Goal: Browse casually: Explore the website without a specific task or goal

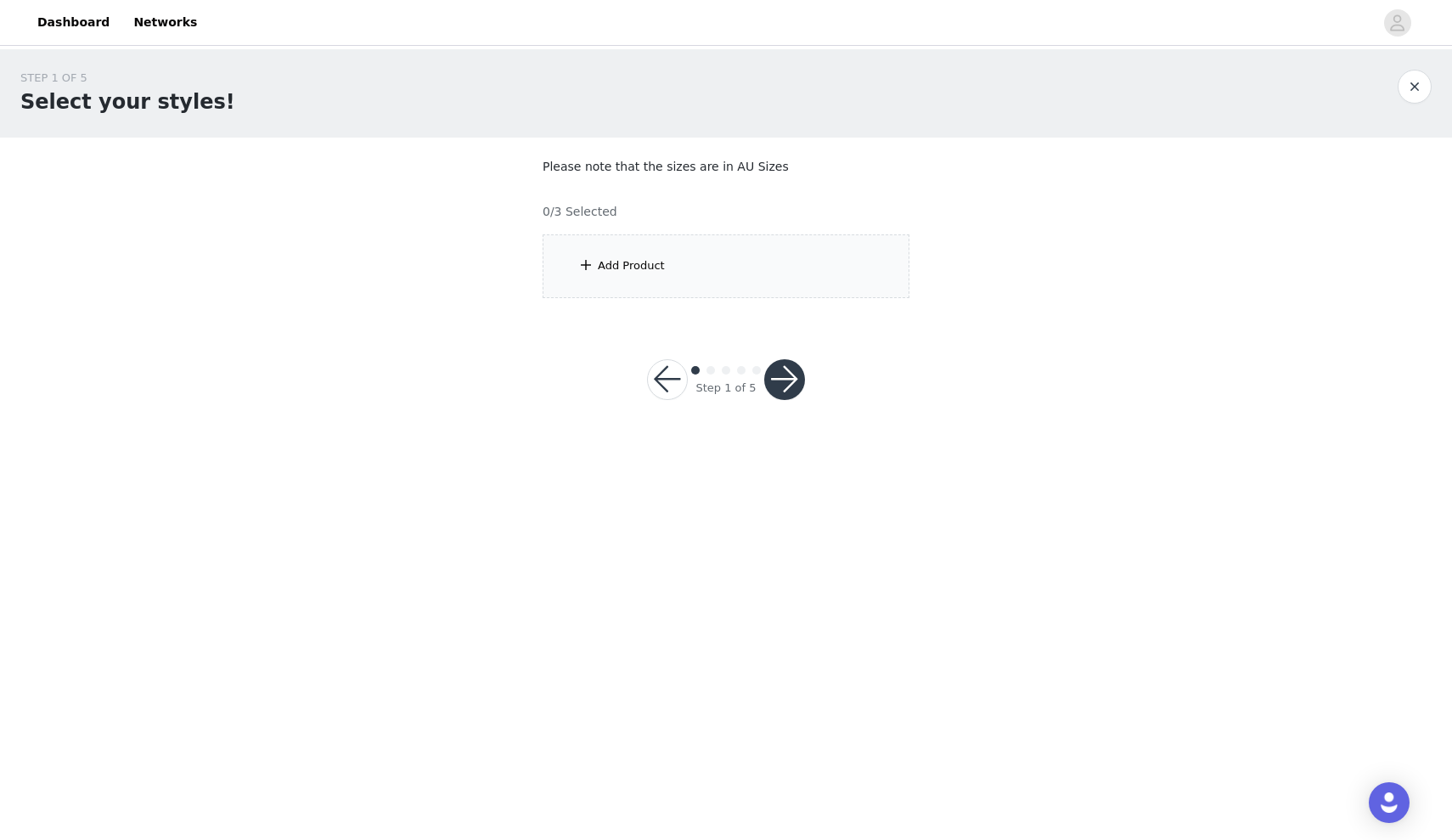
click at [654, 253] on div "Add Product" at bounding box center [726, 267] width 367 height 64
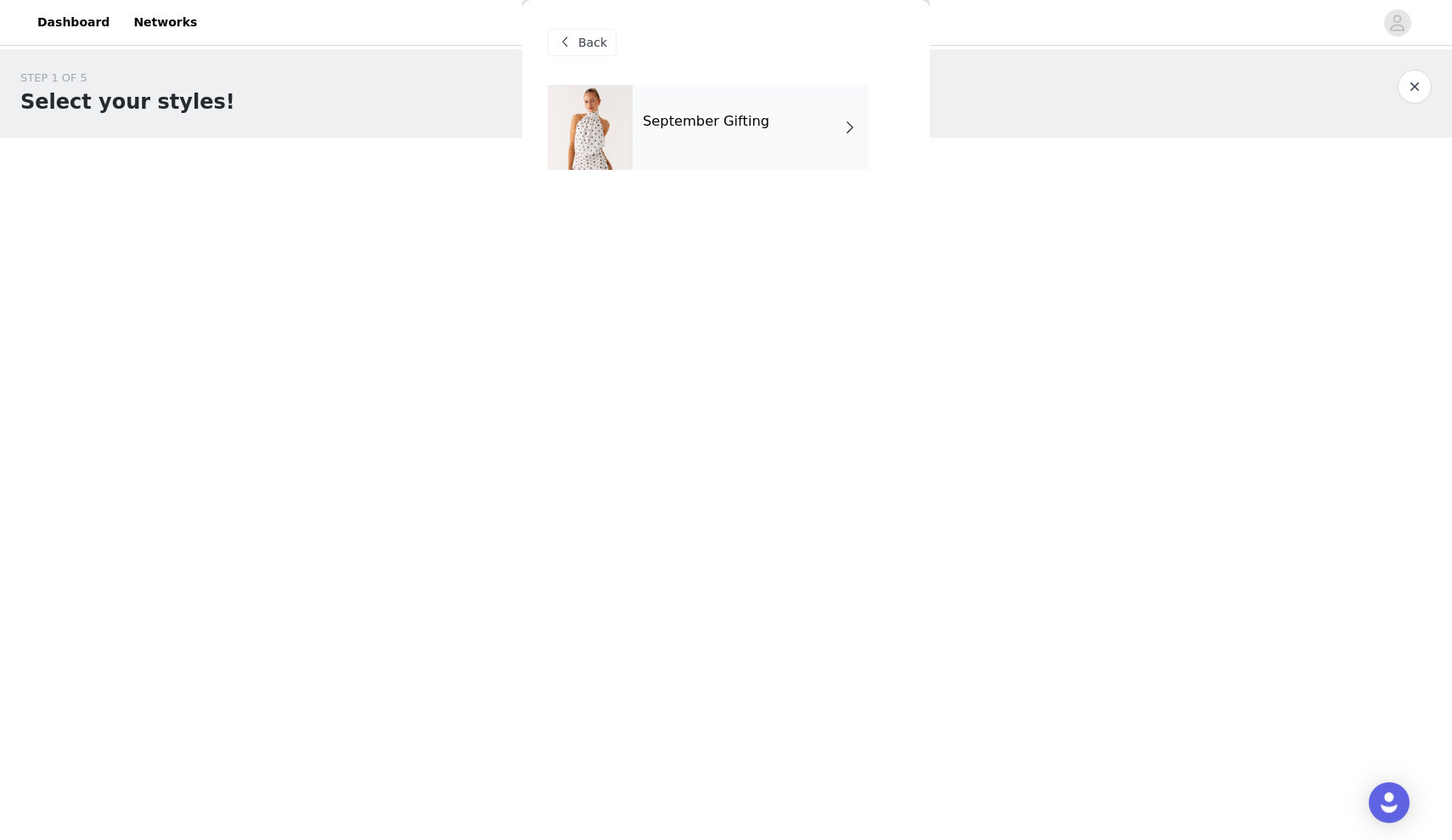
click at [736, 149] on div "September Gifting" at bounding box center [751, 128] width 237 height 85
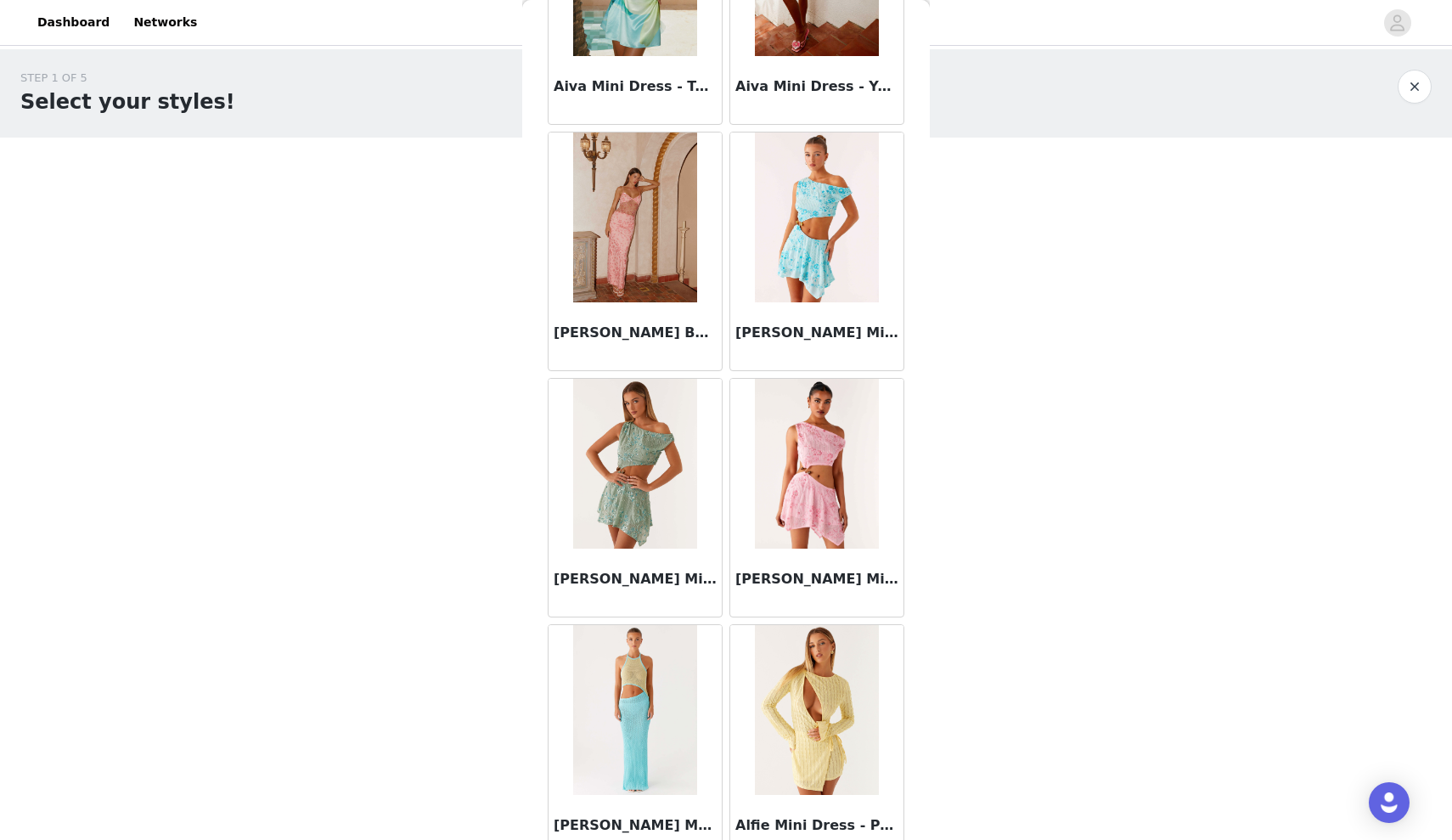
scroll to position [1758, 0]
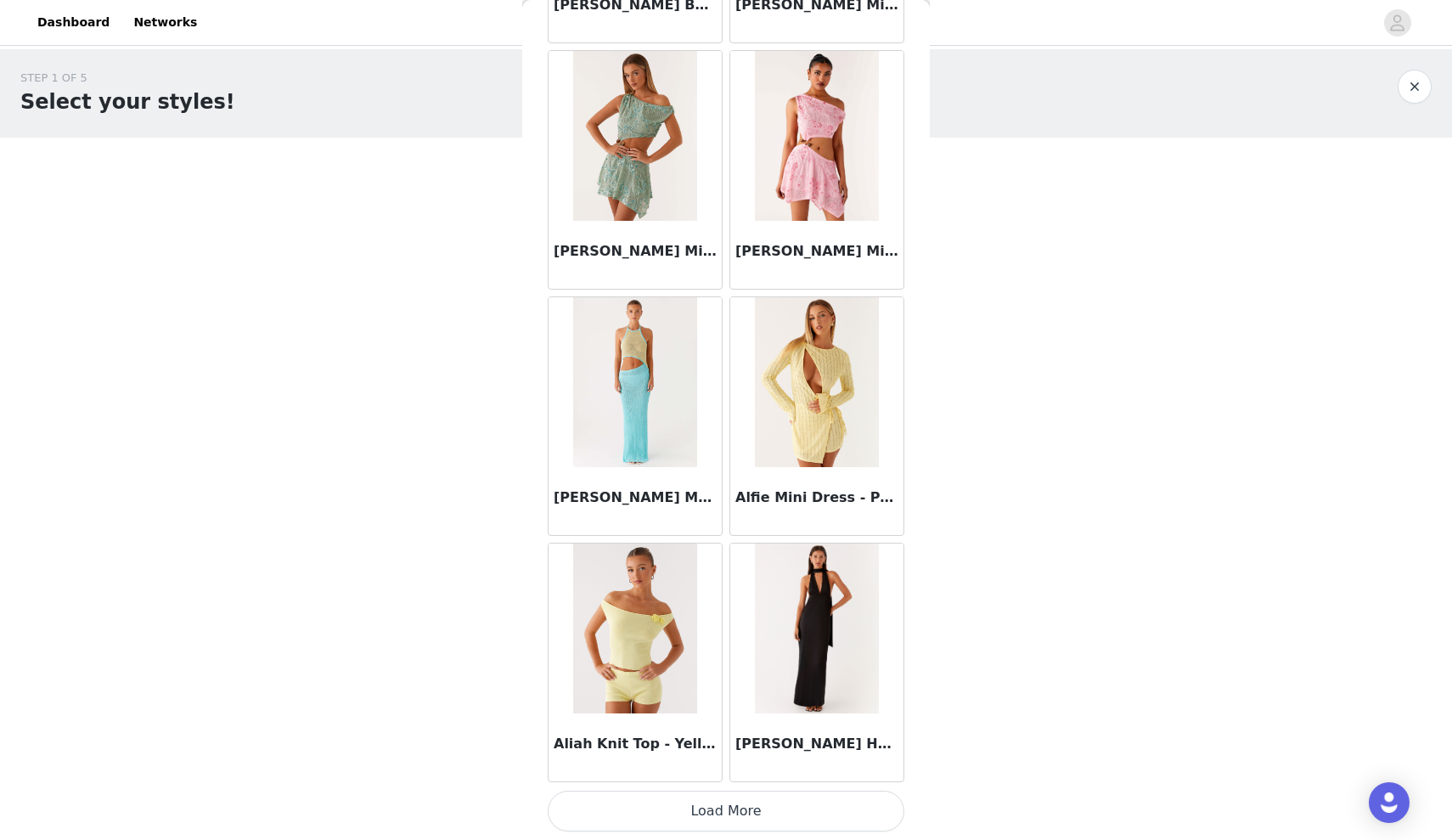
click at [678, 810] on button "Load More" at bounding box center [726, 811] width 357 height 41
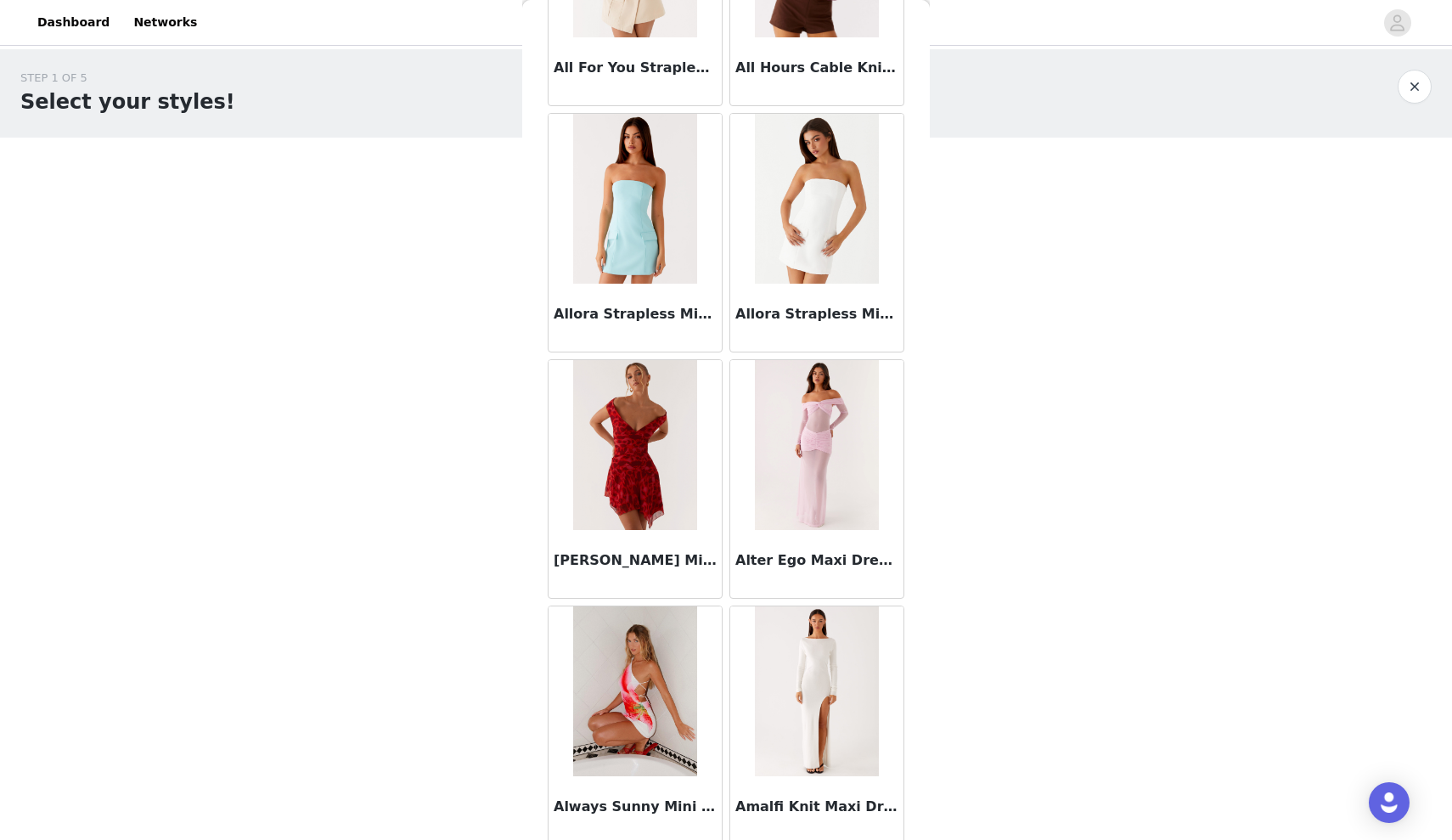
scroll to position [4220, 0]
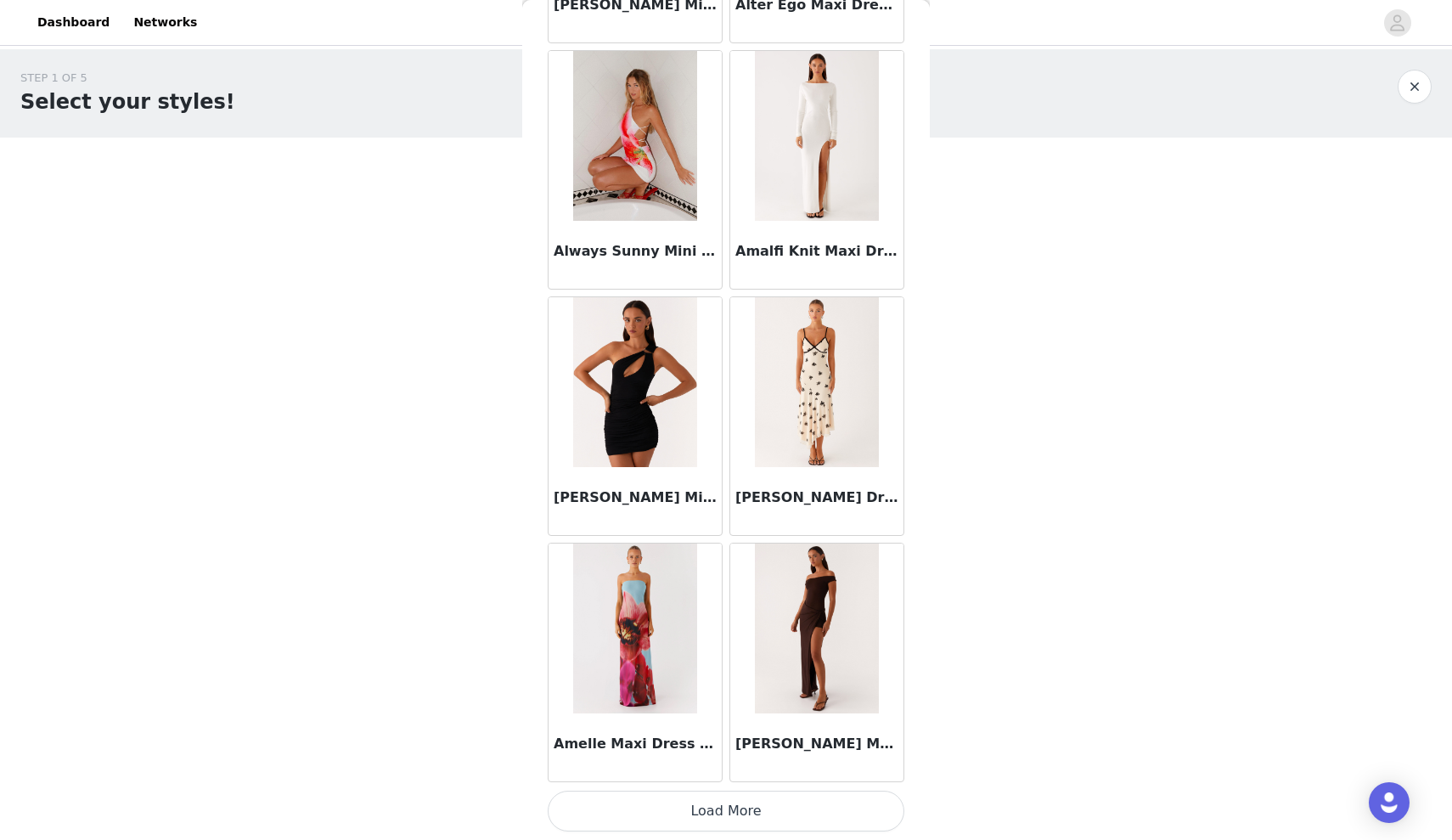
click at [793, 813] on button "Load More" at bounding box center [726, 811] width 357 height 41
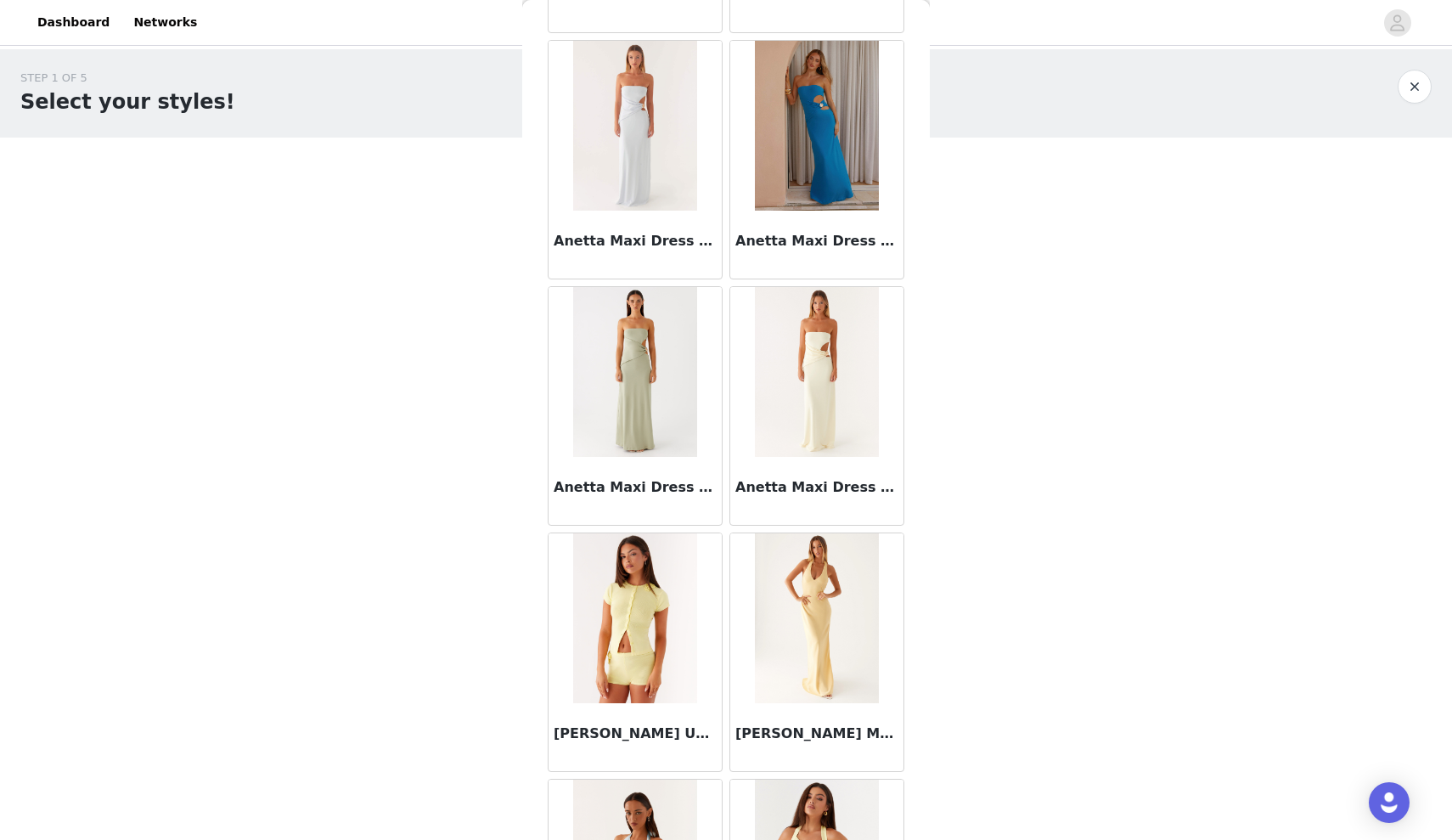
scroll to position [6682, 0]
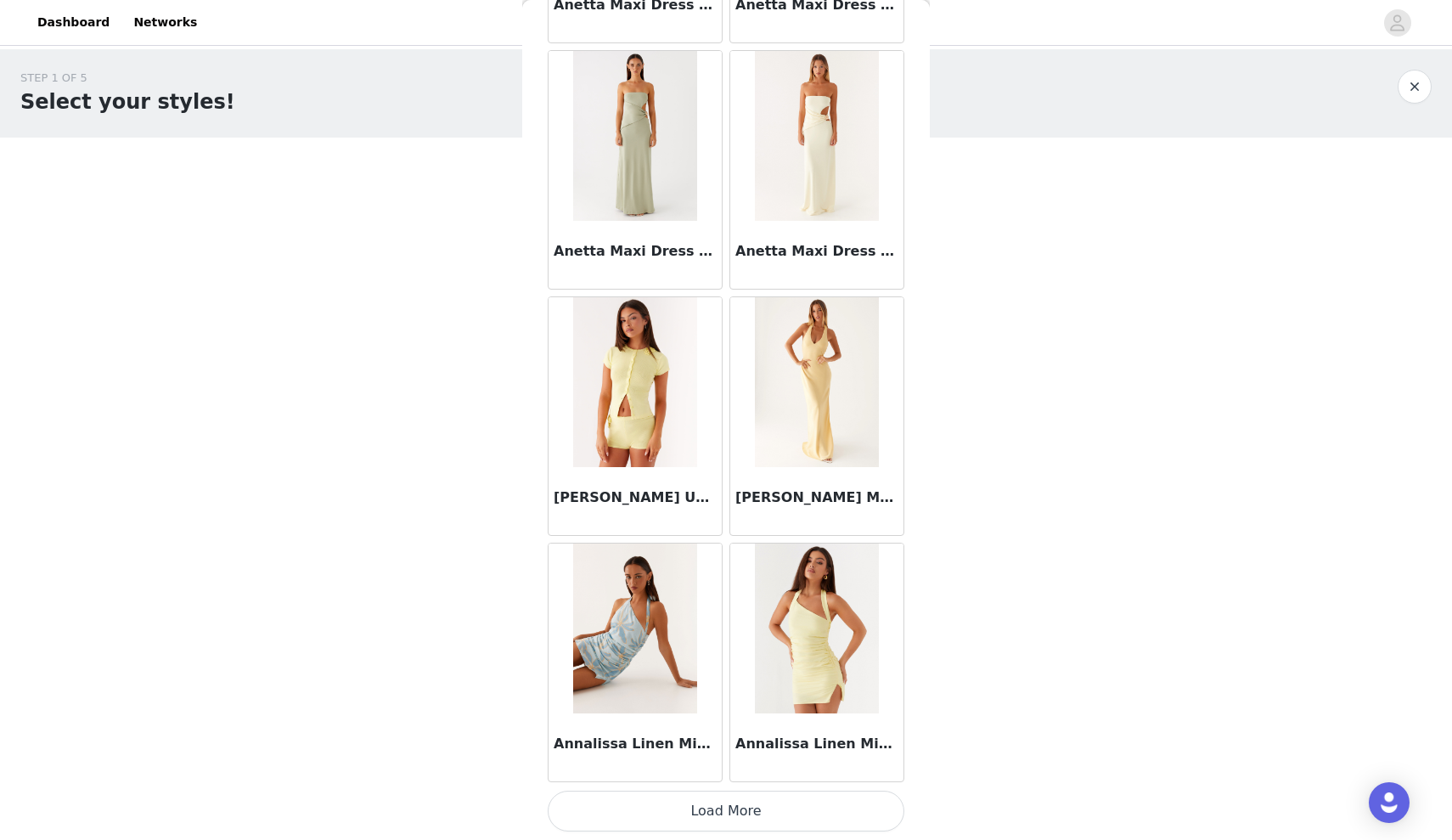
click at [750, 782] on div "Annalissa Linen Mini Dress - Yellow" at bounding box center [817, 661] width 181 height 246
click at [747, 804] on button "Load More" at bounding box center [726, 811] width 357 height 41
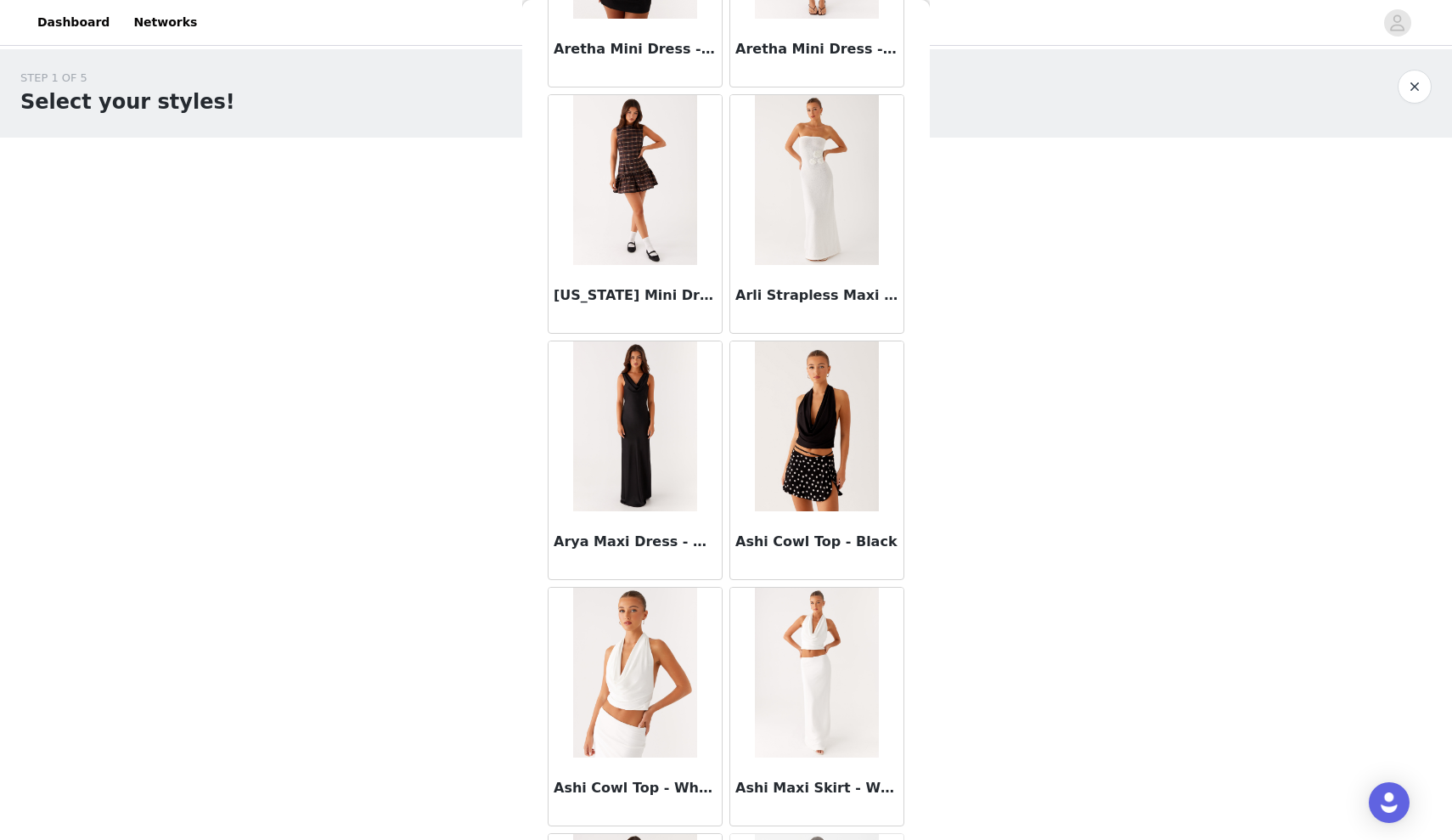
scroll to position [8410, 0]
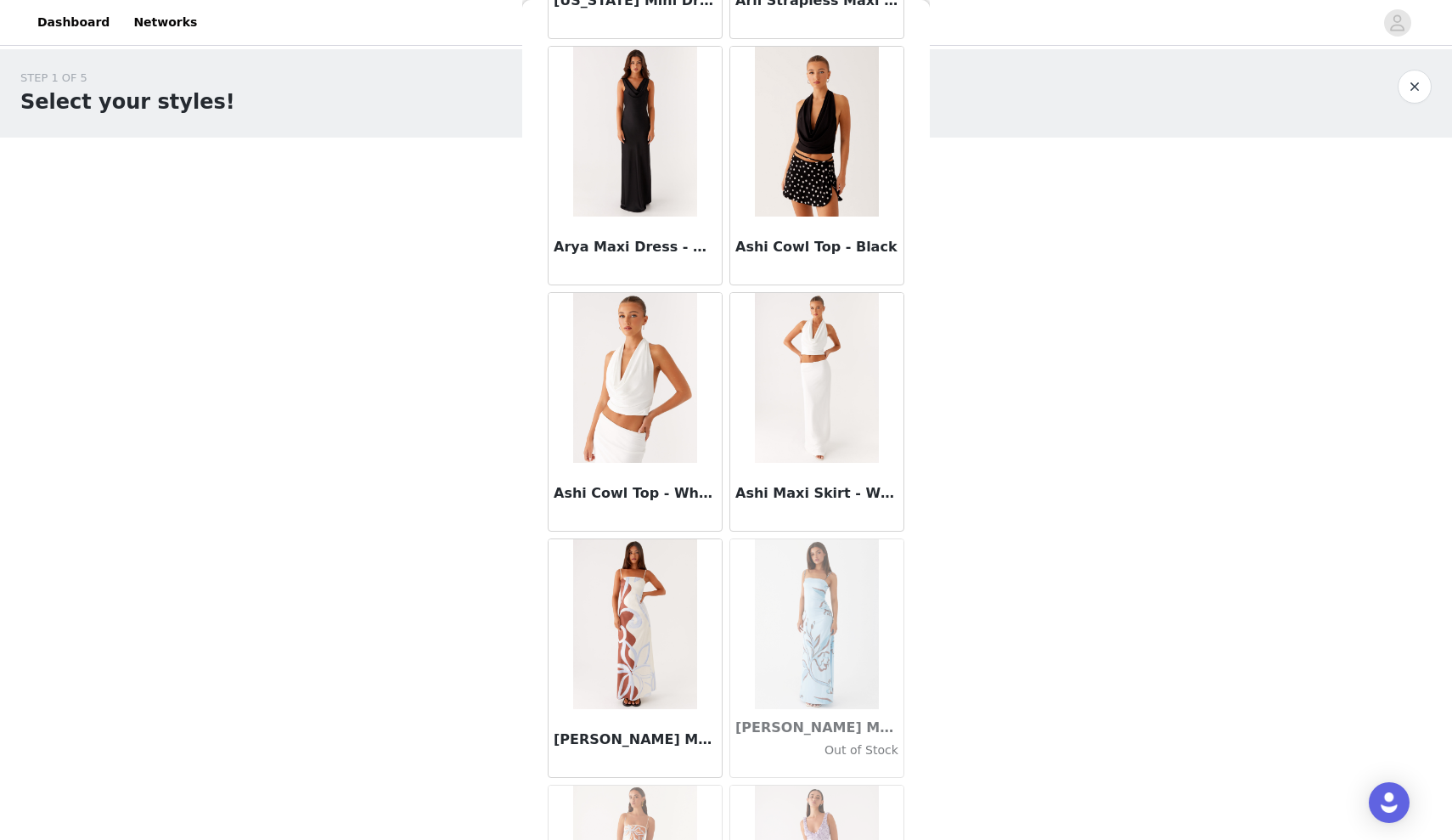
click at [598, 342] on img at bounding box center [635, 378] width 123 height 170
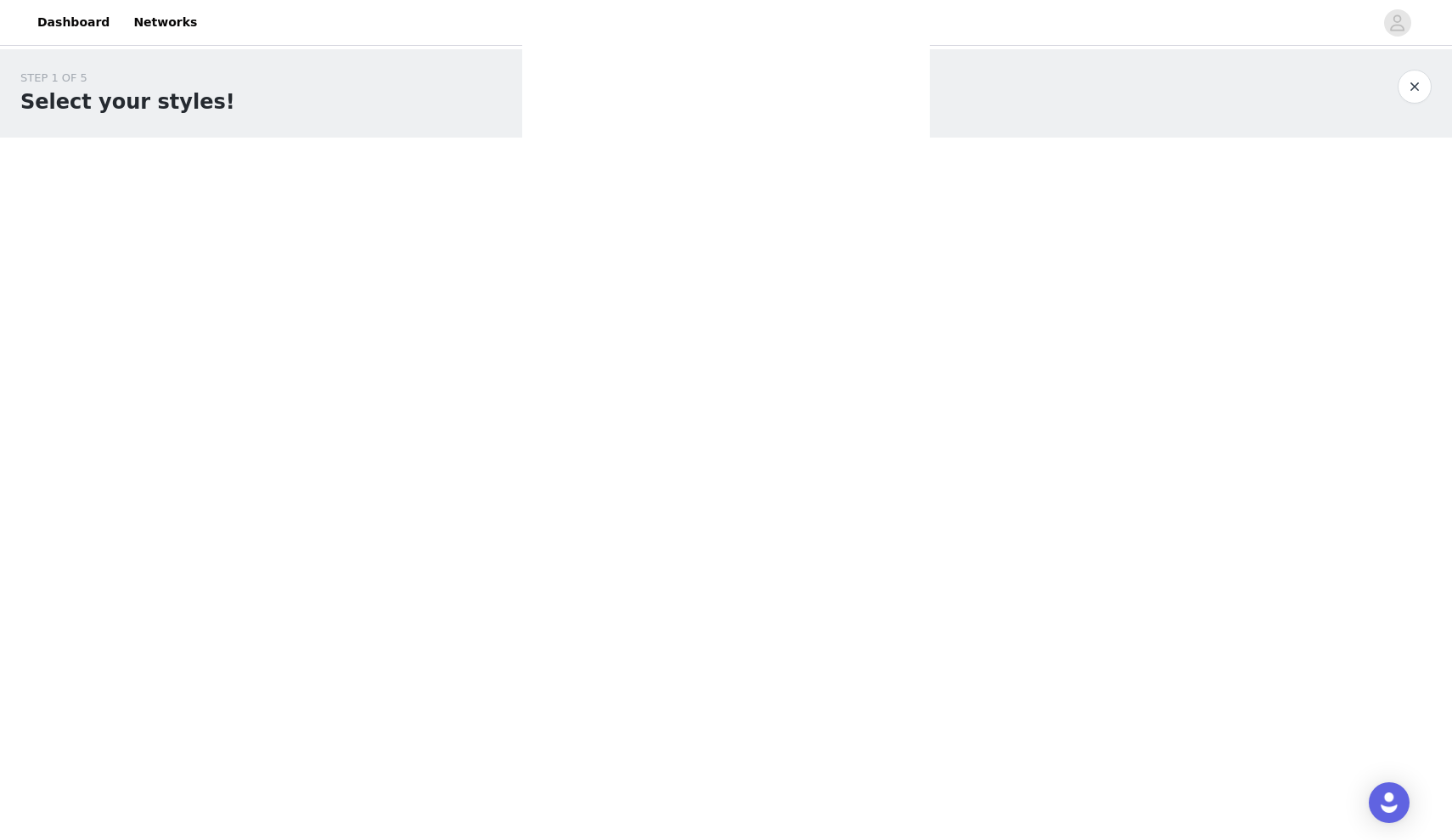
scroll to position [0, 0]
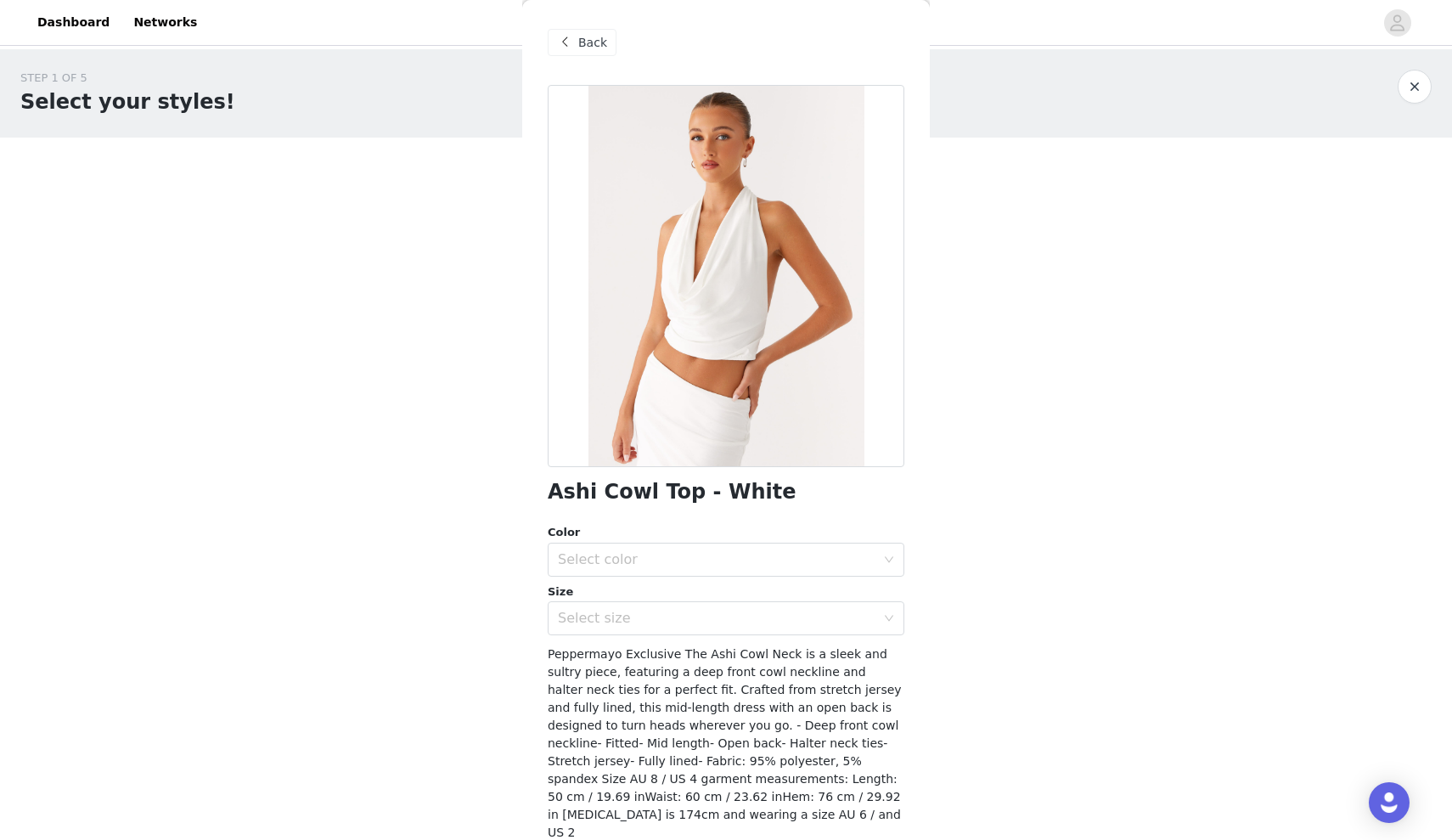
click at [573, 49] on span at bounding box center [565, 42] width 20 height 20
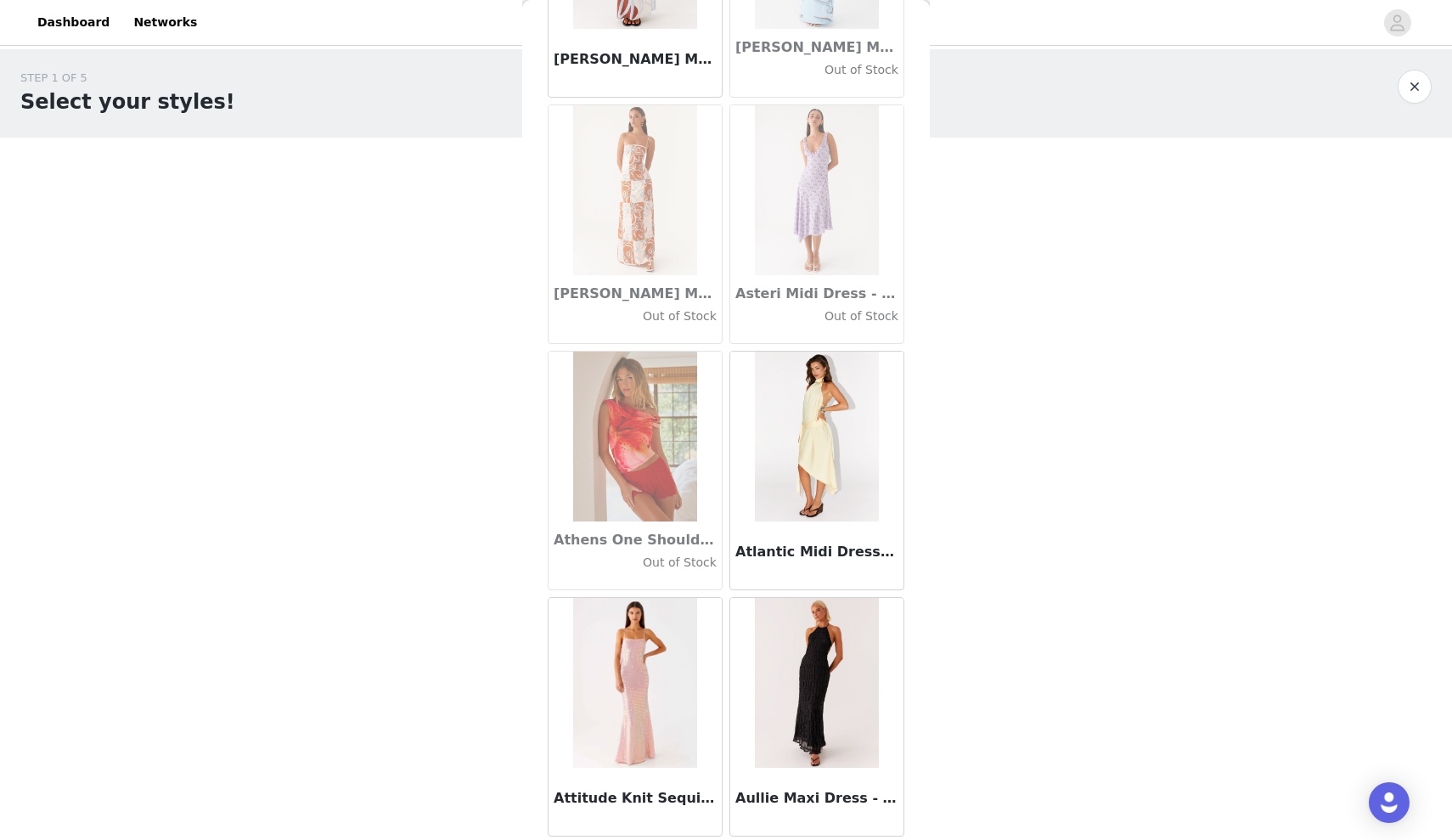
scroll to position [9144, 0]
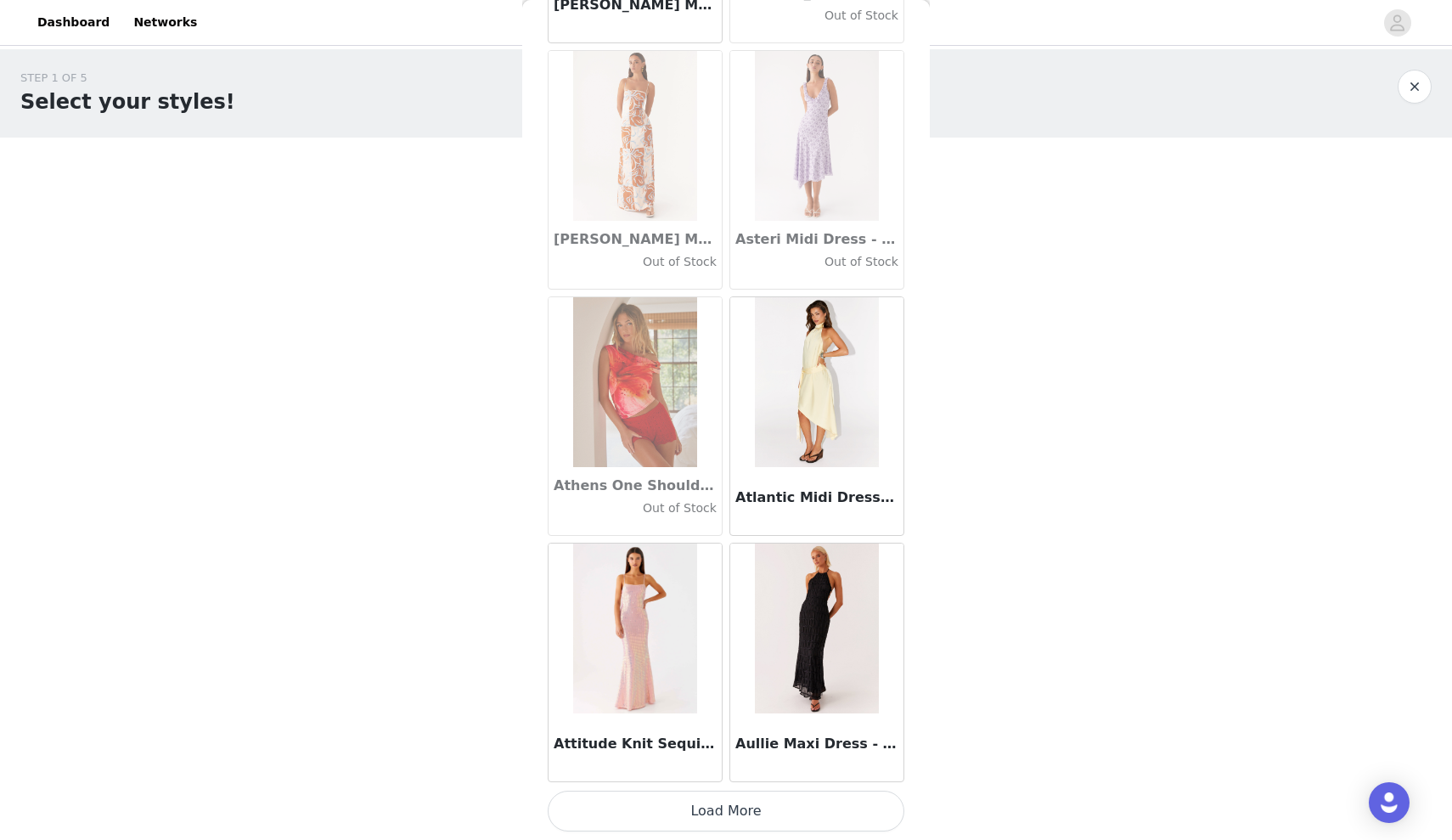
click at [720, 805] on button "Load More" at bounding box center [726, 811] width 357 height 41
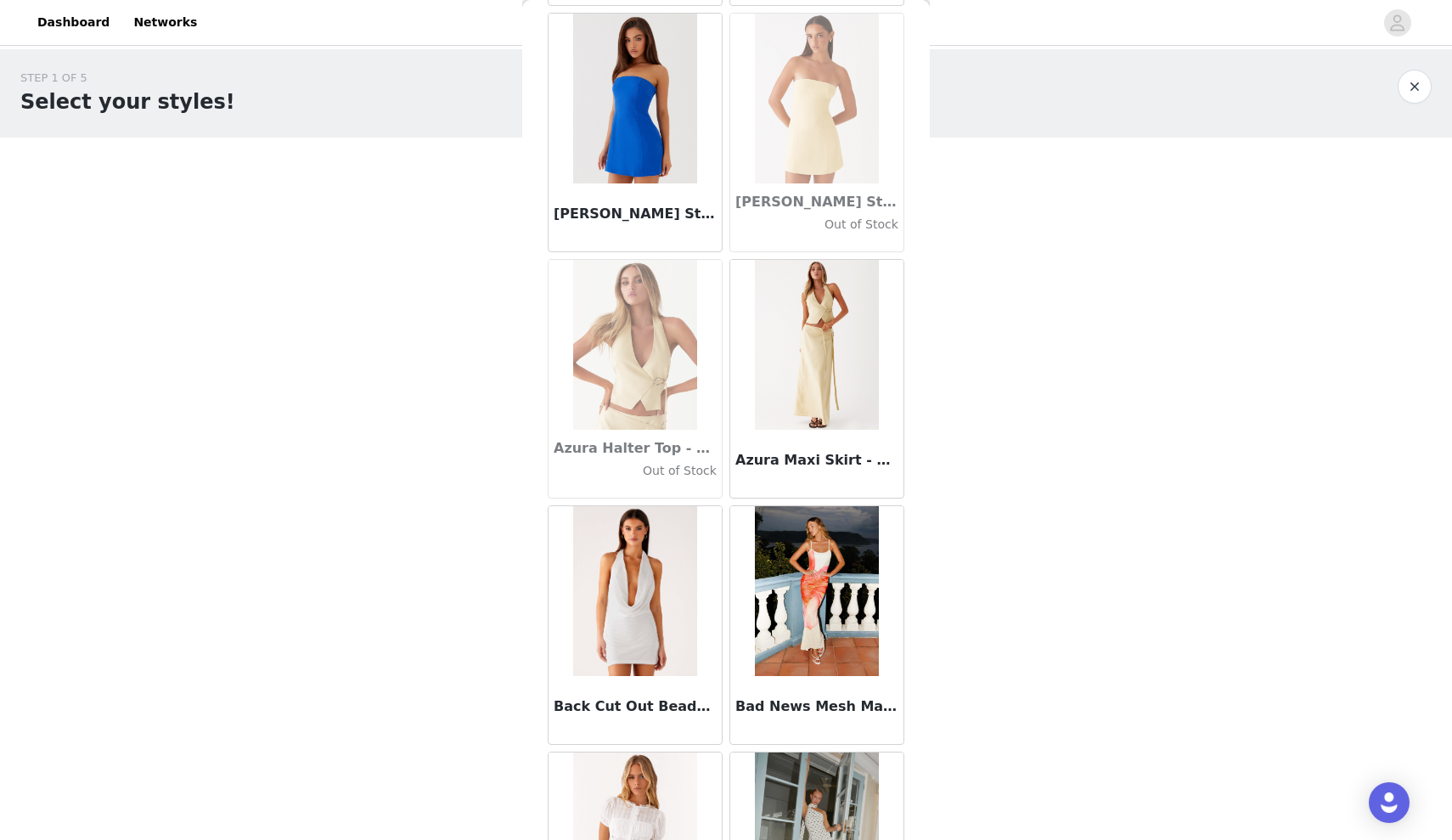
scroll to position [11606, 0]
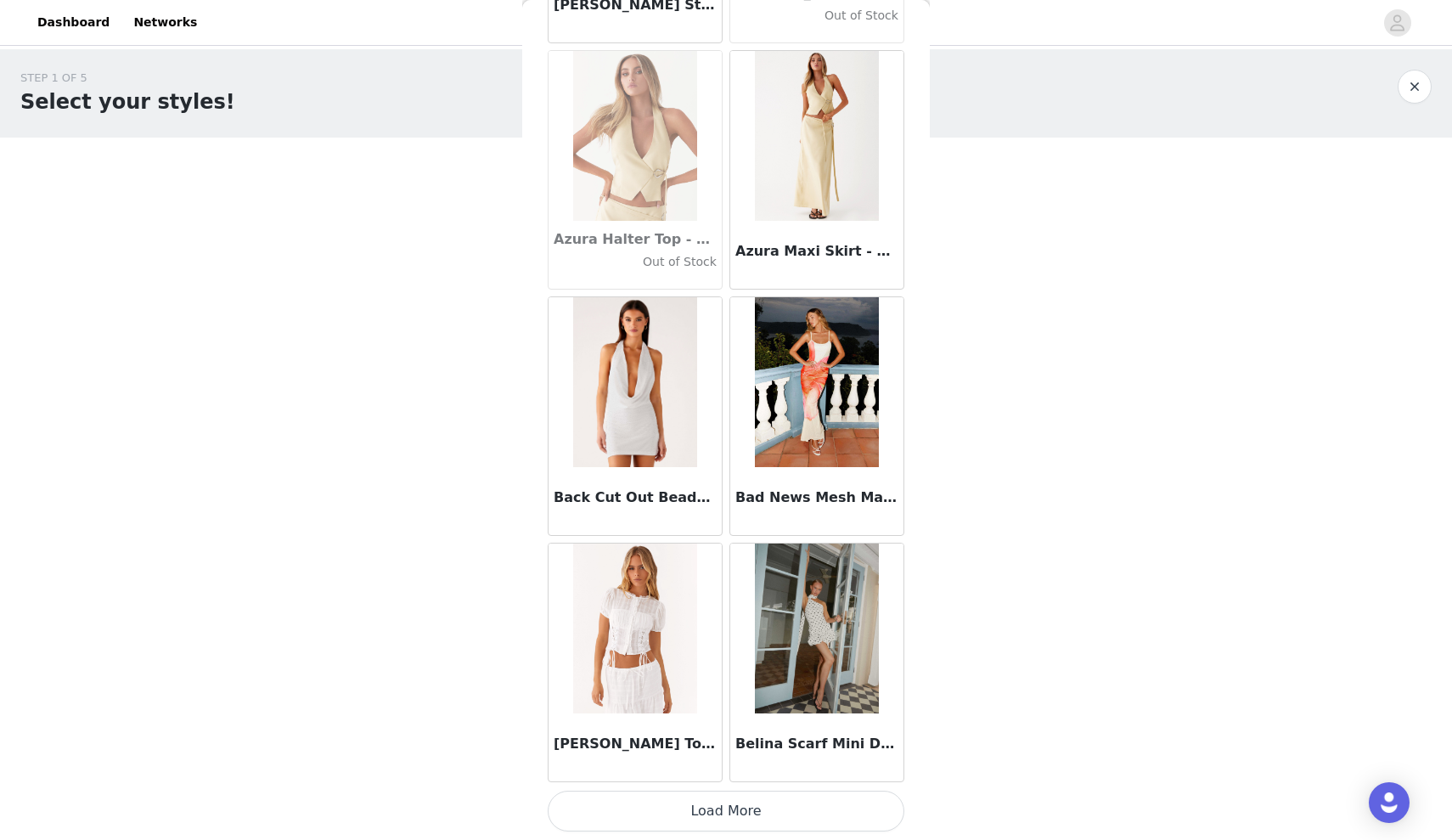
click at [729, 800] on button "Load More" at bounding box center [726, 811] width 357 height 41
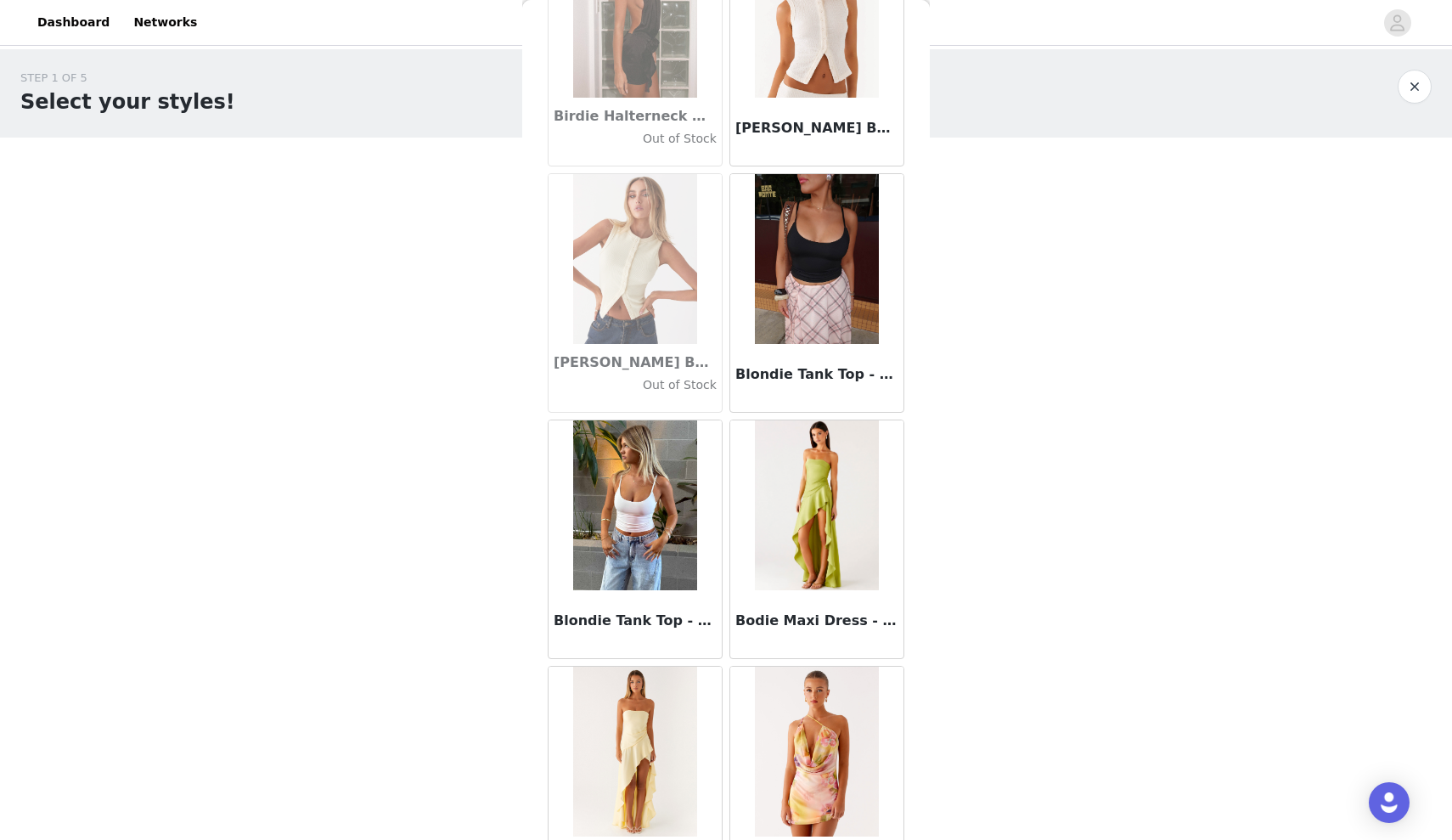
scroll to position [14068, 0]
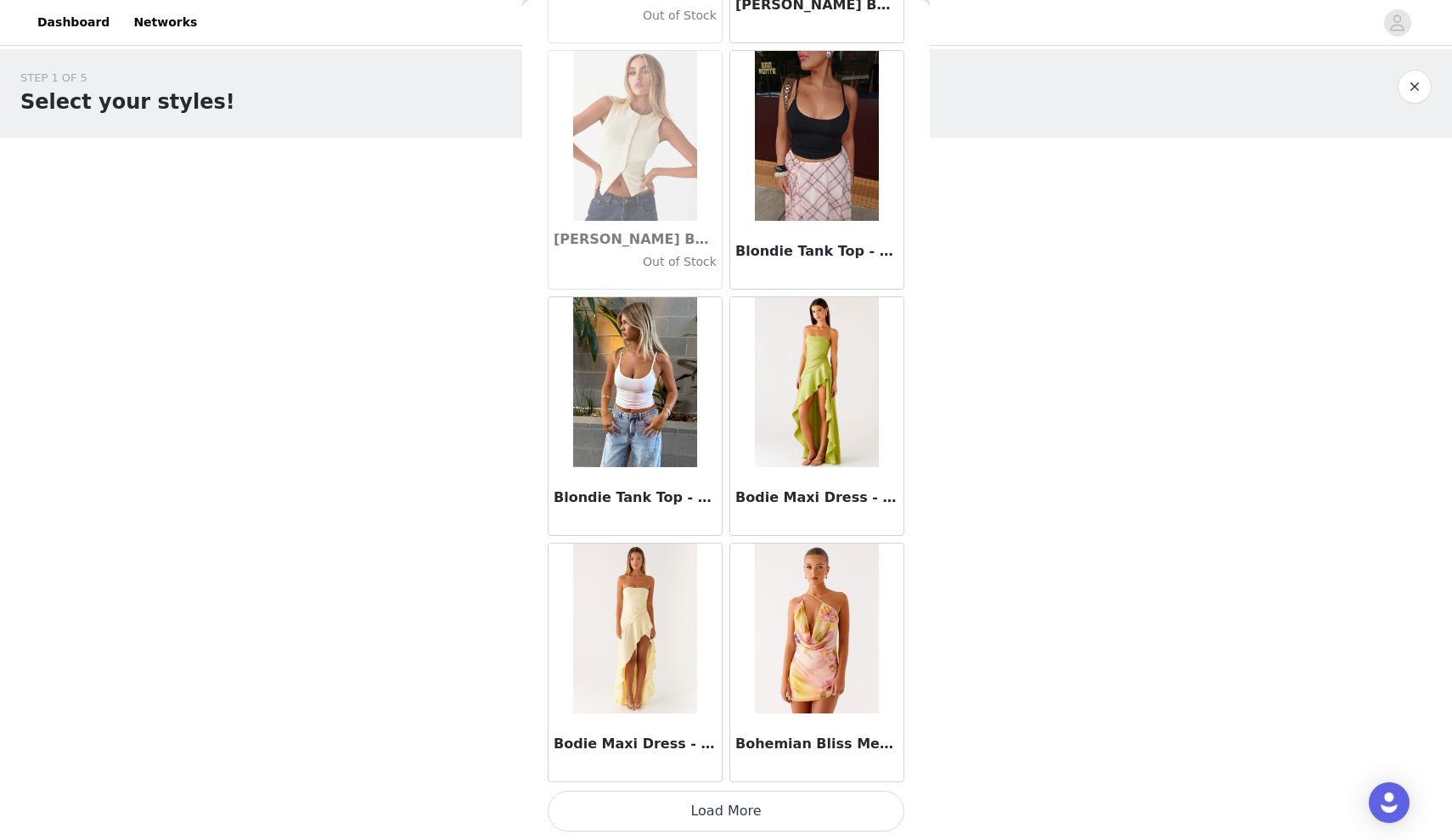
click at [734, 810] on button "Load More" at bounding box center [726, 811] width 357 height 41
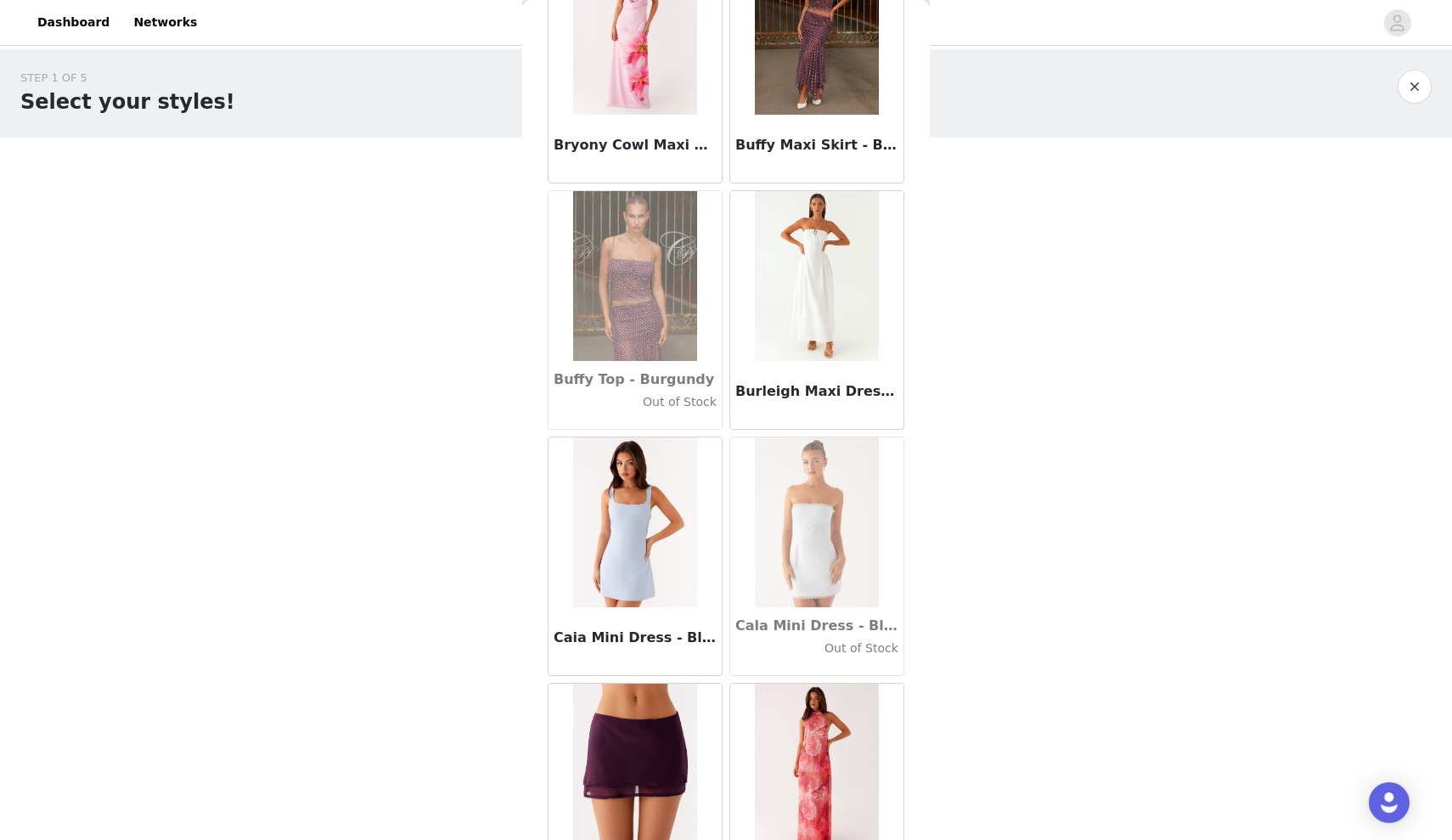
scroll to position [16530, 0]
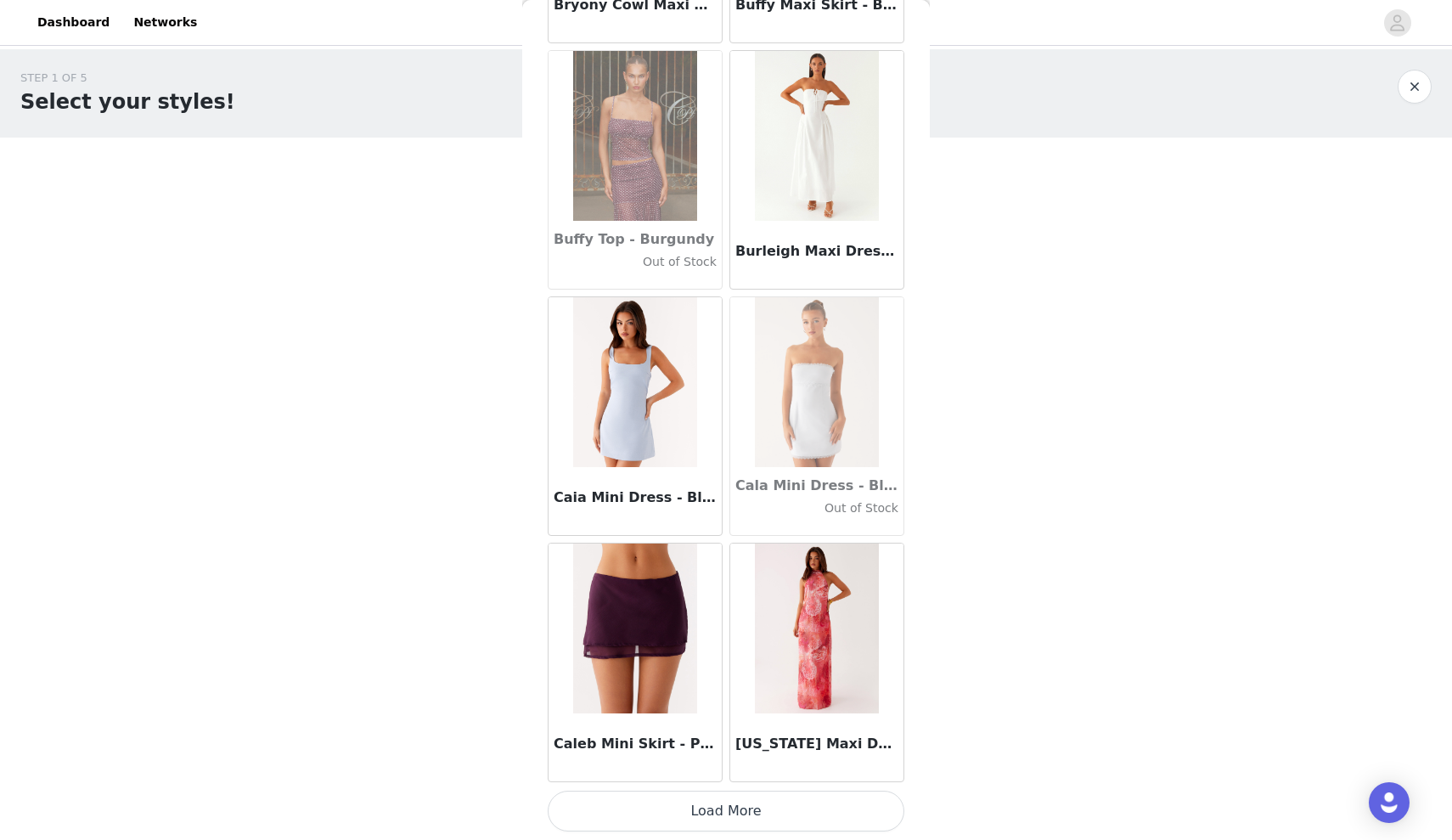
click at [736, 805] on button "Load More" at bounding box center [726, 811] width 357 height 41
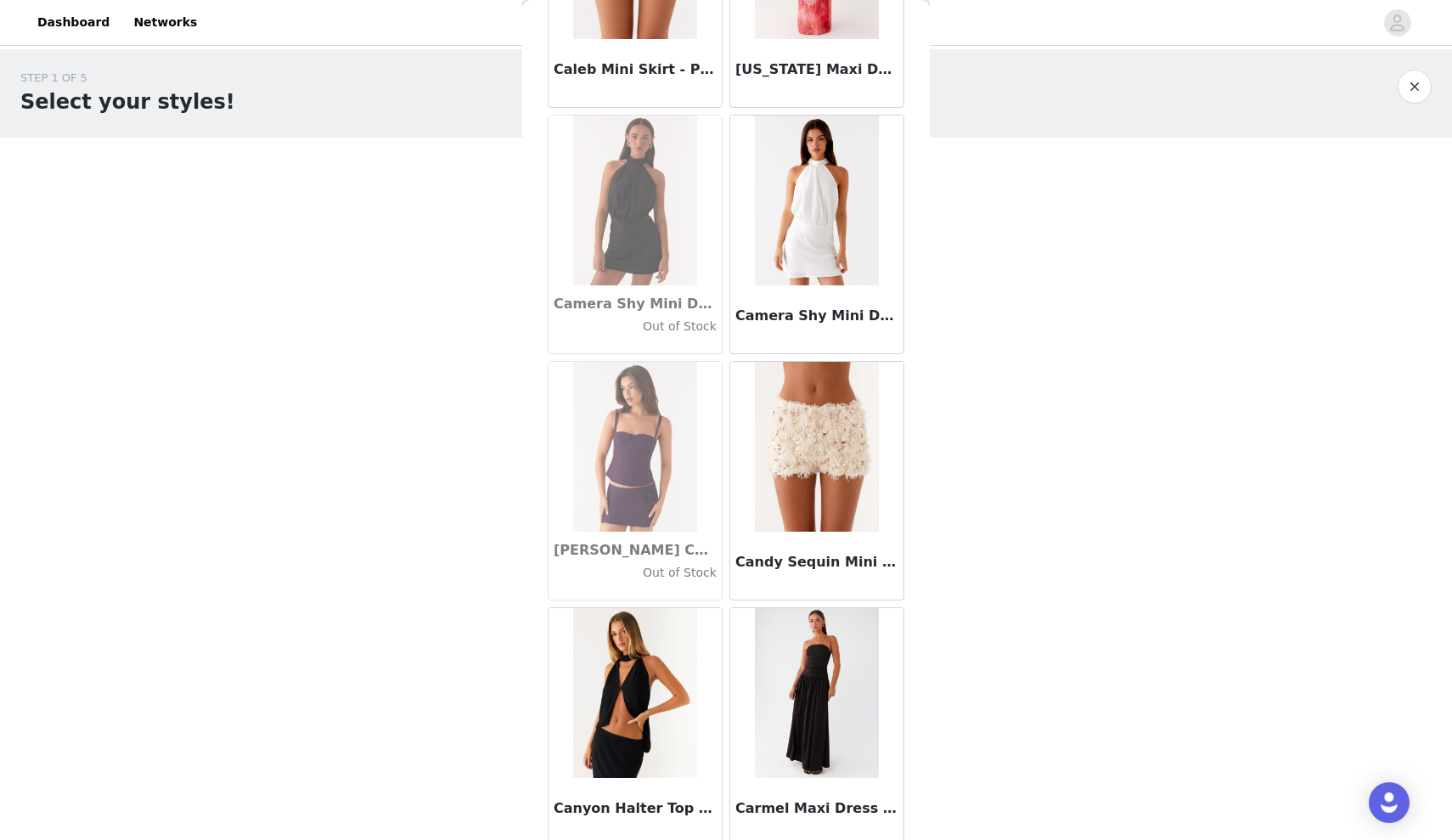
scroll to position [17472, 0]
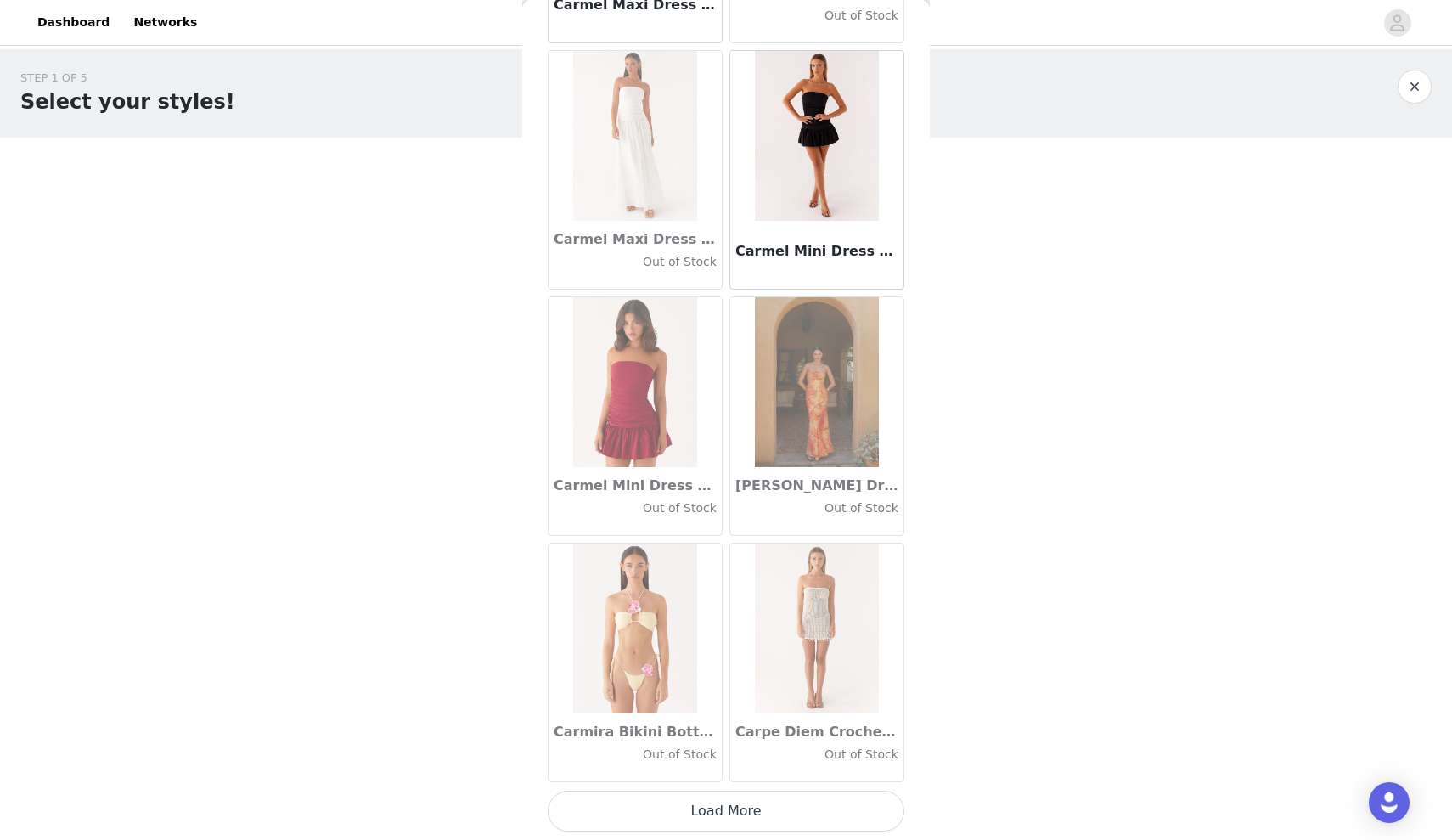
click at [751, 801] on button "Load More" at bounding box center [726, 811] width 357 height 41
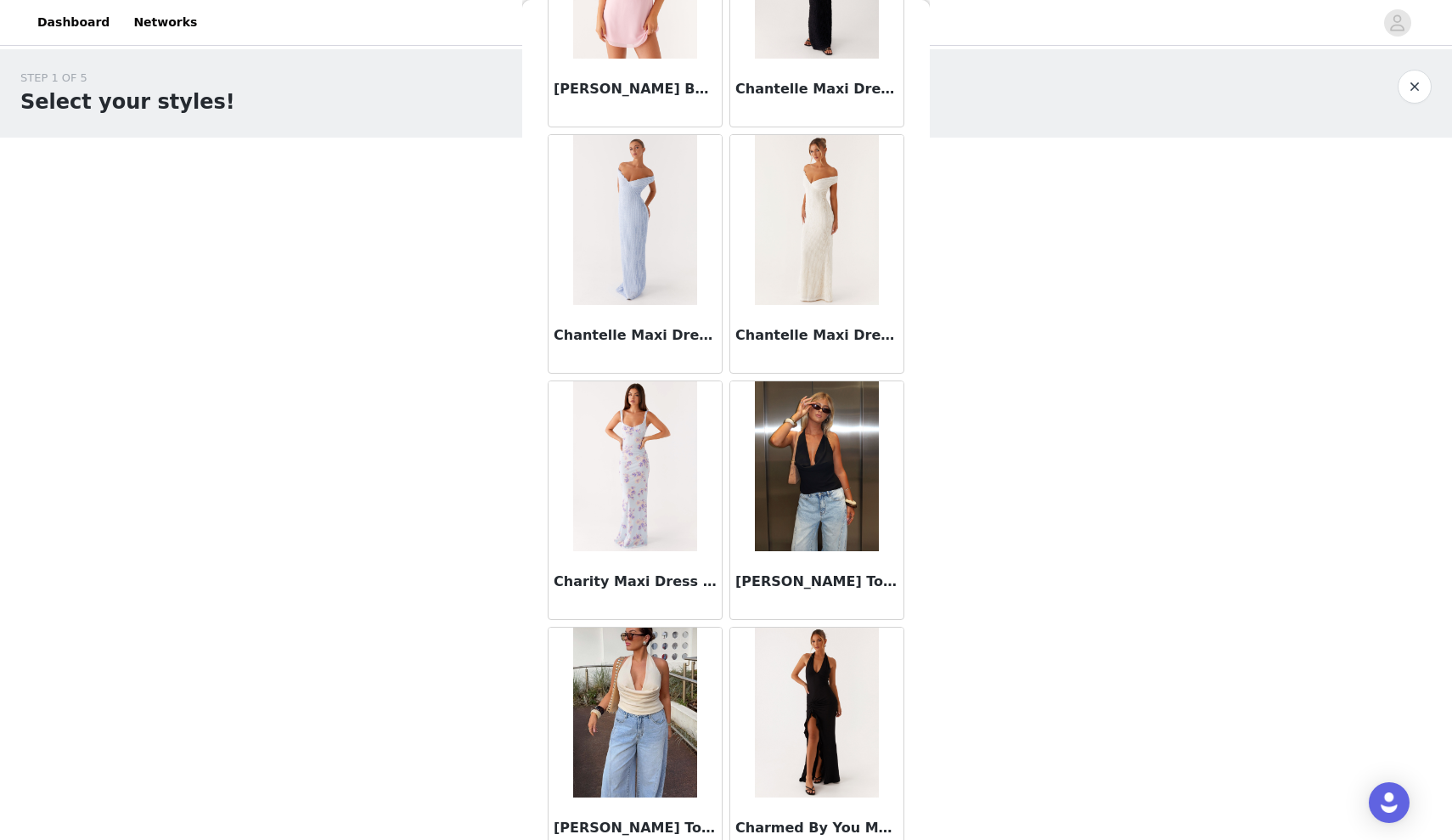
scroll to position [21454, 0]
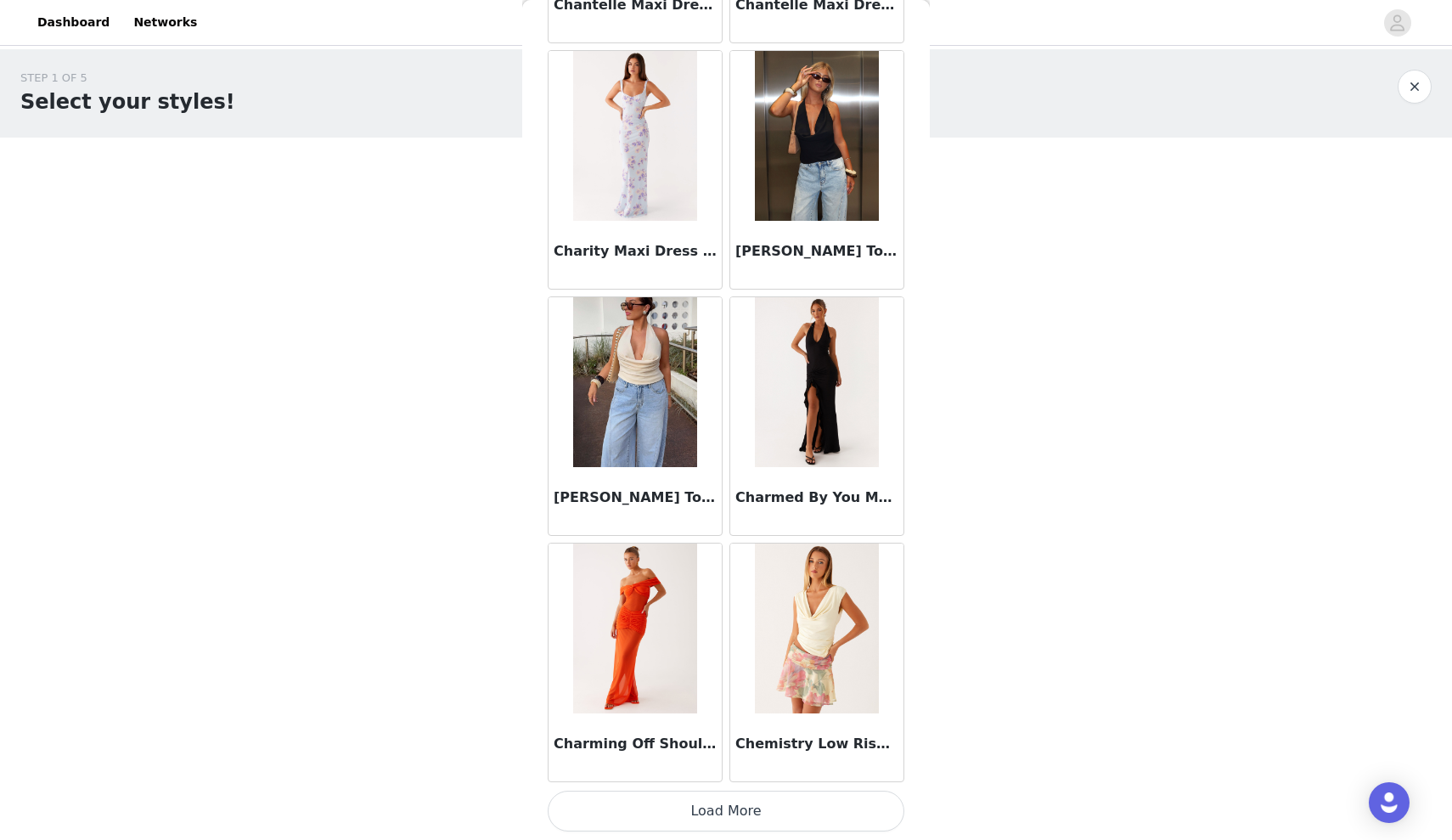
click at [650, 828] on button "Load More" at bounding box center [726, 811] width 357 height 41
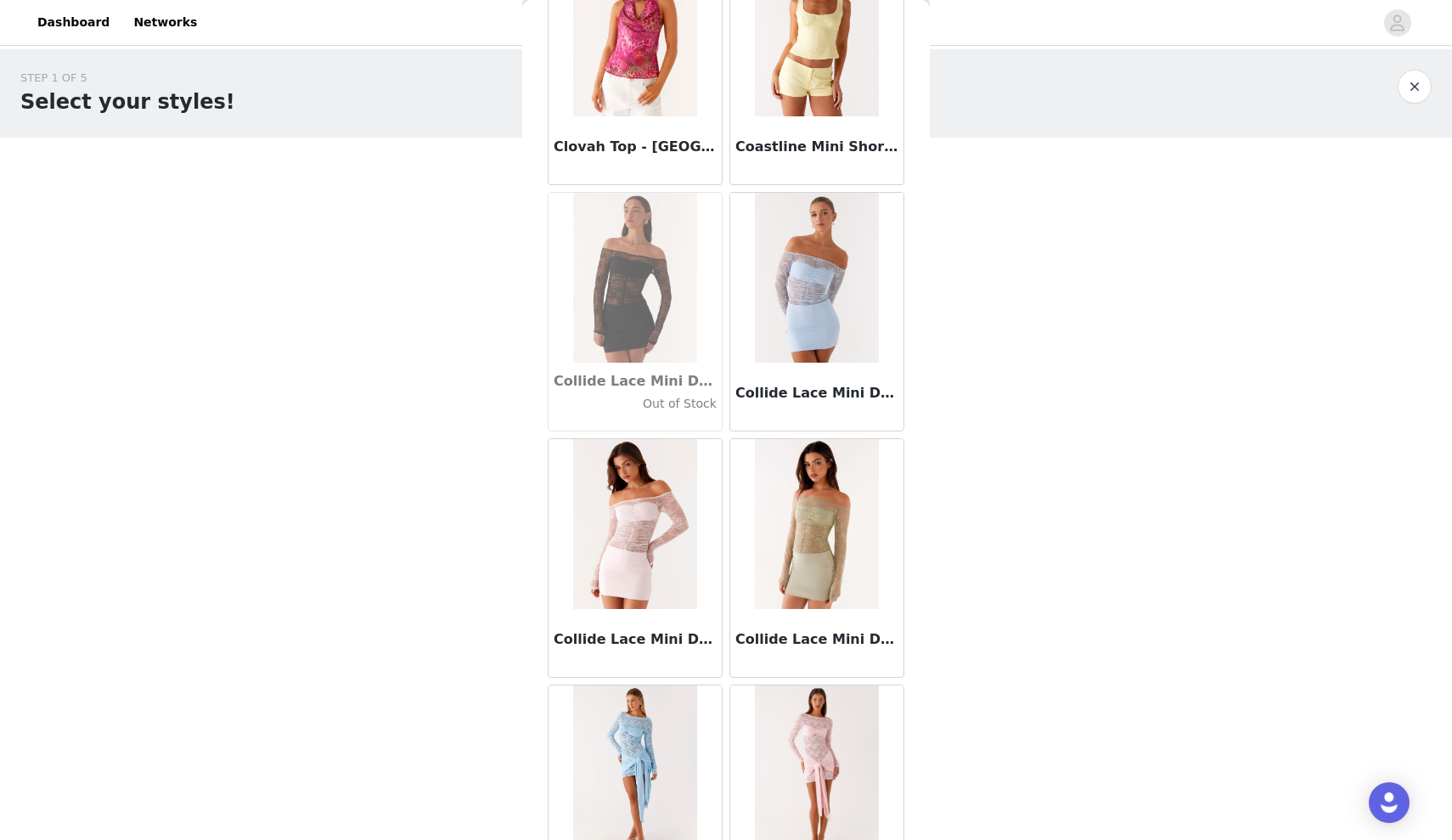
scroll to position [23916, 0]
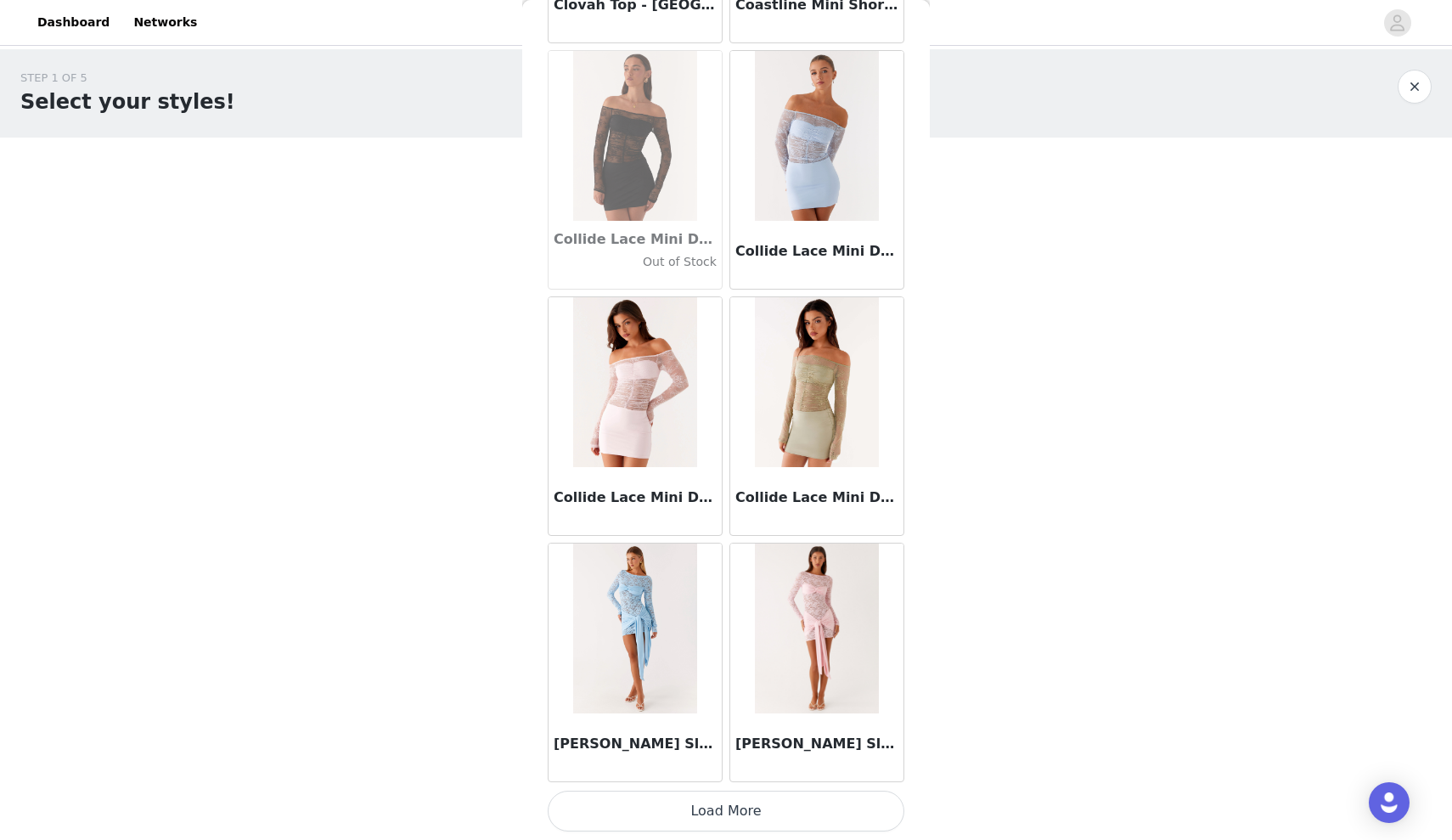
drag, startPoint x: 724, startPoint y: 806, endPoint x: 710, endPoint y: 605, distance: 201.5
click at [724, 806] on button "Load More" at bounding box center [726, 811] width 357 height 41
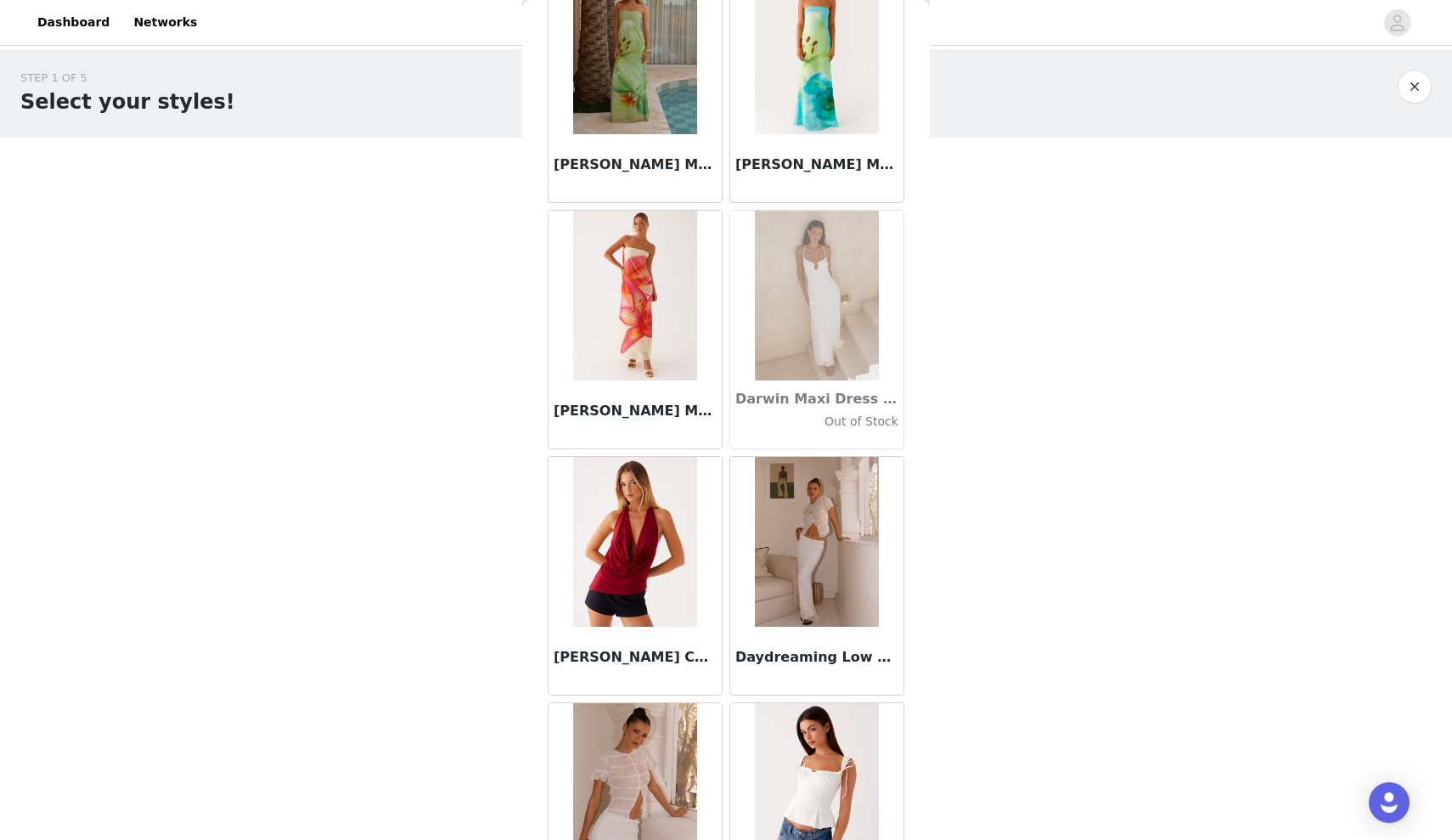
scroll to position [26378, 0]
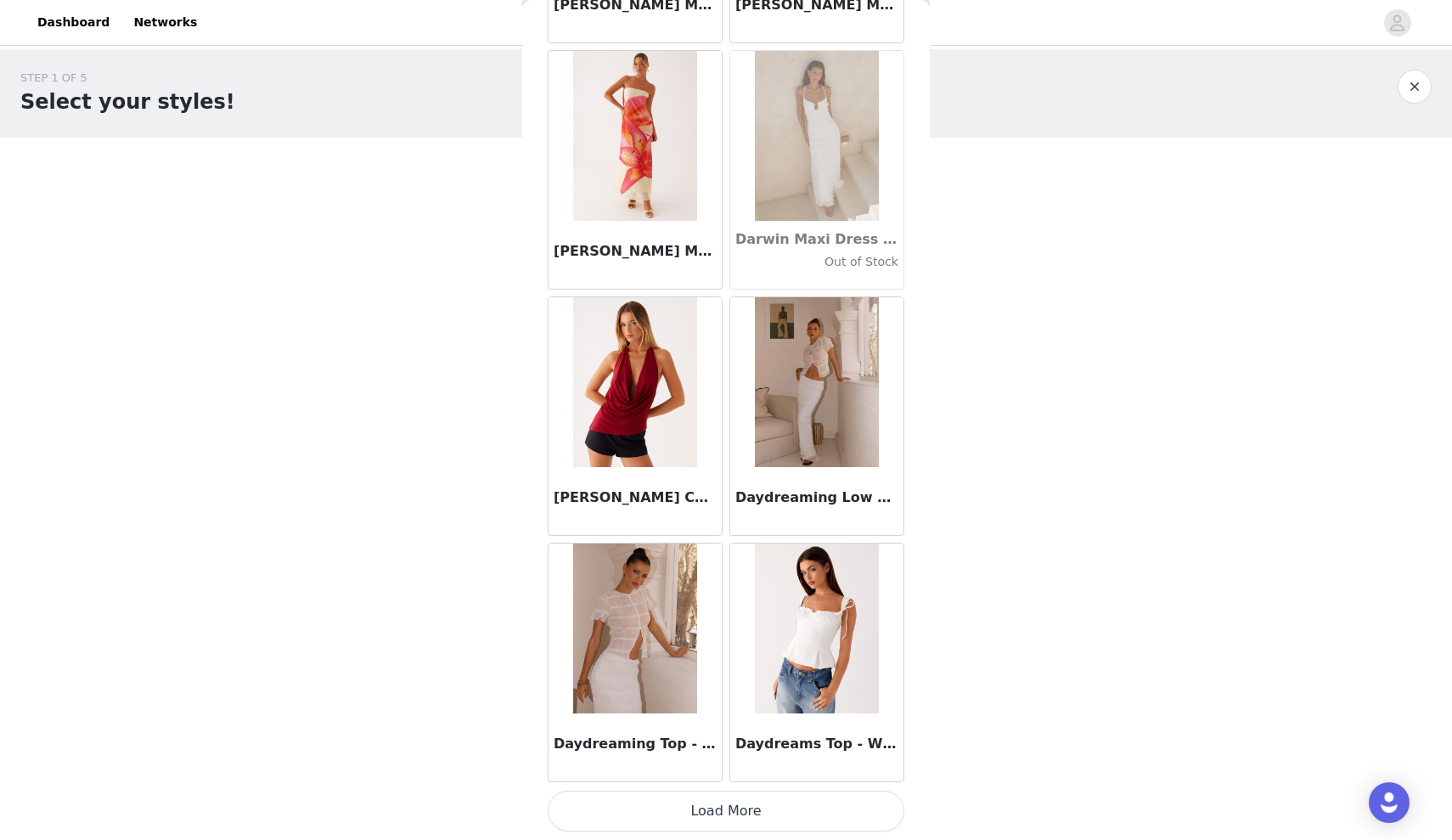
click at [764, 804] on button "Load More" at bounding box center [726, 811] width 357 height 41
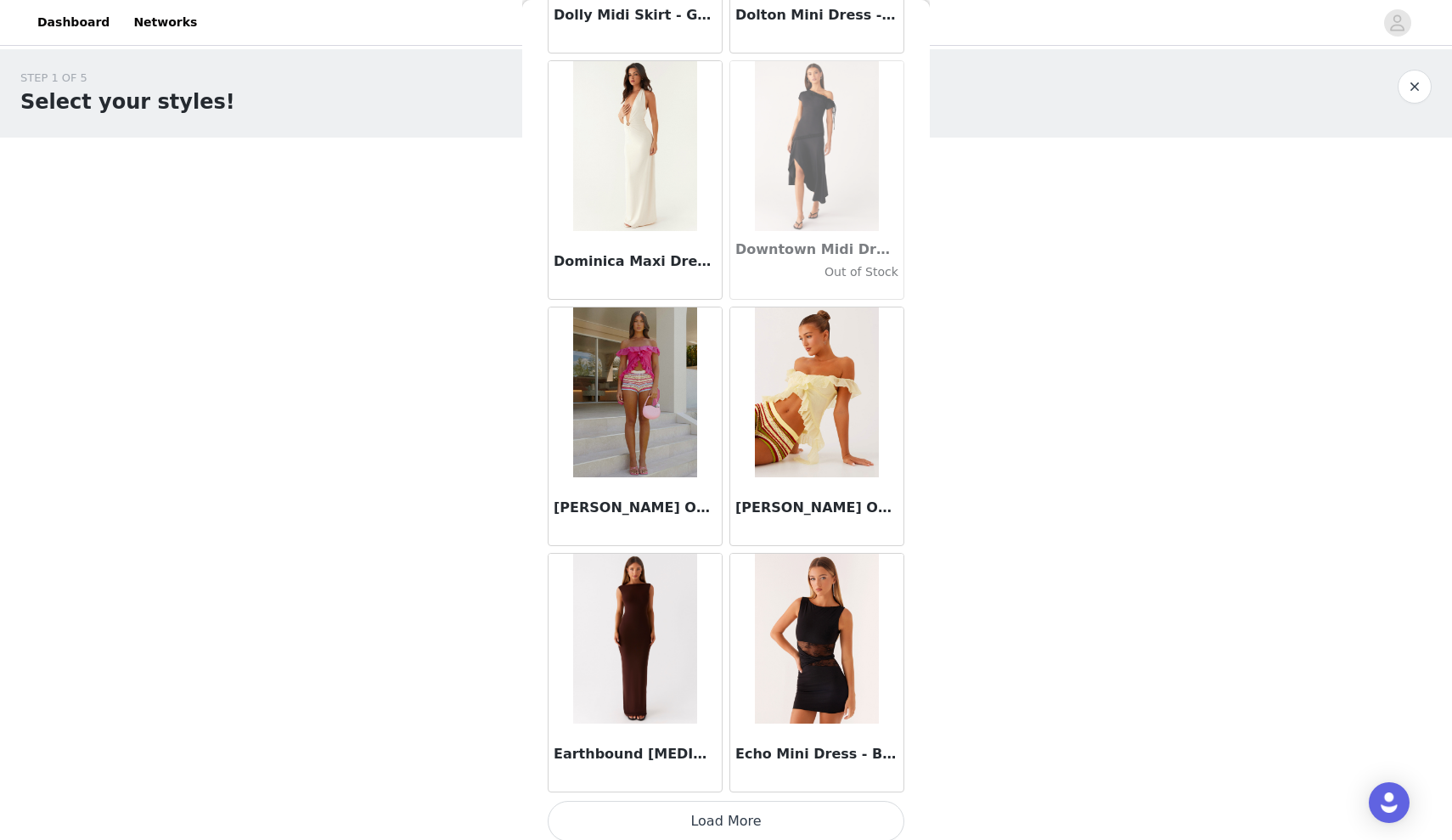
scroll to position [28840, 0]
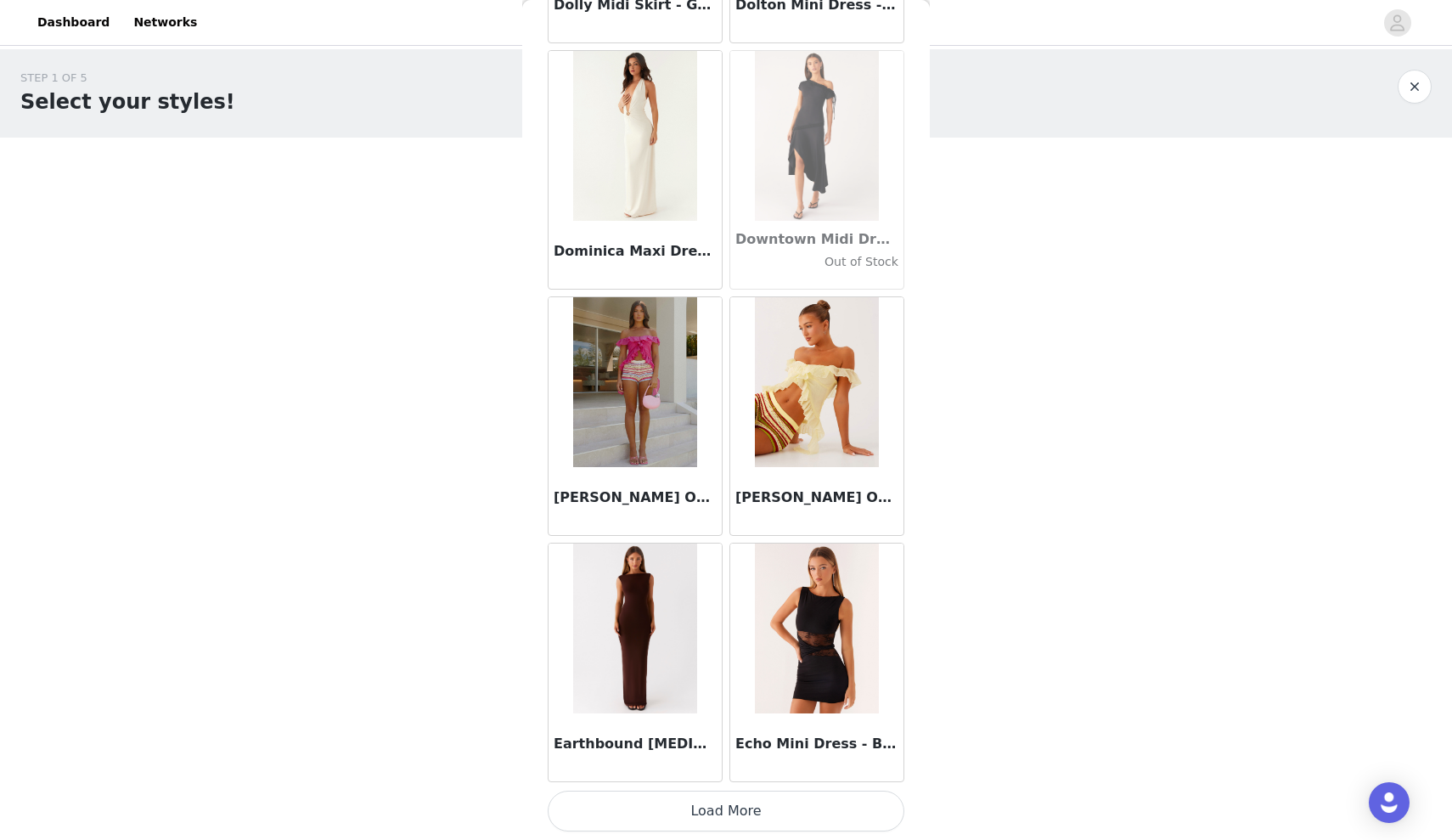
click at [720, 806] on button "Load More" at bounding box center [726, 811] width 357 height 41
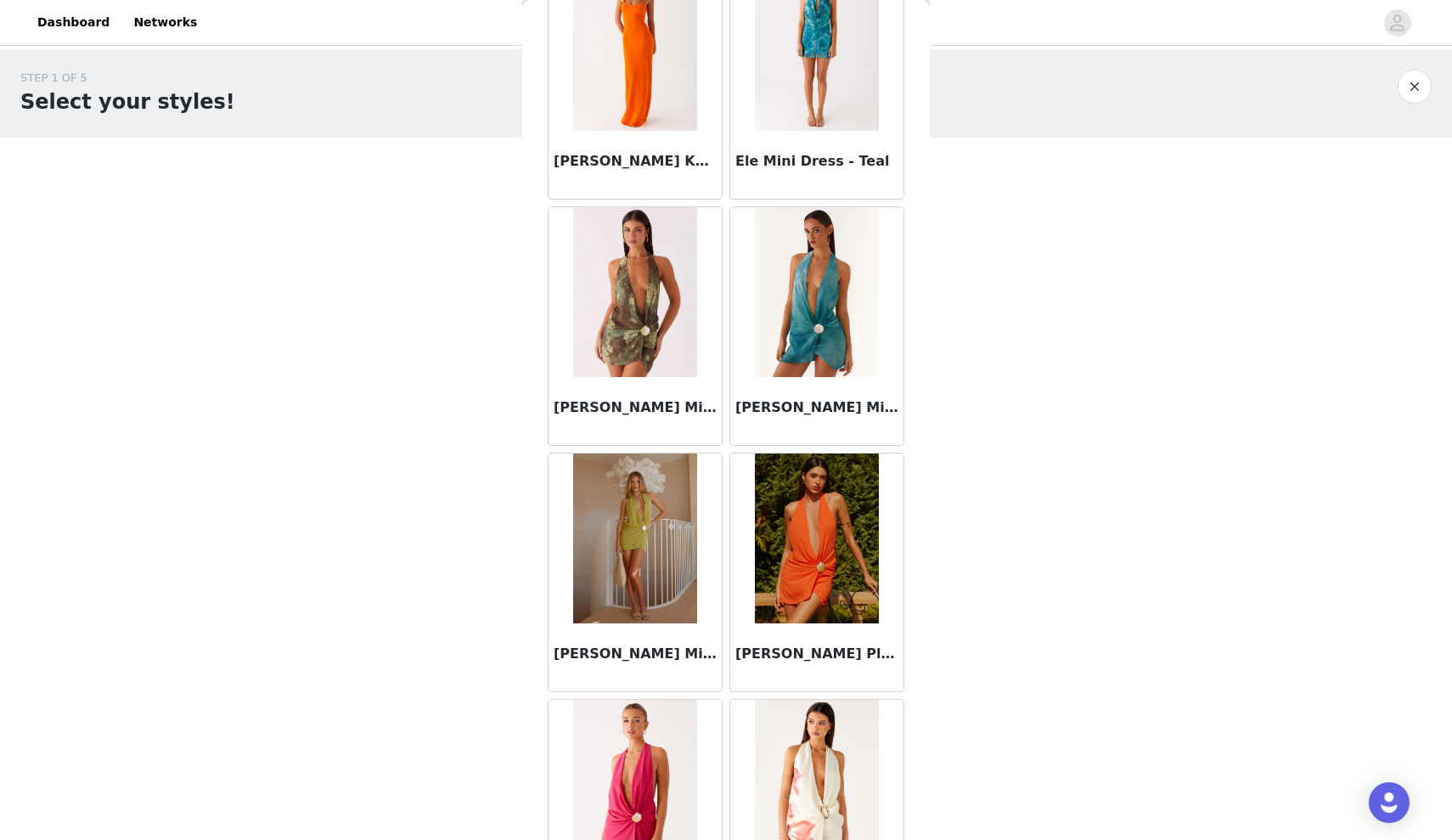
scroll to position [31302, 0]
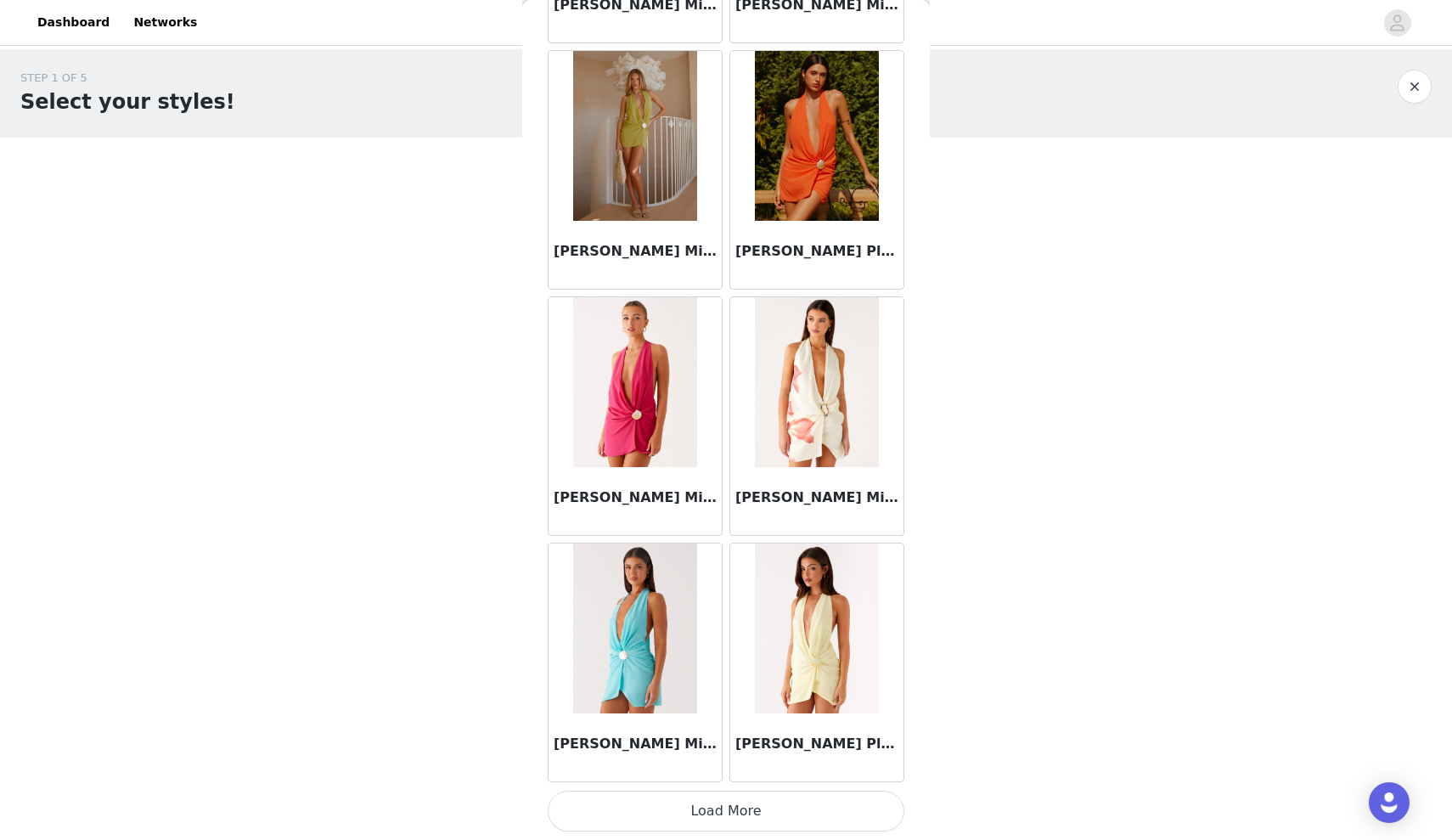
click at [769, 820] on button "Load More" at bounding box center [726, 811] width 357 height 41
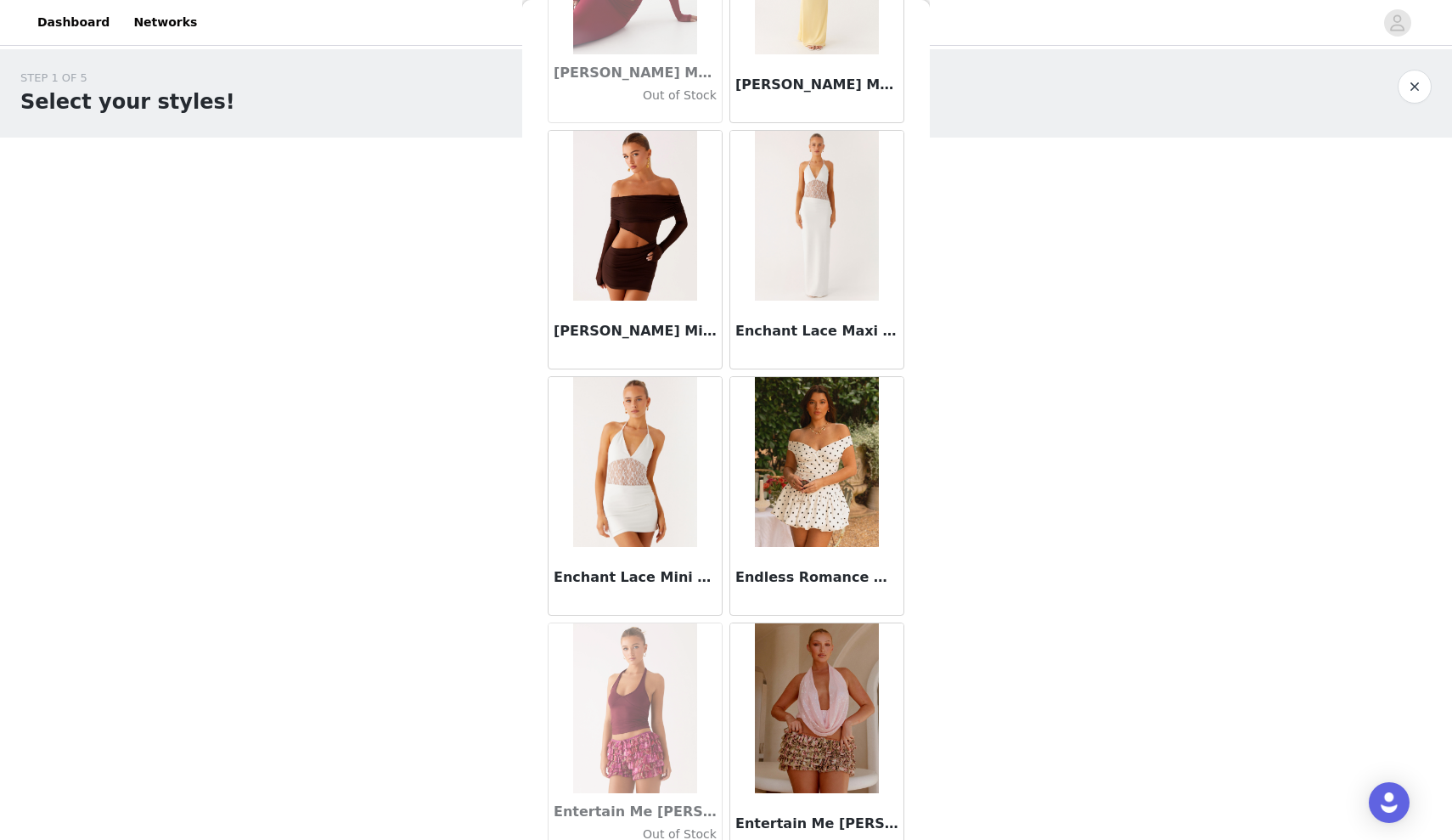
scroll to position [33764, 0]
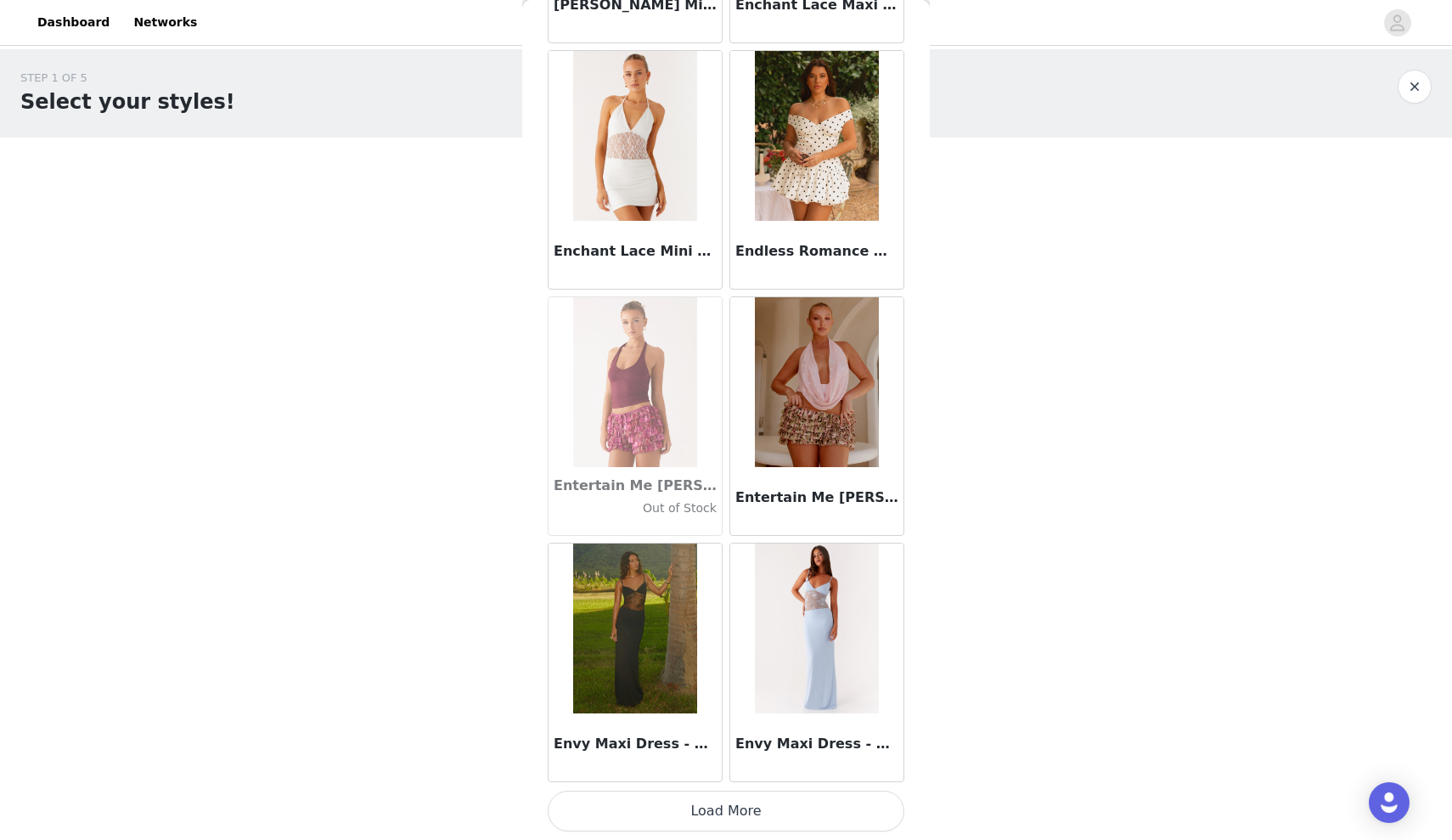
click at [772, 809] on button "Load More" at bounding box center [726, 811] width 357 height 41
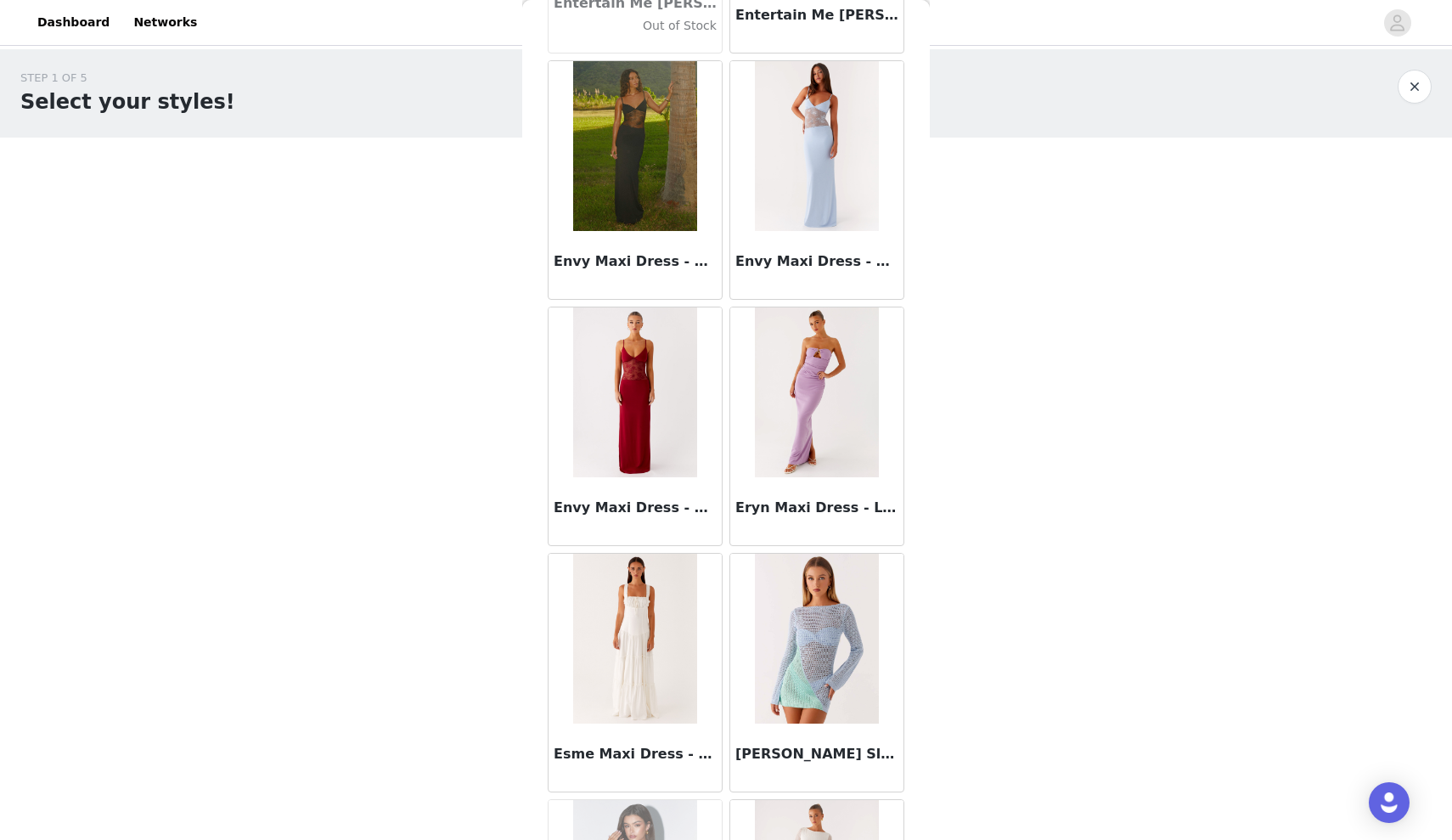
scroll to position [34584, 0]
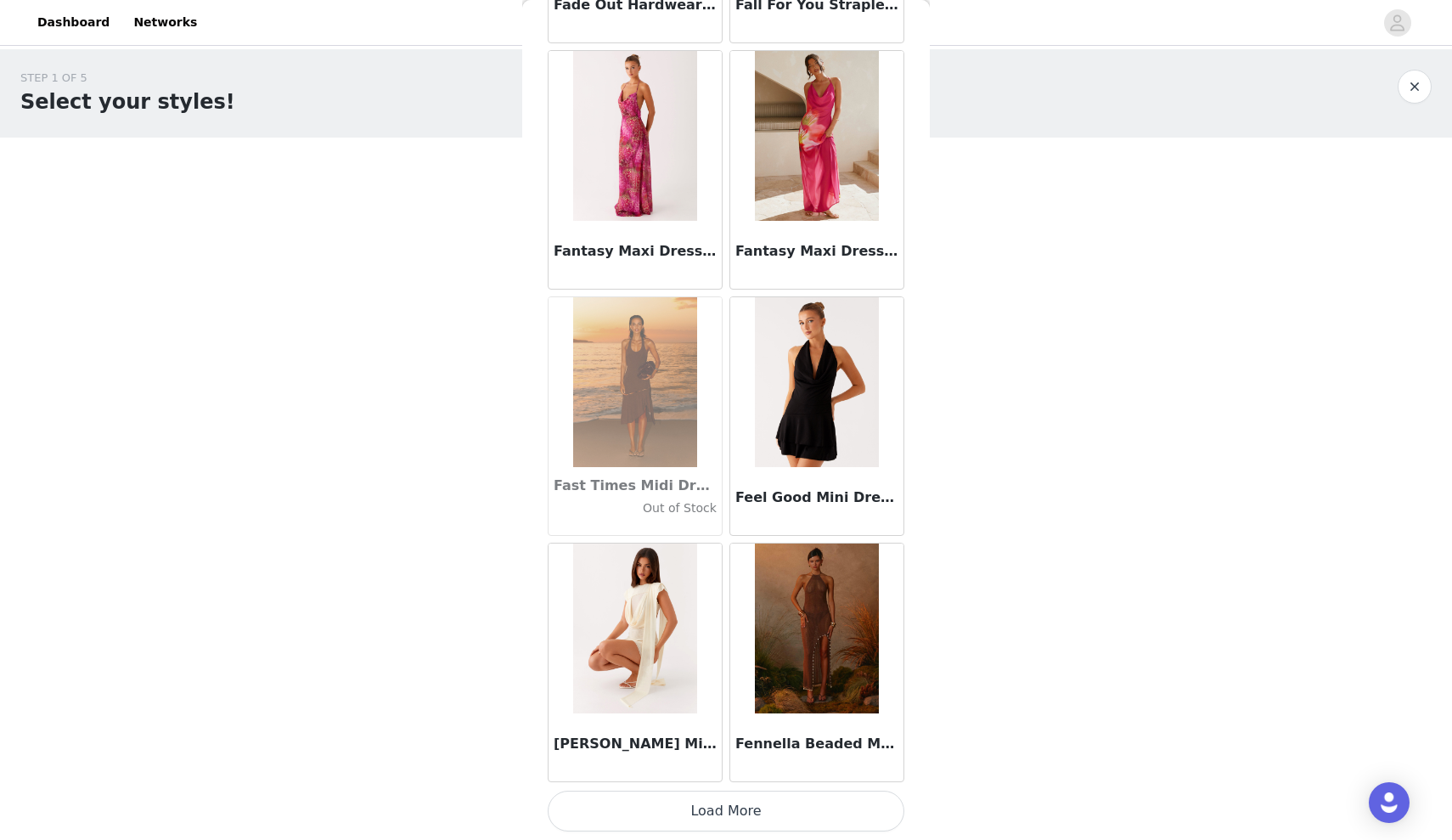
click at [734, 829] on button "Load More" at bounding box center [726, 811] width 357 height 41
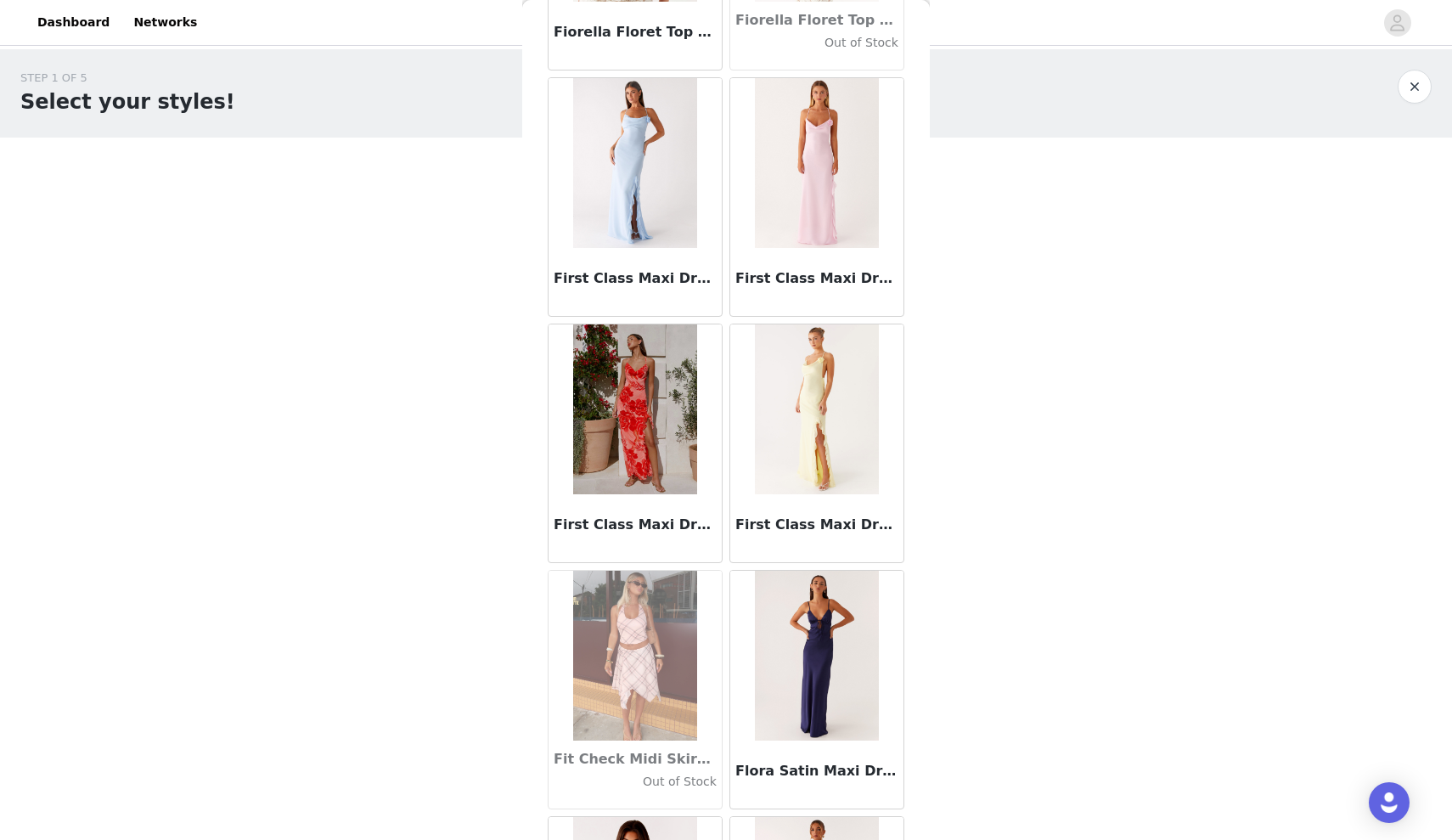
scroll to position [38688, 0]
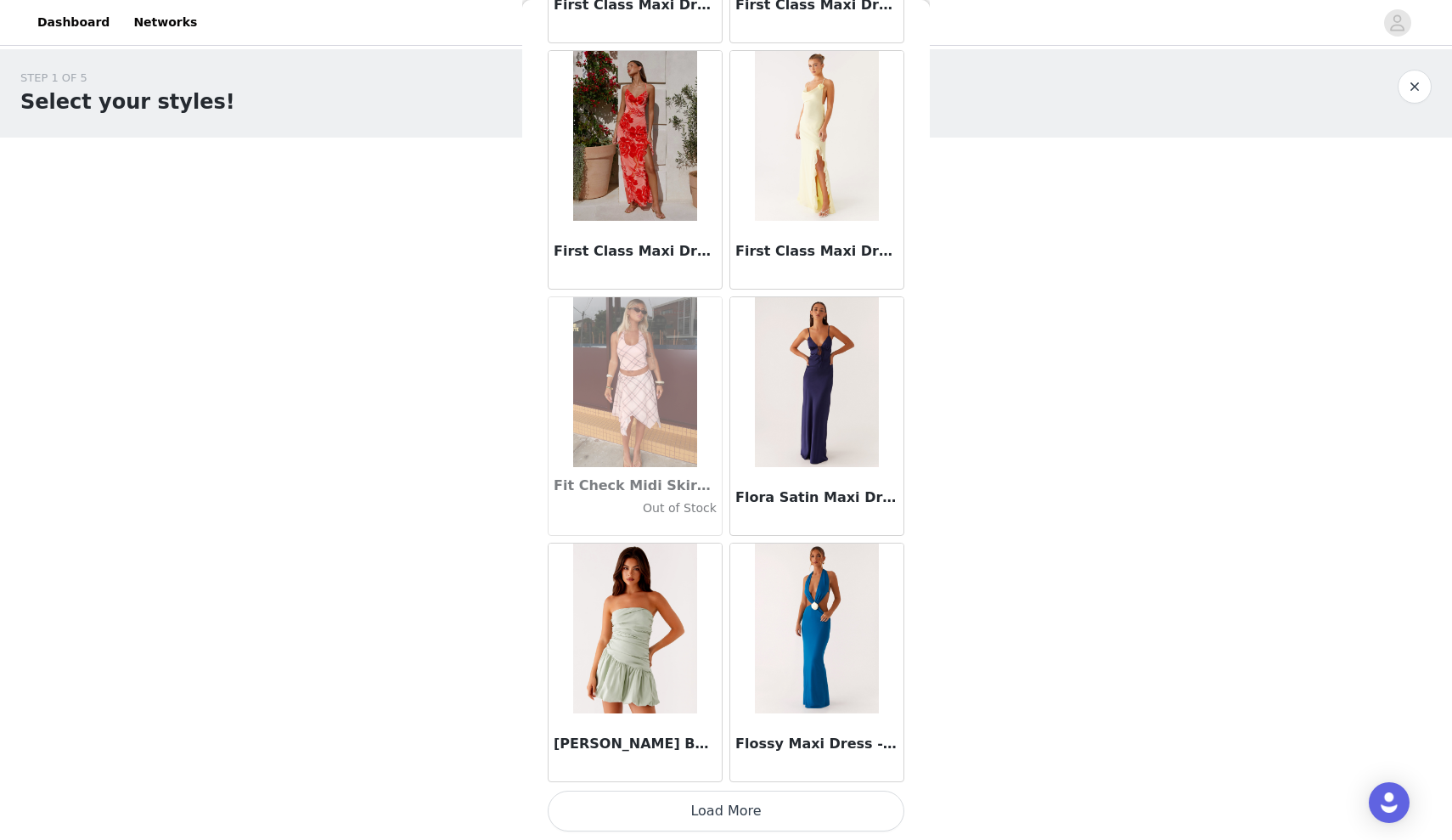
drag, startPoint x: 773, startPoint y: 801, endPoint x: 773, endPoint y: 768, distance: 33.0
click at [773, 801] on button "Load More" at bounding box center [726, 811] width 357 height 41
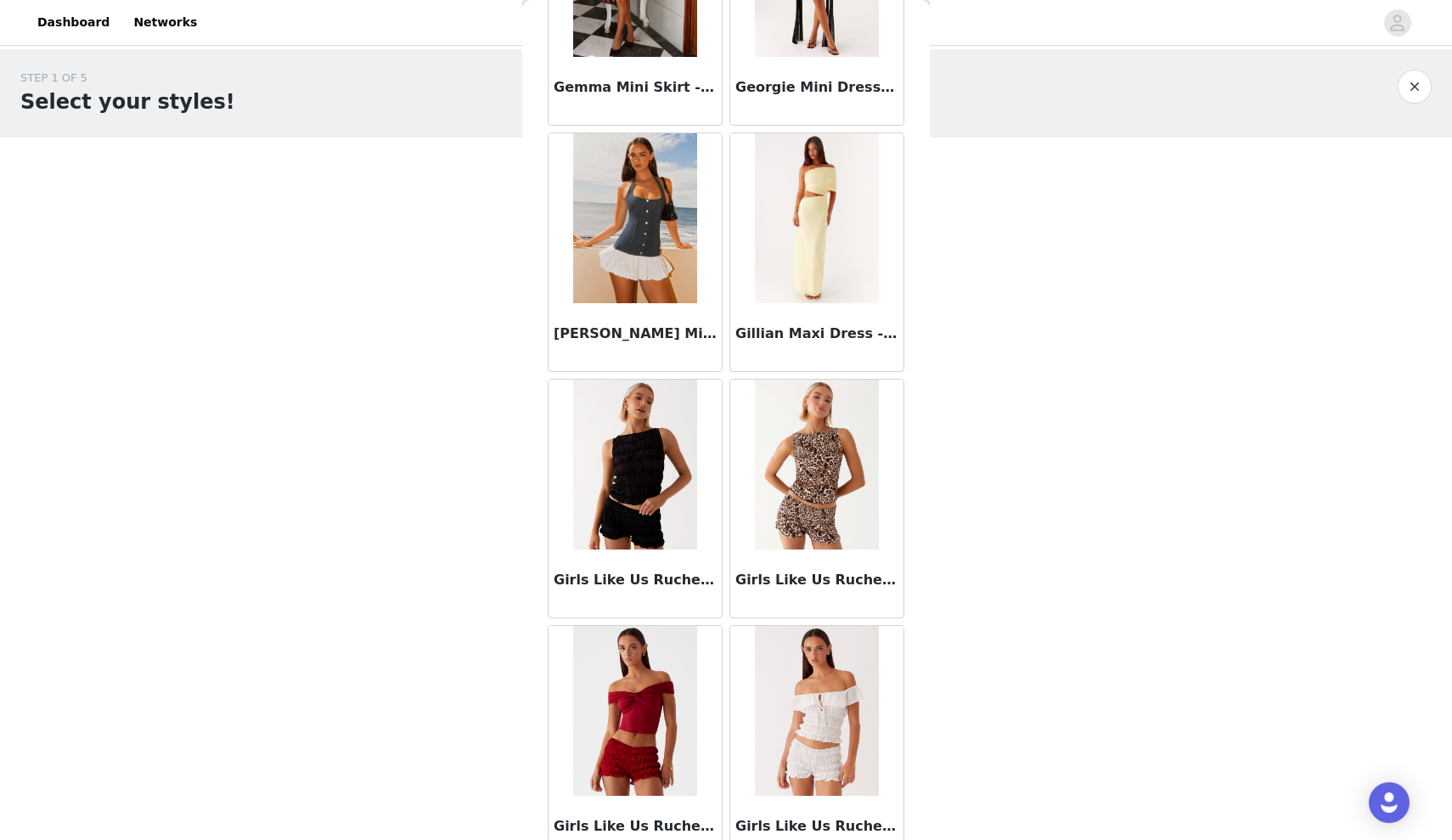
scroll to position [41149, 0]
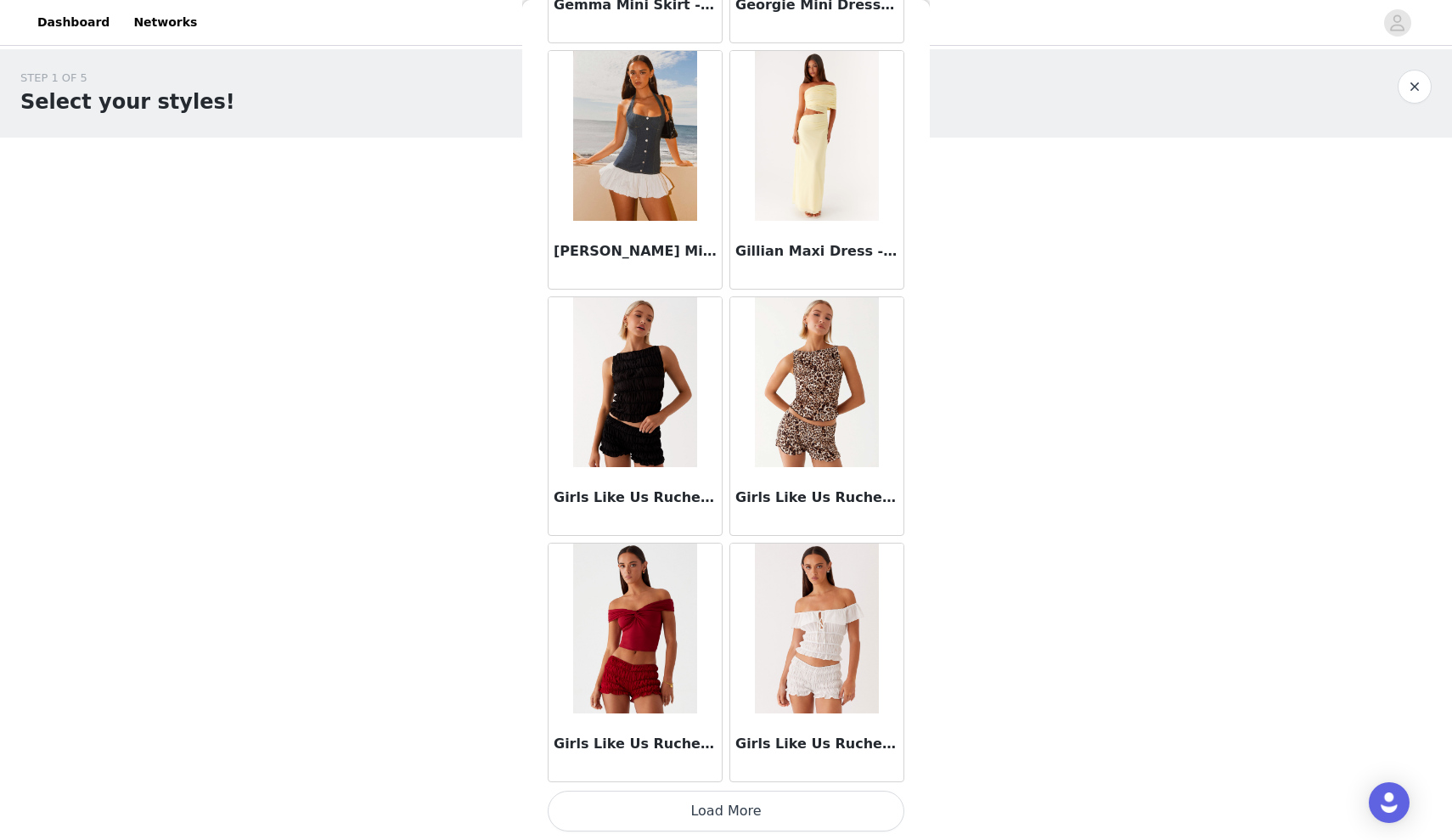
click at [761, 824] on button "Load More" at bounding box center [726, 811] width 357 height 41
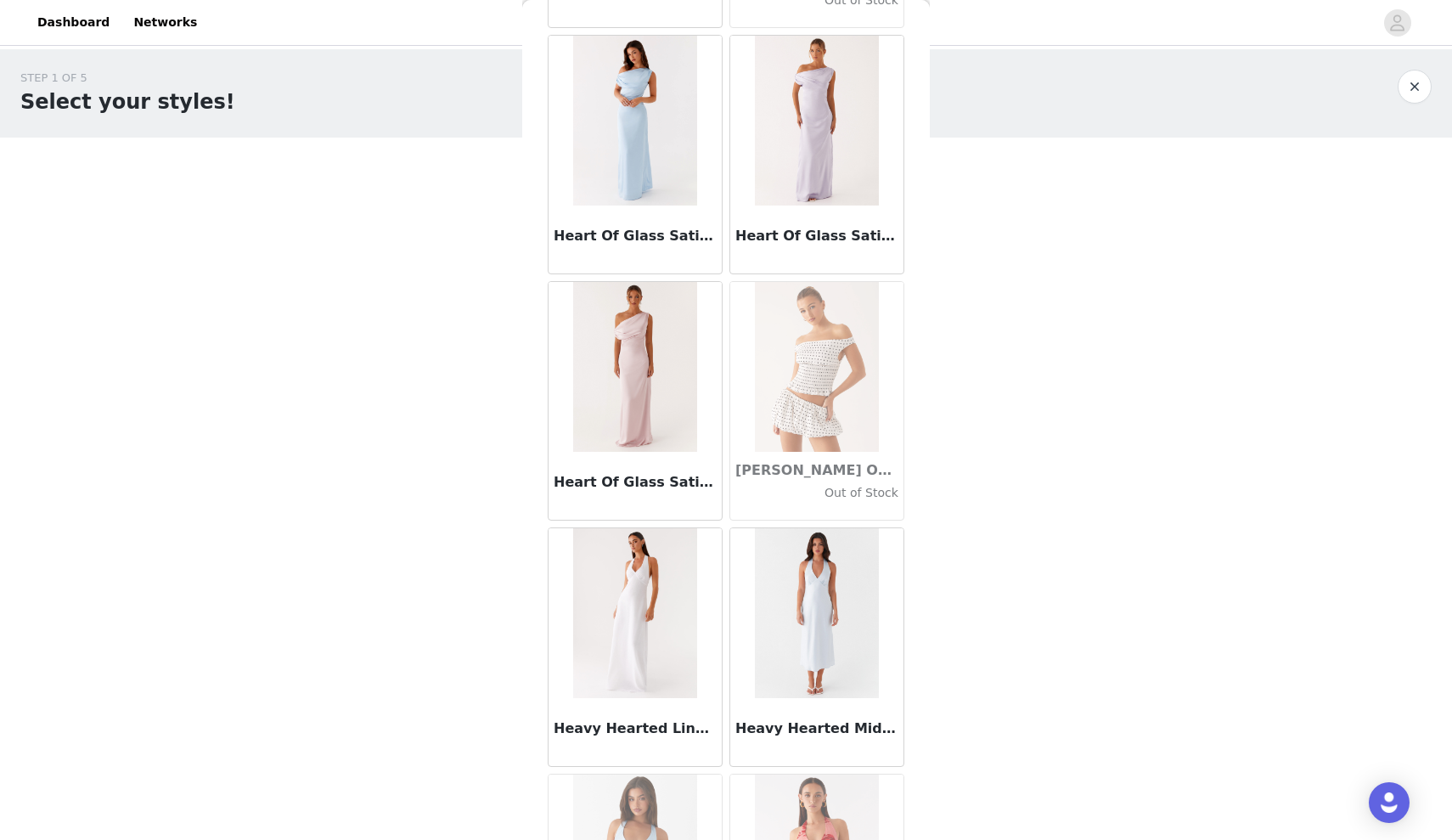
scroll to position [43612, 0]
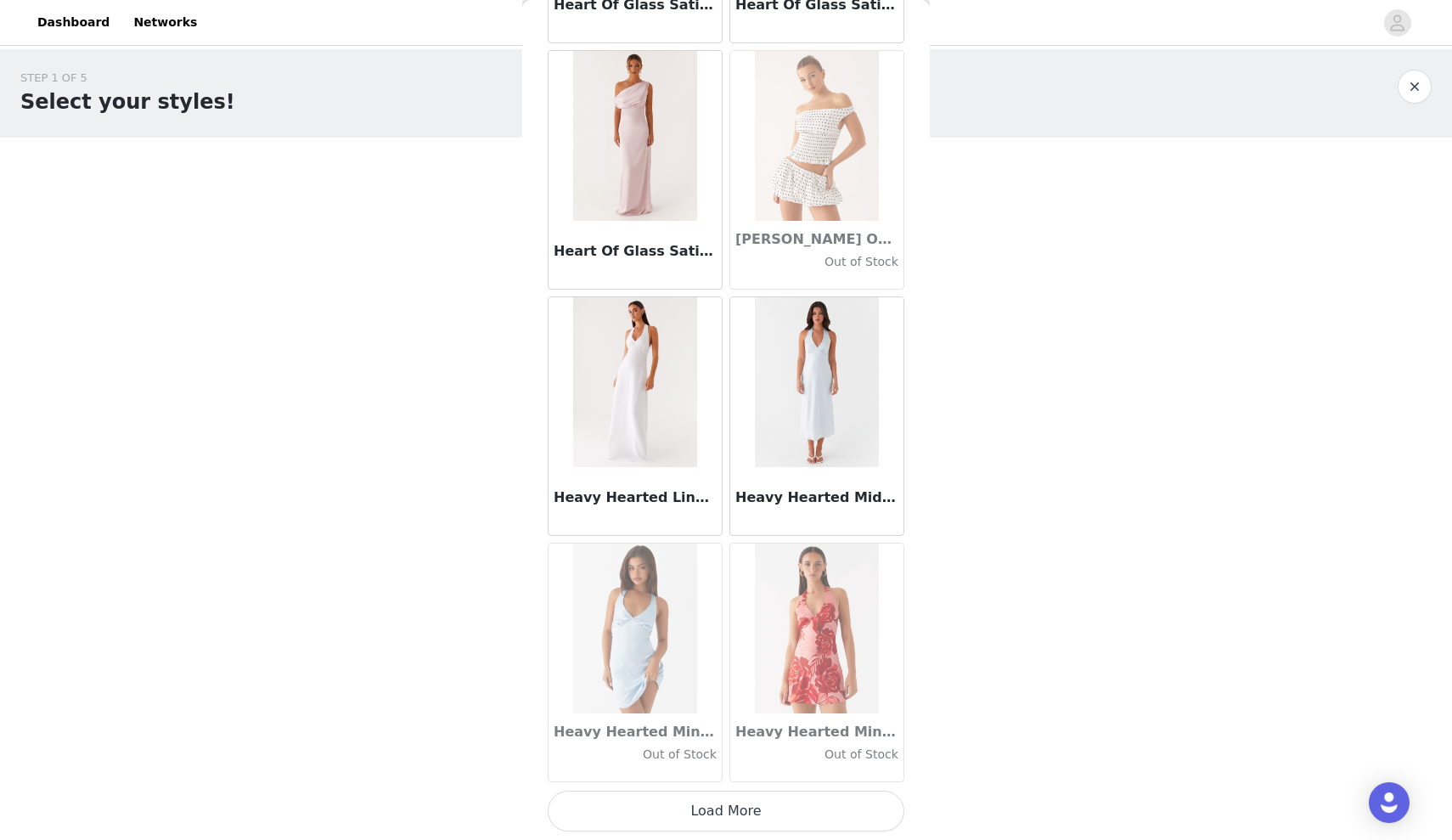
click at [711, 807] on button "Load More" at bounding box center [726, 811] width 357 height 41
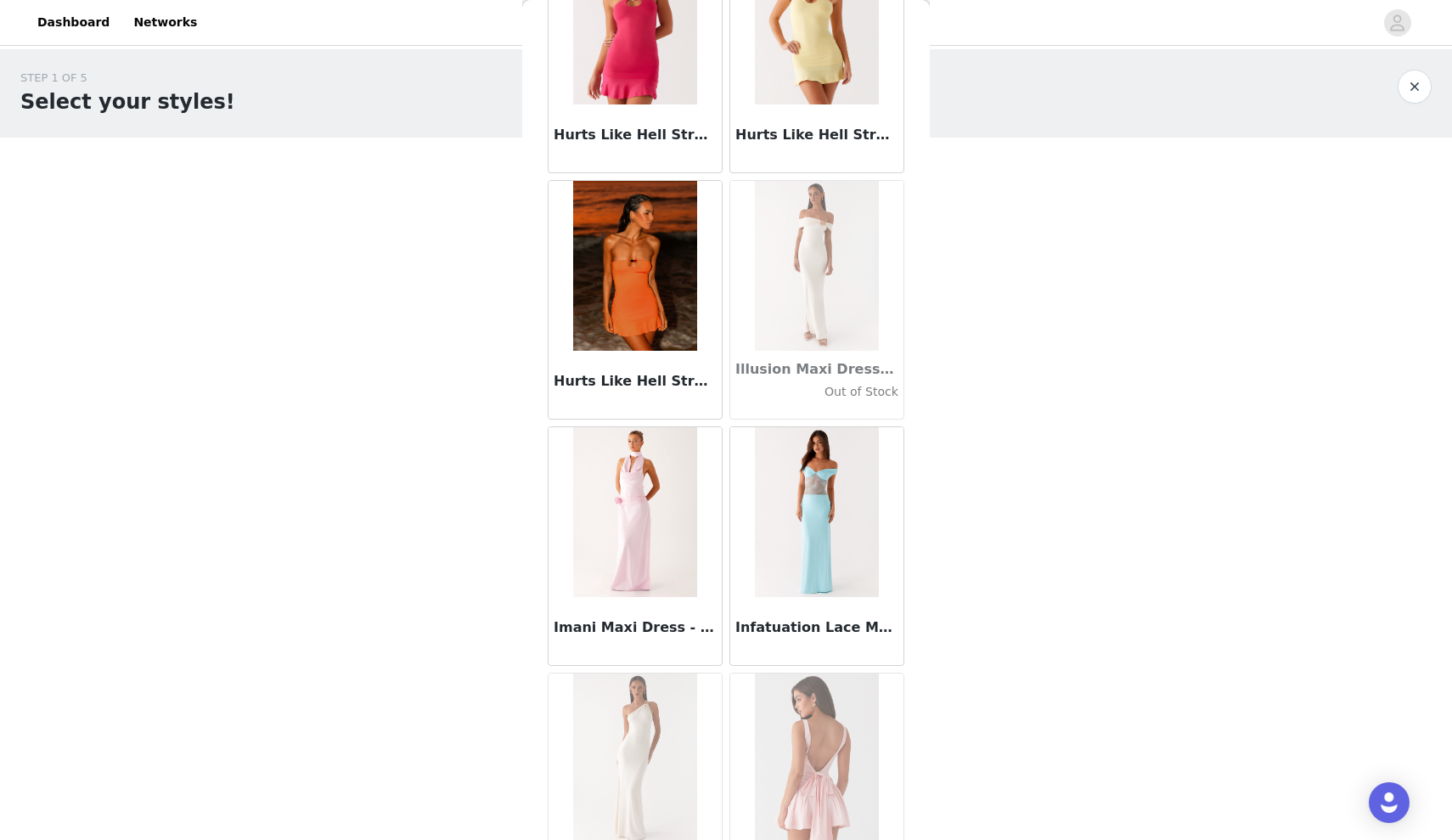
scroll to position [46074, 0]
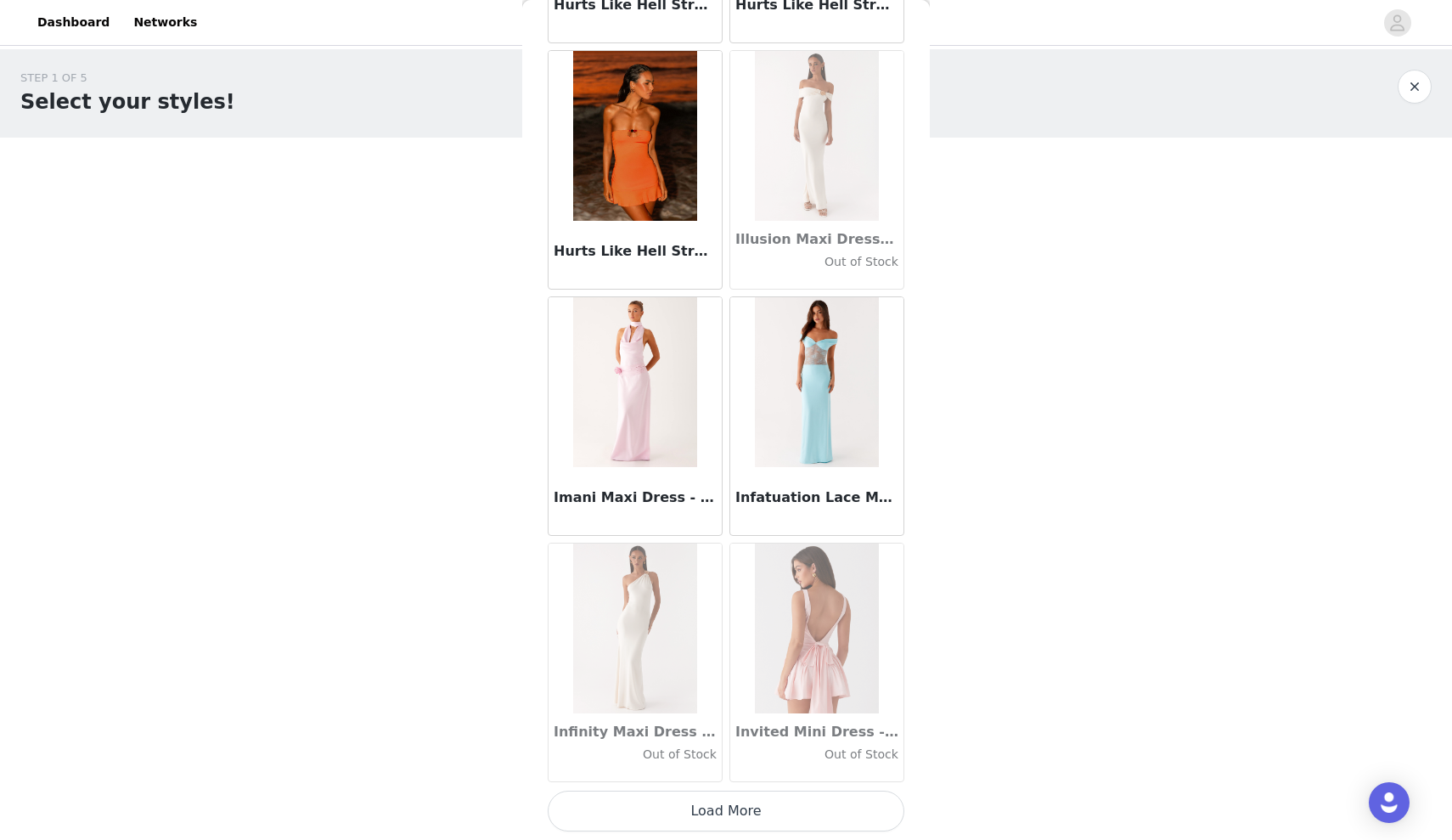
click at [701, 814] on button "Load More" at bounding box center [726, 811] width 357 height 41
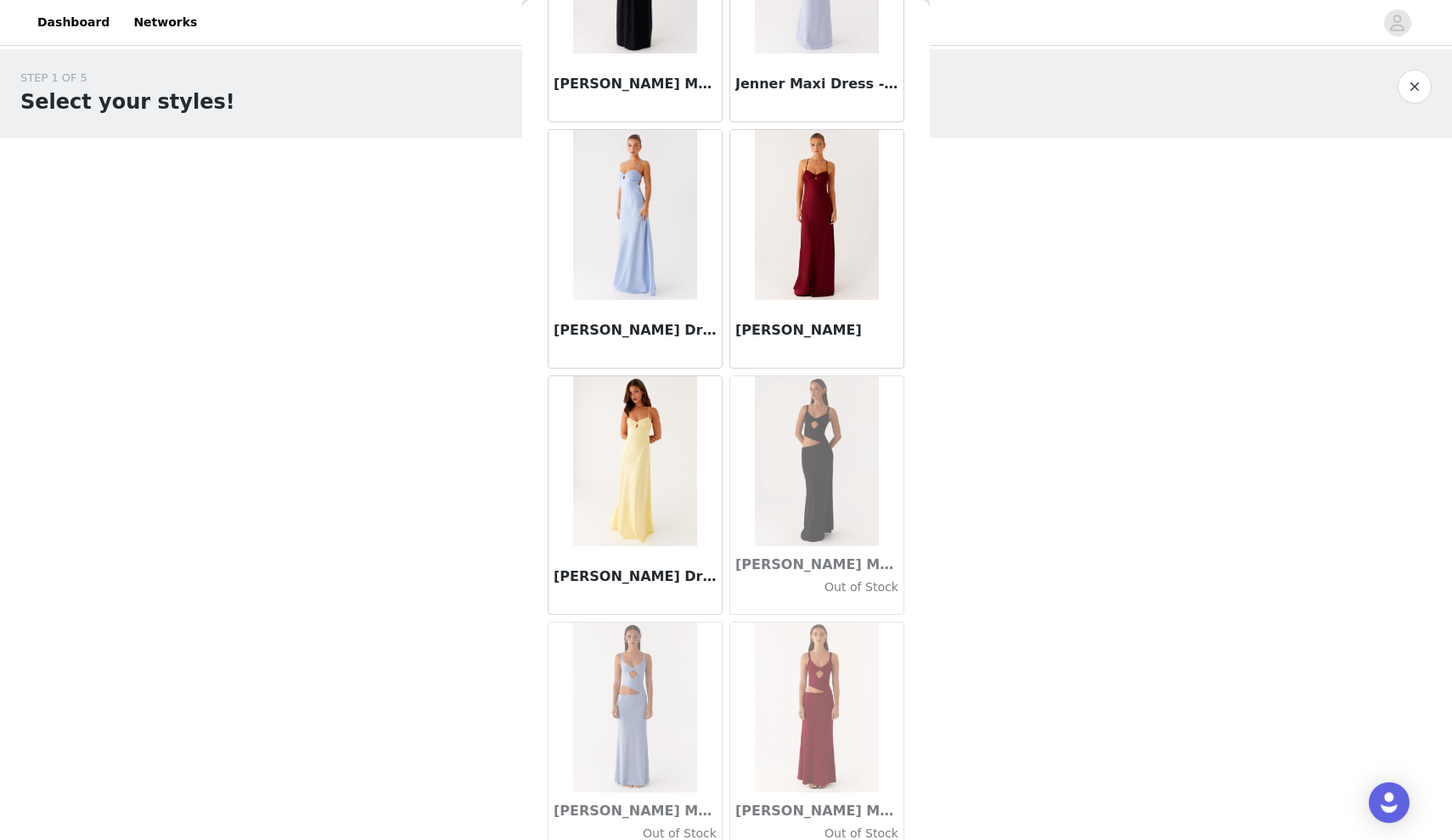
scroll to position [48536, 0]
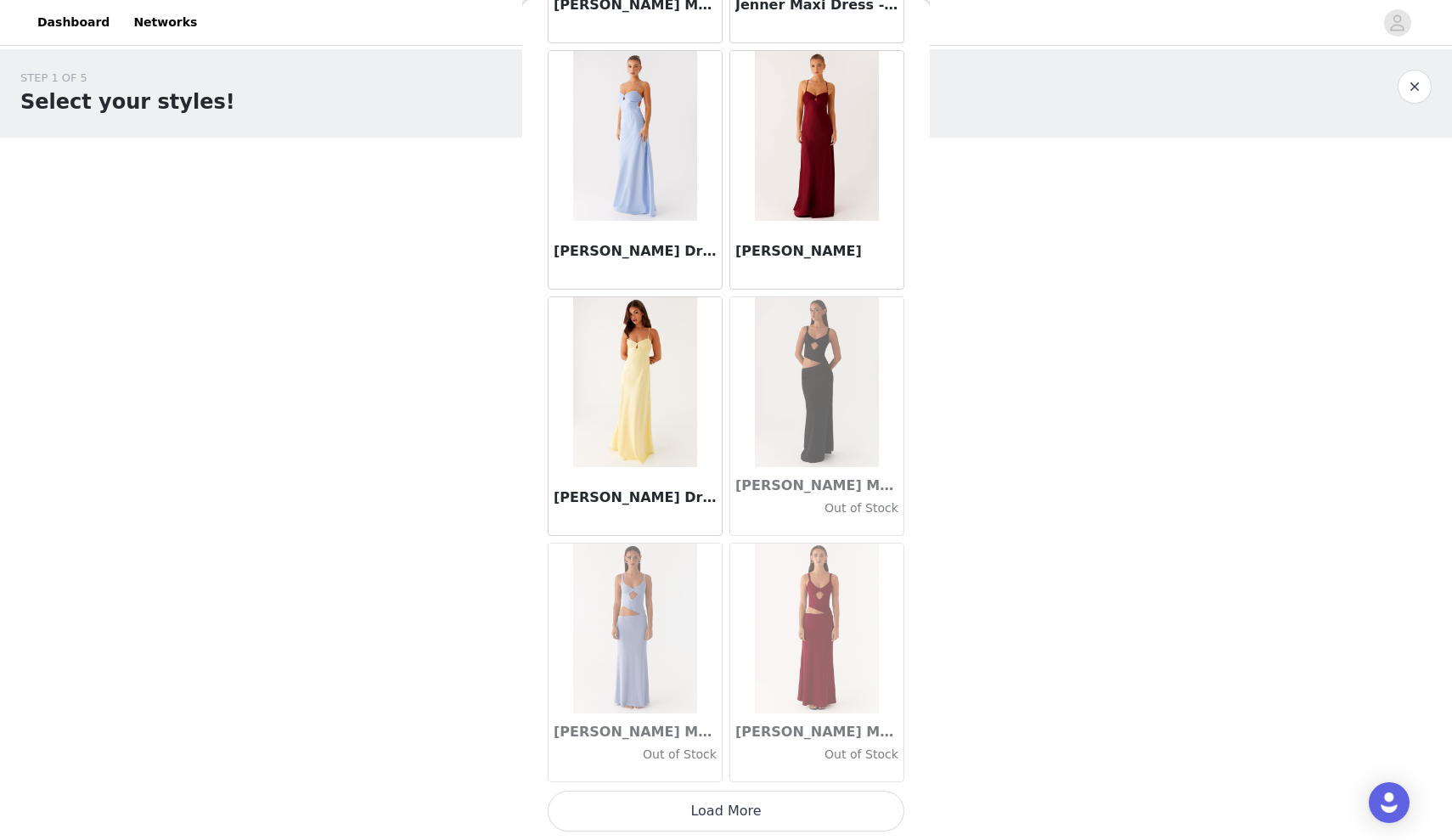
click at [748, 800] on button "Load More" at bounding box center [726, 811] width 357 height 41
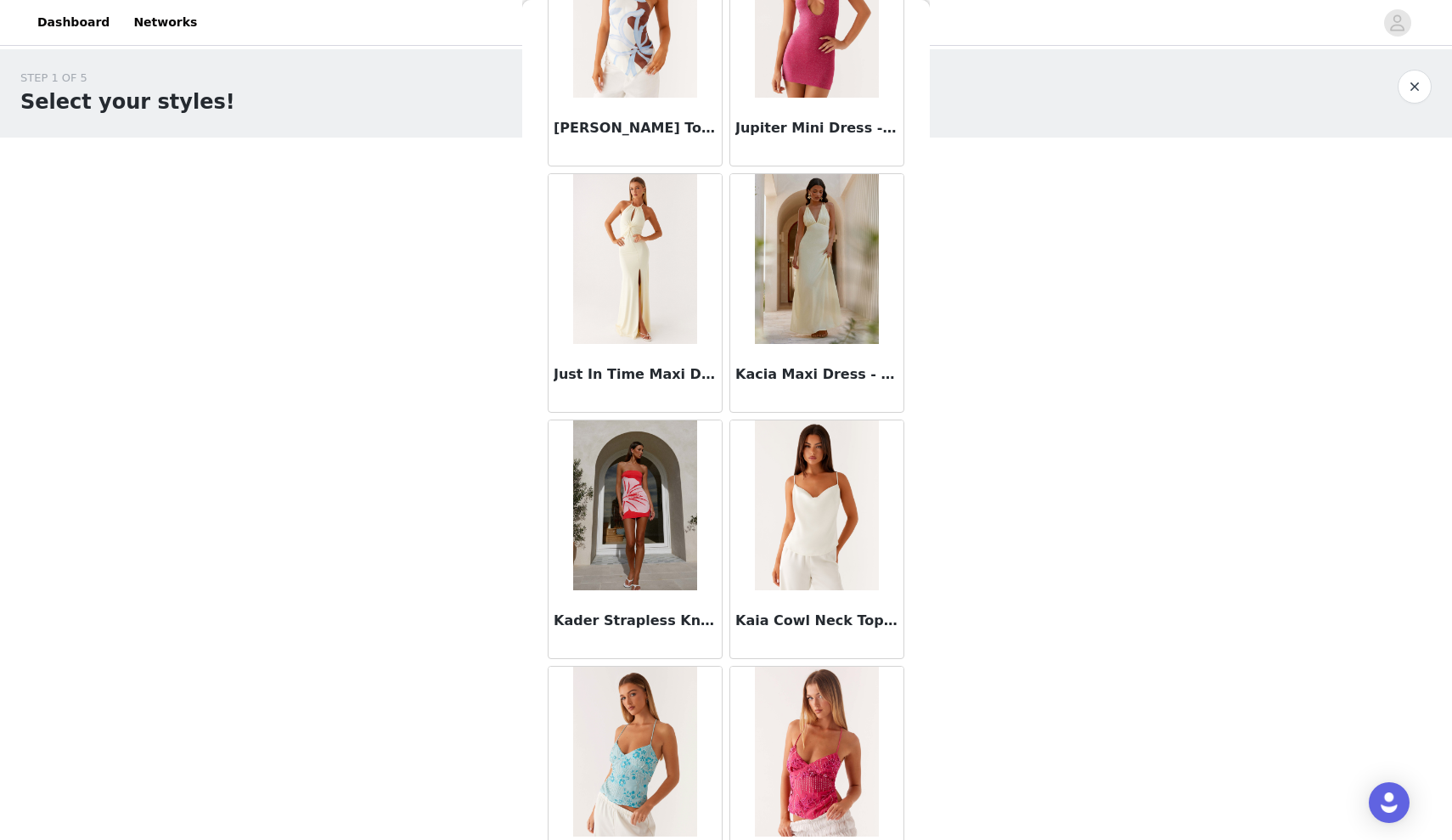
scroll to position [50997, 0]
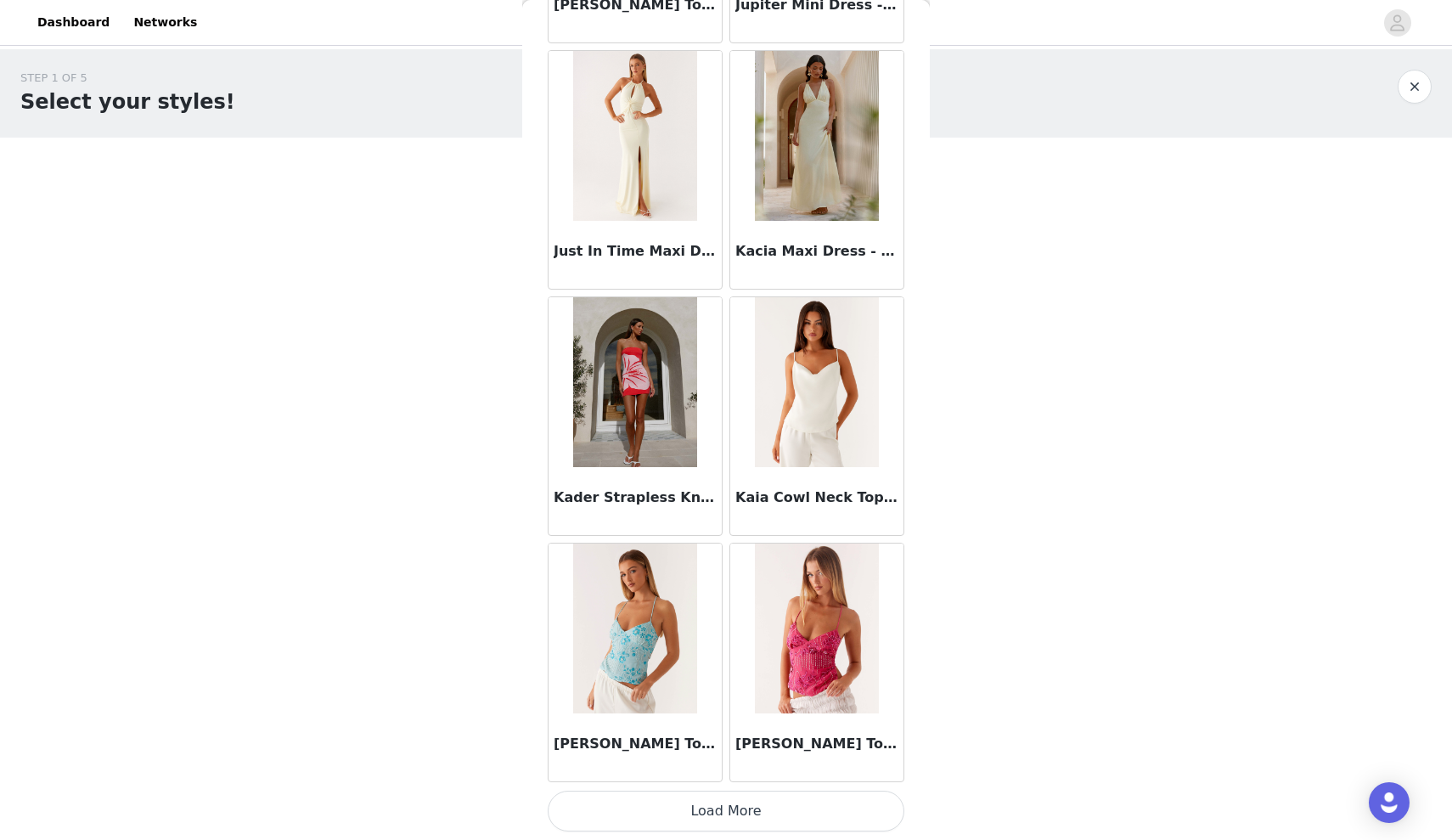
click at [741, 812] on button "Load More" at bounding box center [726, 811] width 357 height 41
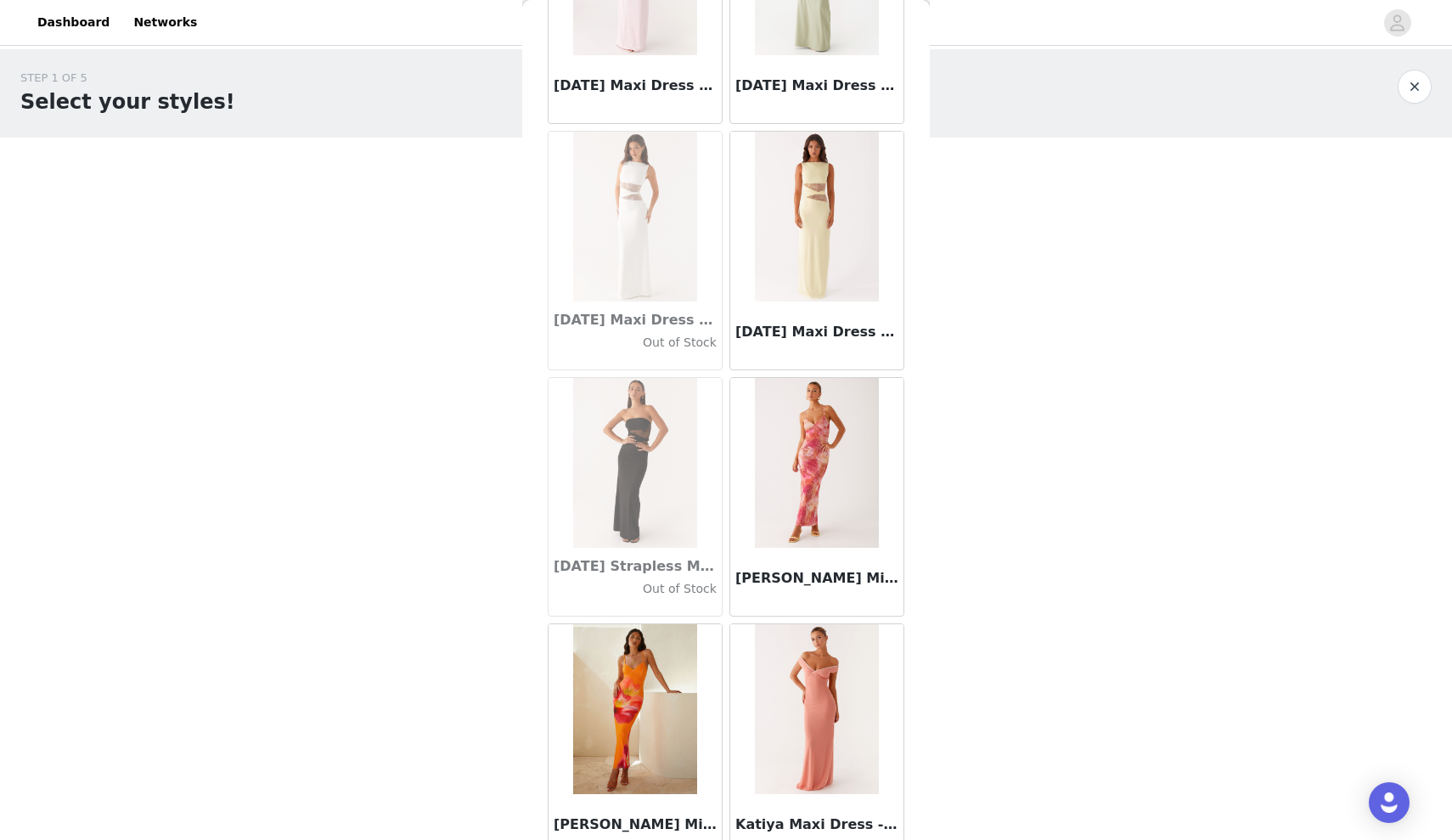
scroll to position [53460, 0]
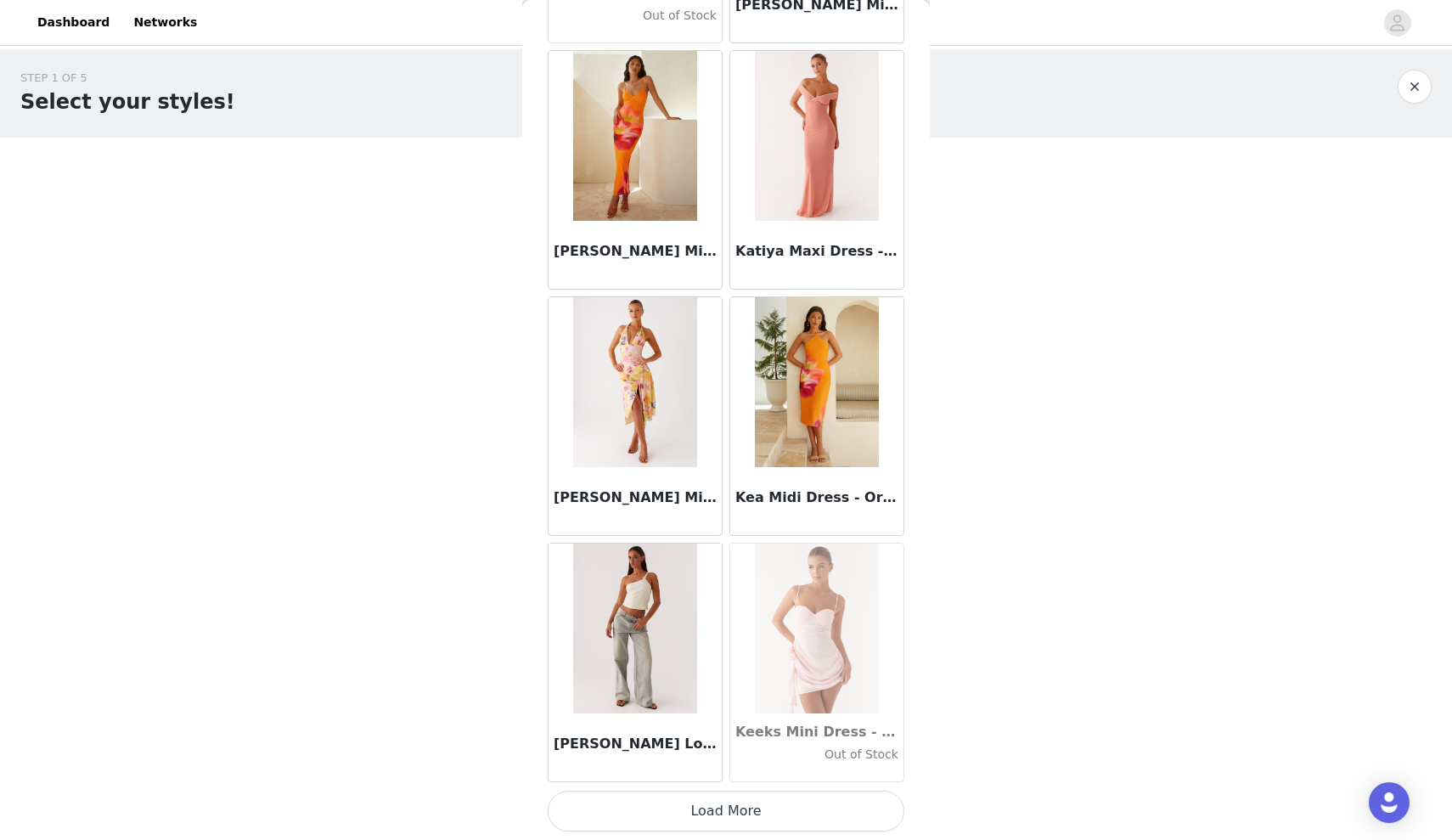
click at [779, 804] on button "Load More" at bounding box center [726, 811] width 357 height 41
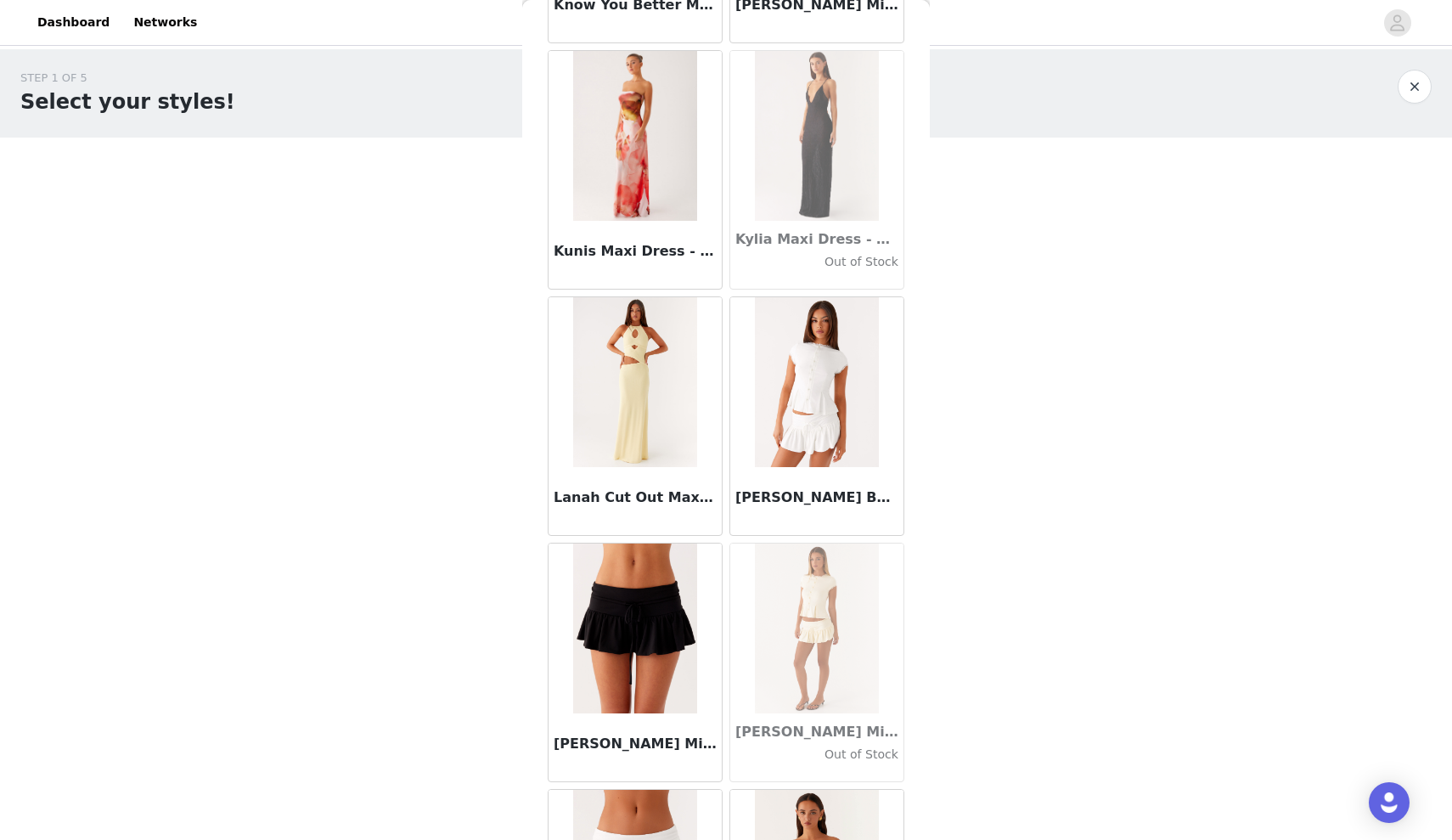
scroll to position [55922, 0]
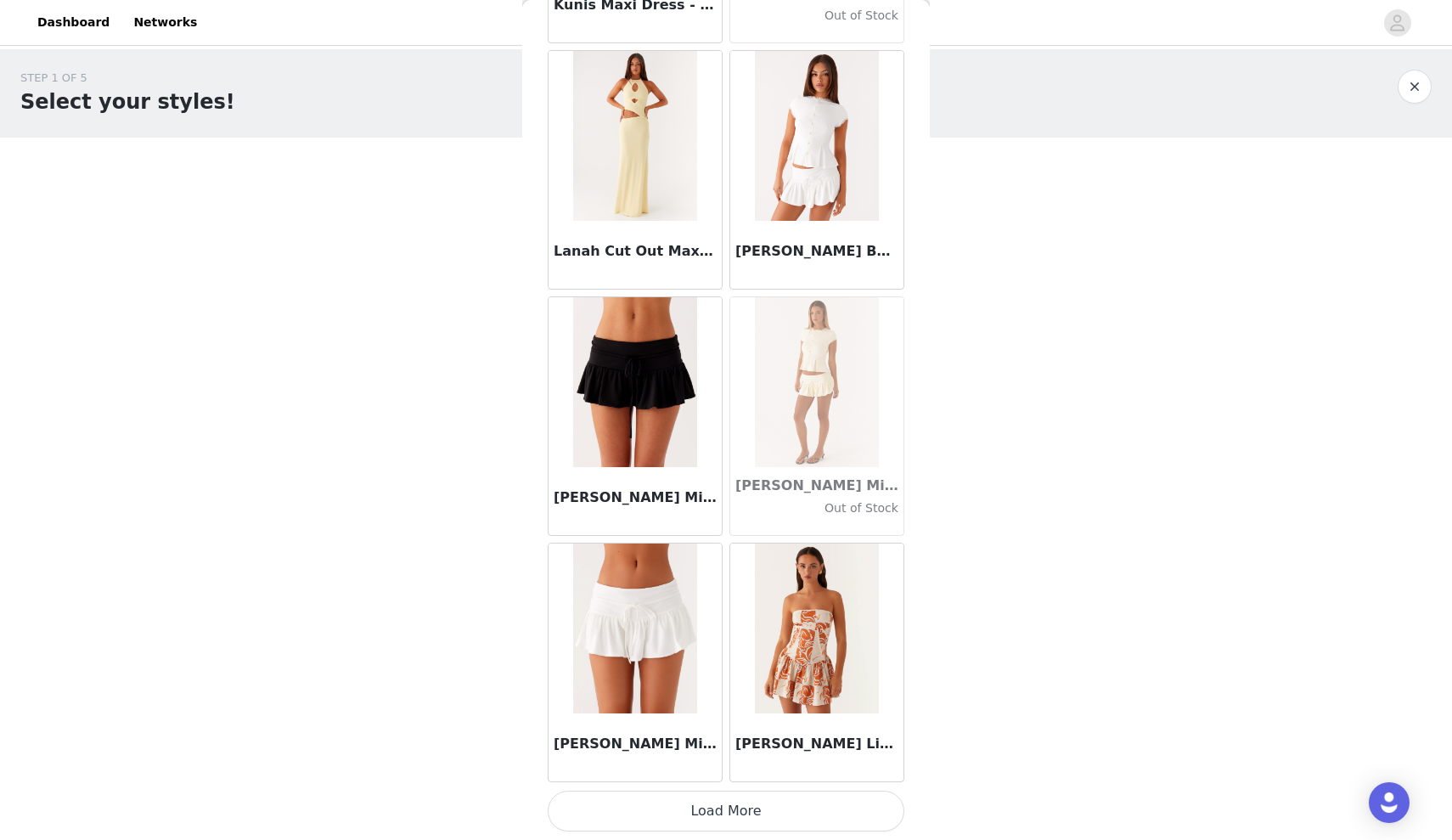
click at [757, 820] on button "Load More" at bounding box center [726, 811] width 357 height 41
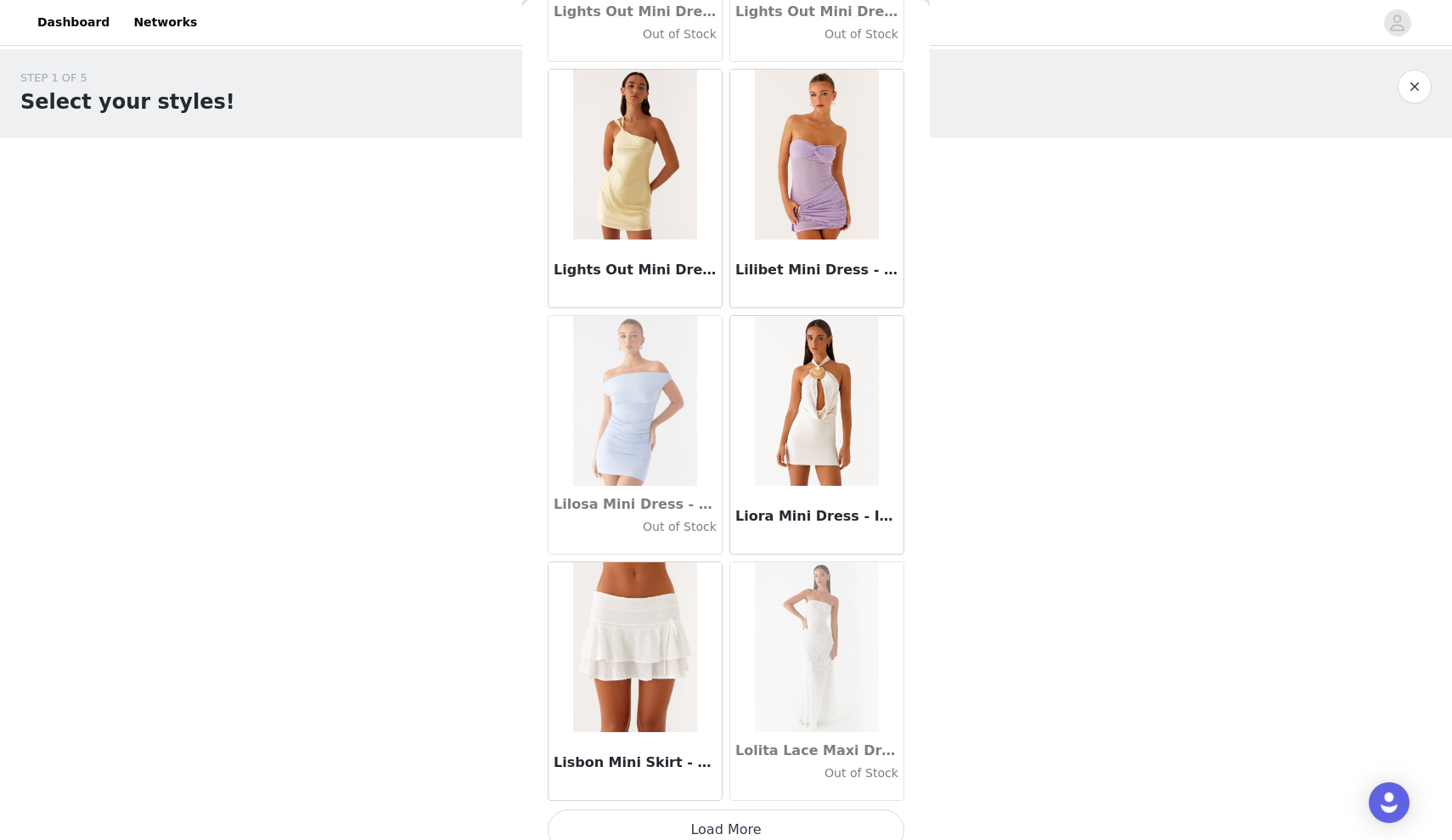
scroll to position [58384, 0]
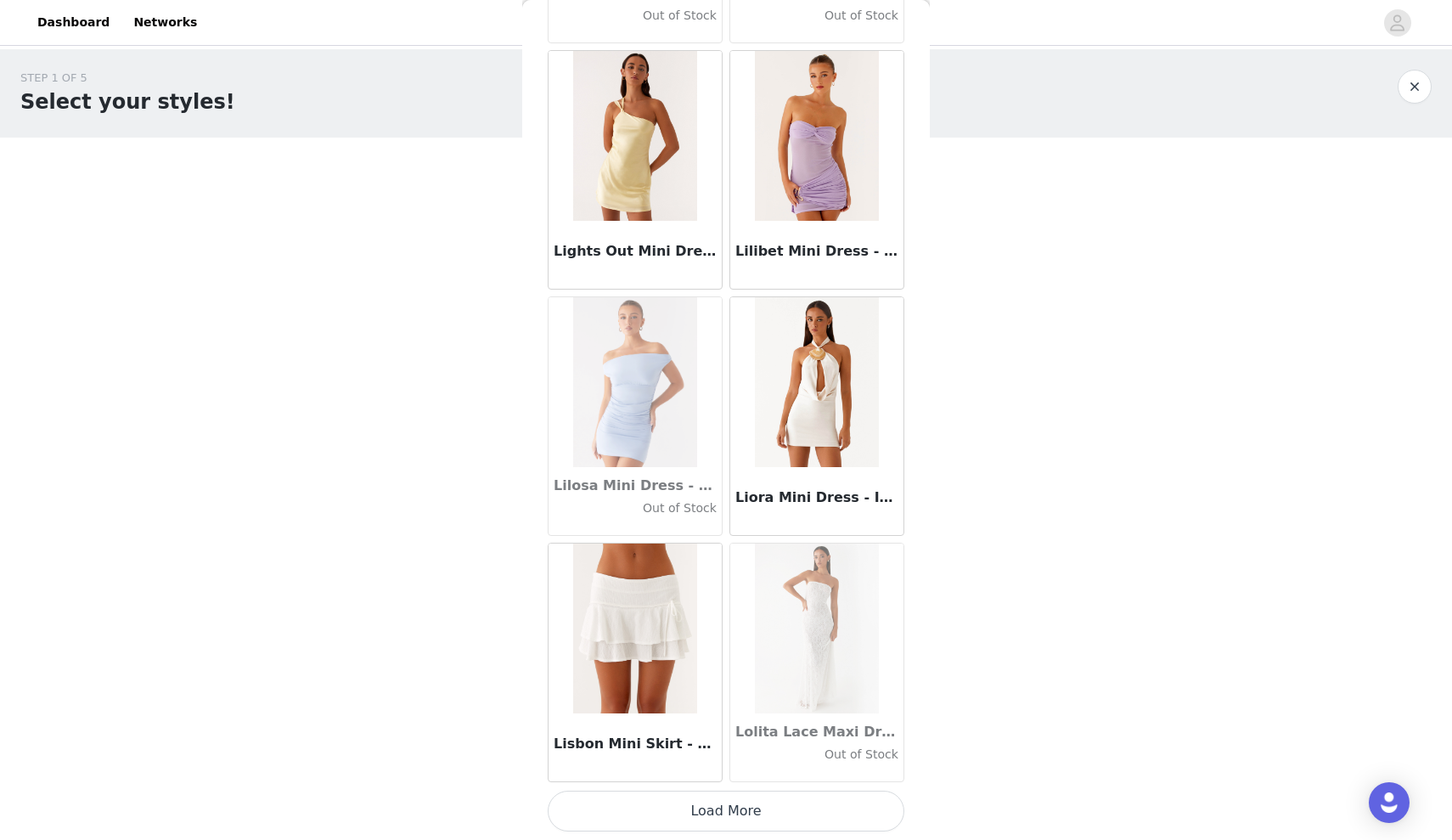
click at [763, 822] on button "Load More" at bounding box center [726, 811] width 357 height 41
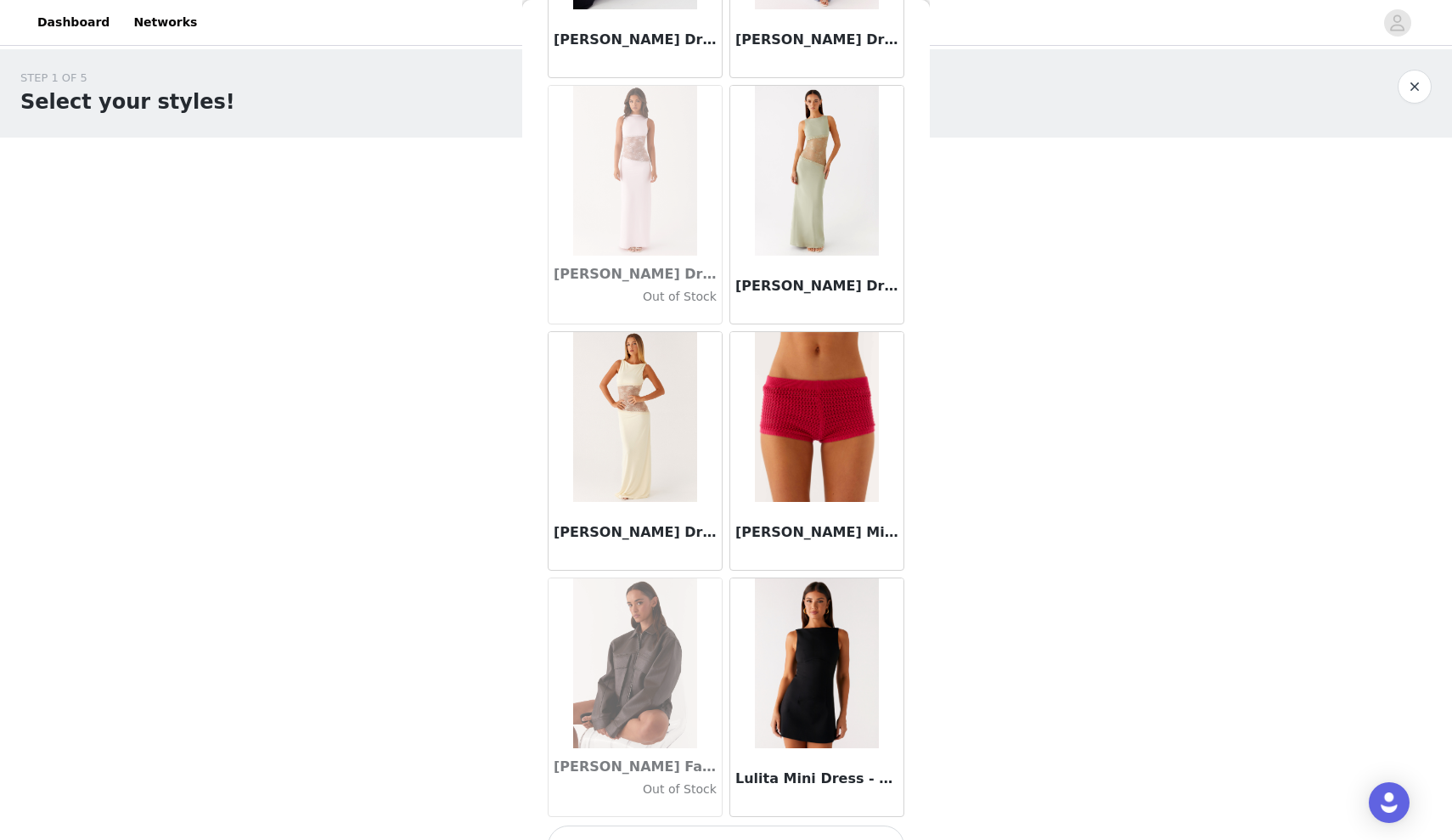
scroll to position [60845, 0]
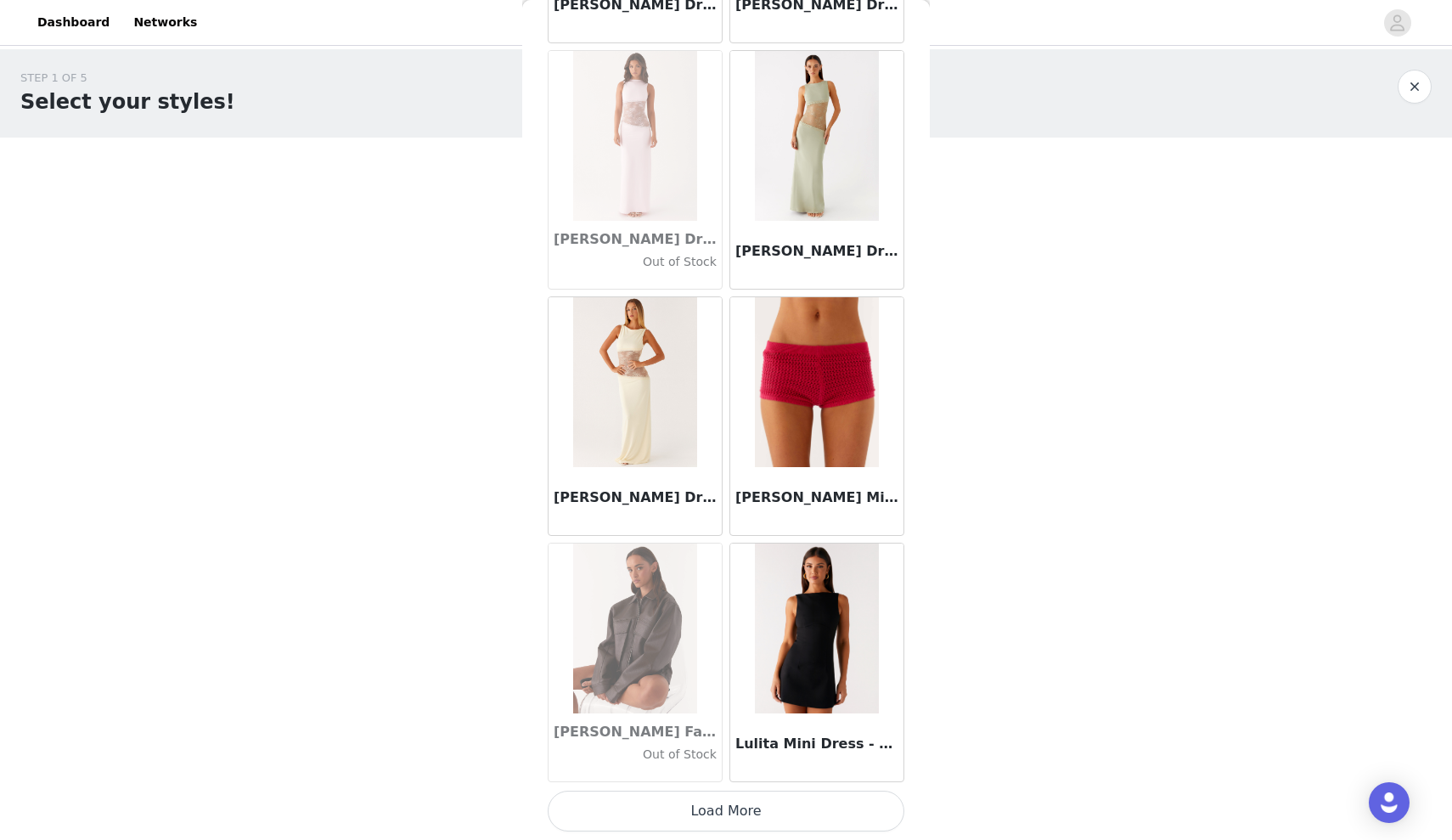
click at [699, 812] on button "Load More" at bounding box center [726, 811] width 357 height 41
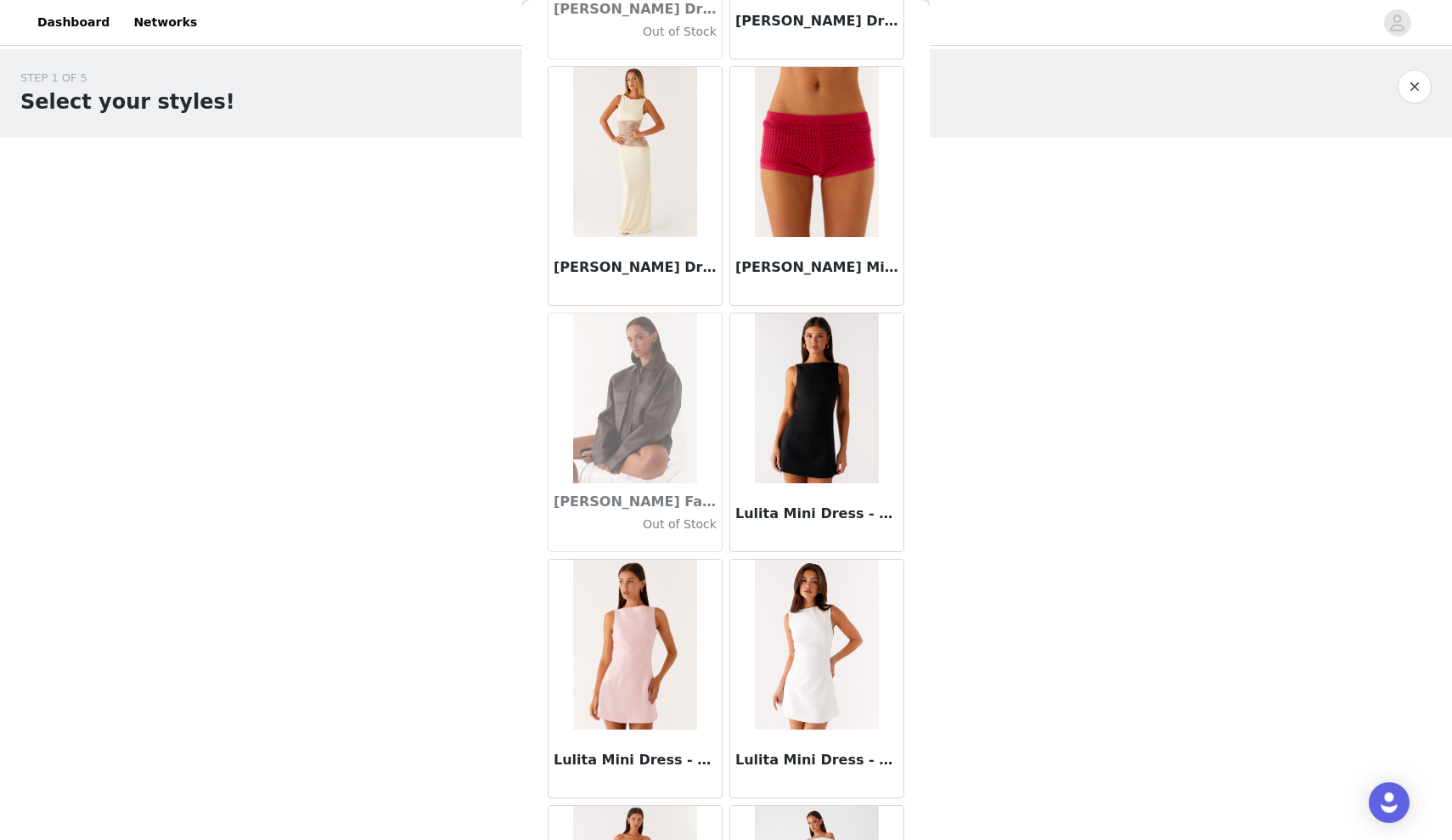
scroll to position [61430, 0]
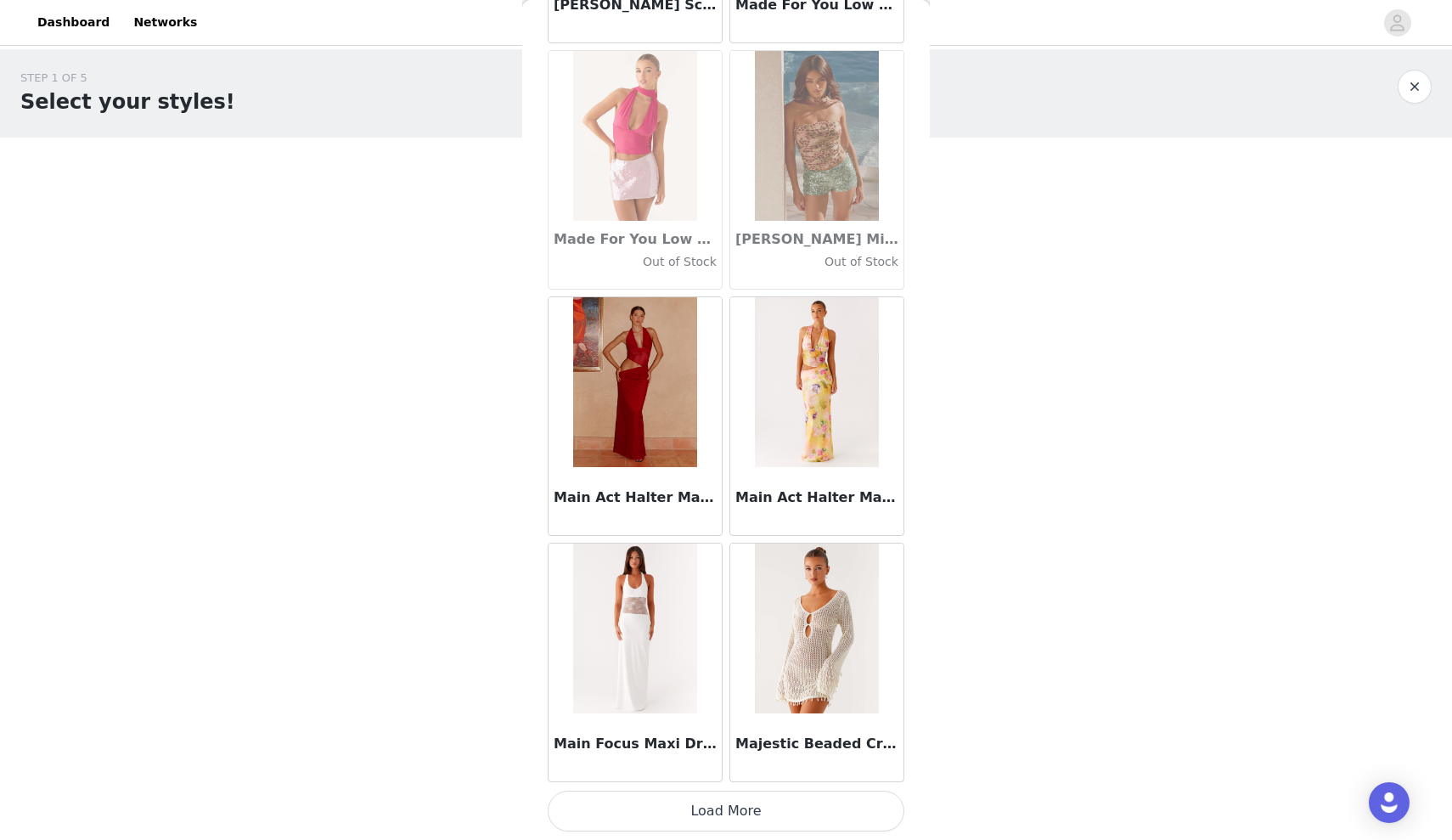
click at [713, 819] on button "Load More" at bounding box center [726, 811] width 357 height 41
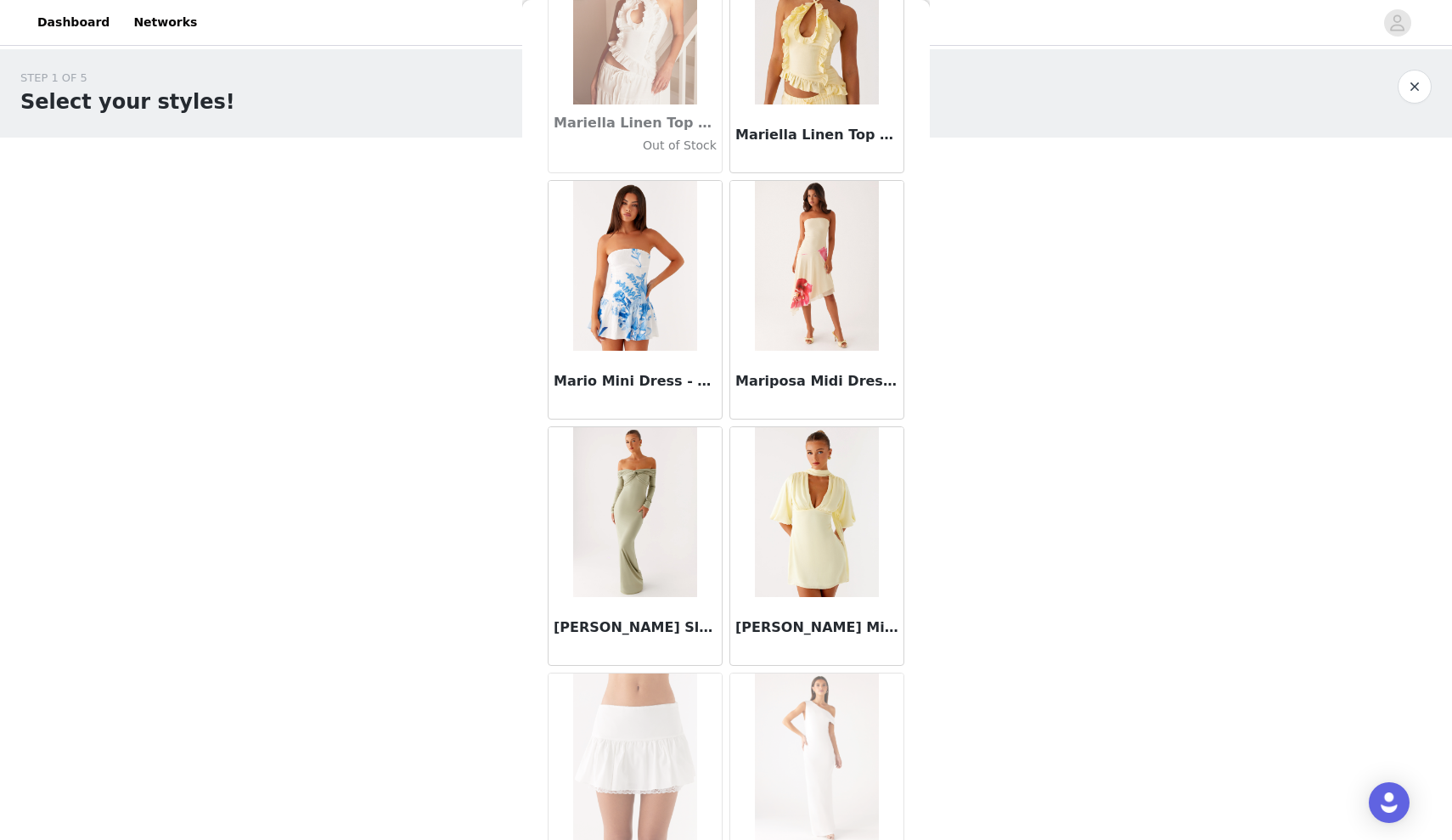
scroll to position [65770, 0]
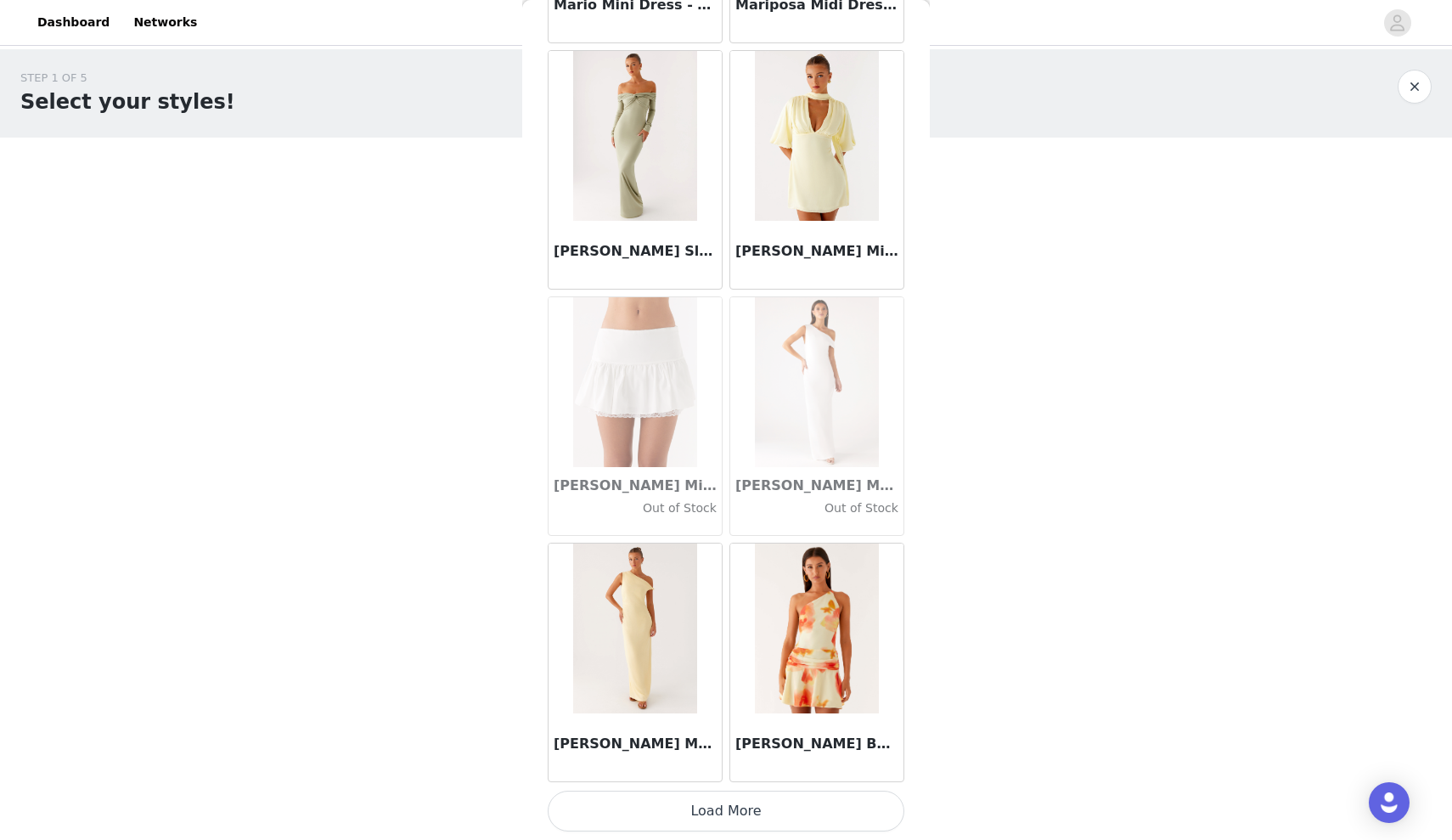
click at [750, 812] on button "Load More" at bounding box center [726, 811] width 357 height 41
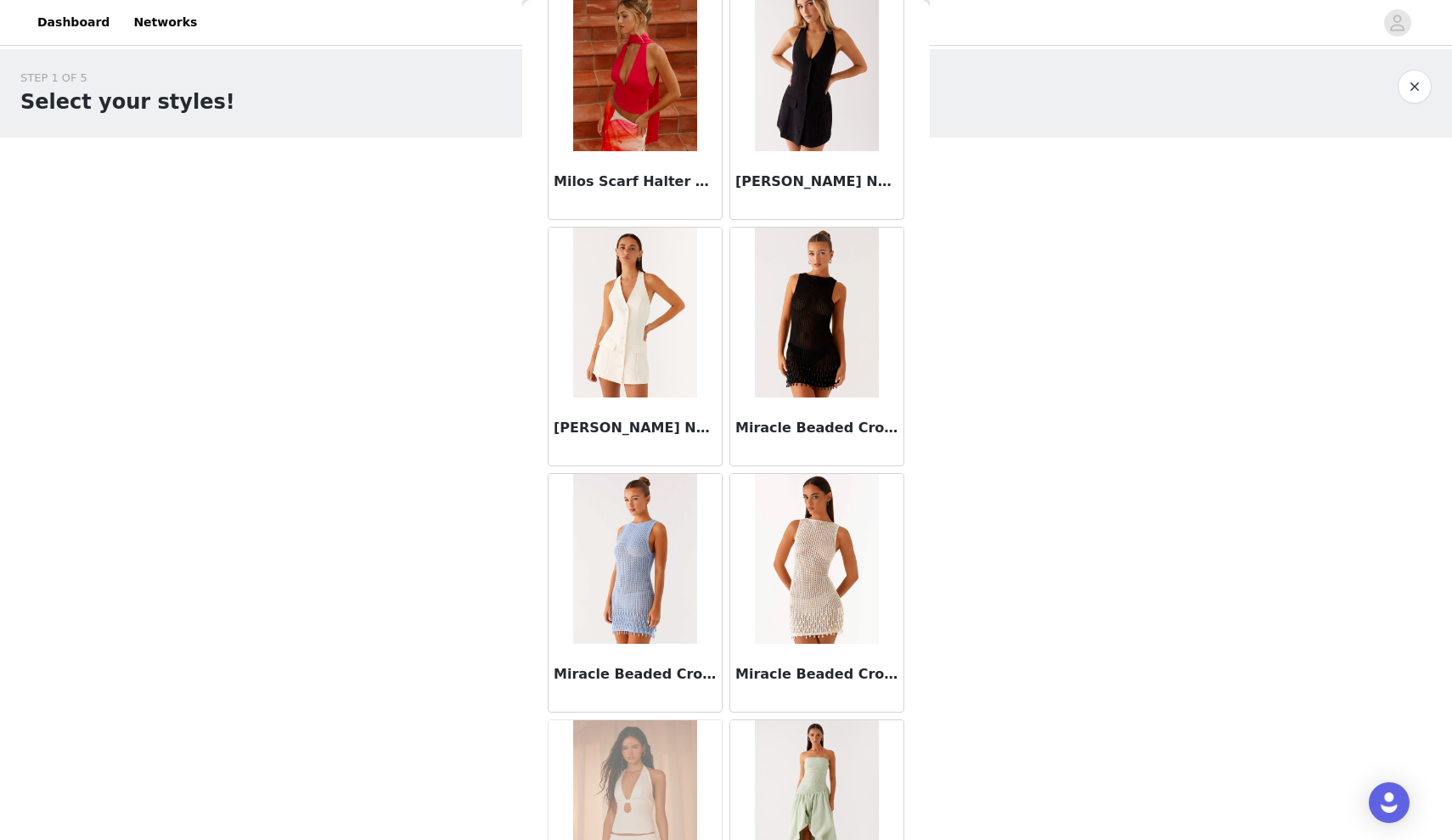
scroll to position [68231, 0]
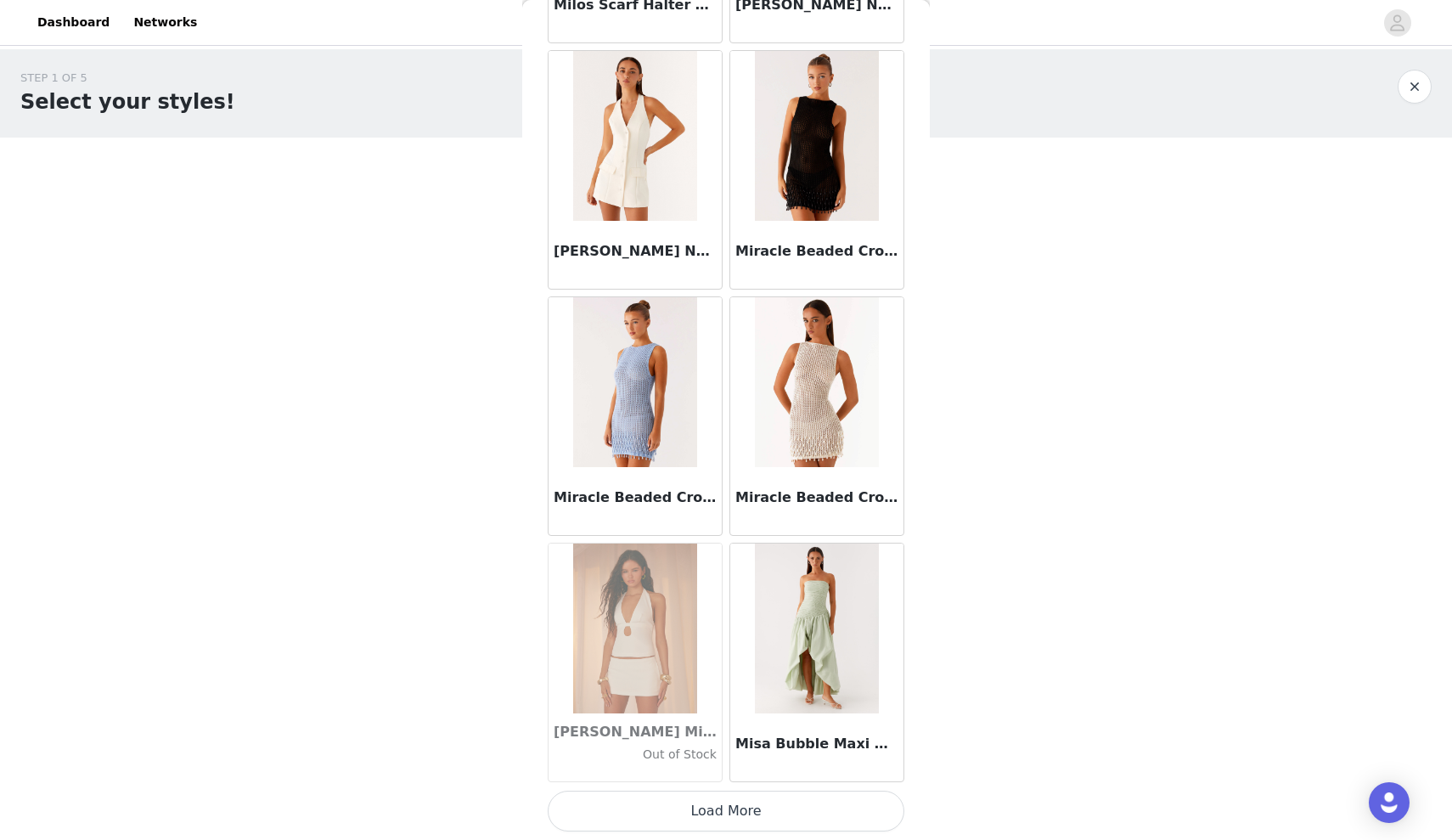
click at [825, 807] on button "Load More" at bounding box center [726, 811] width 357 height 41
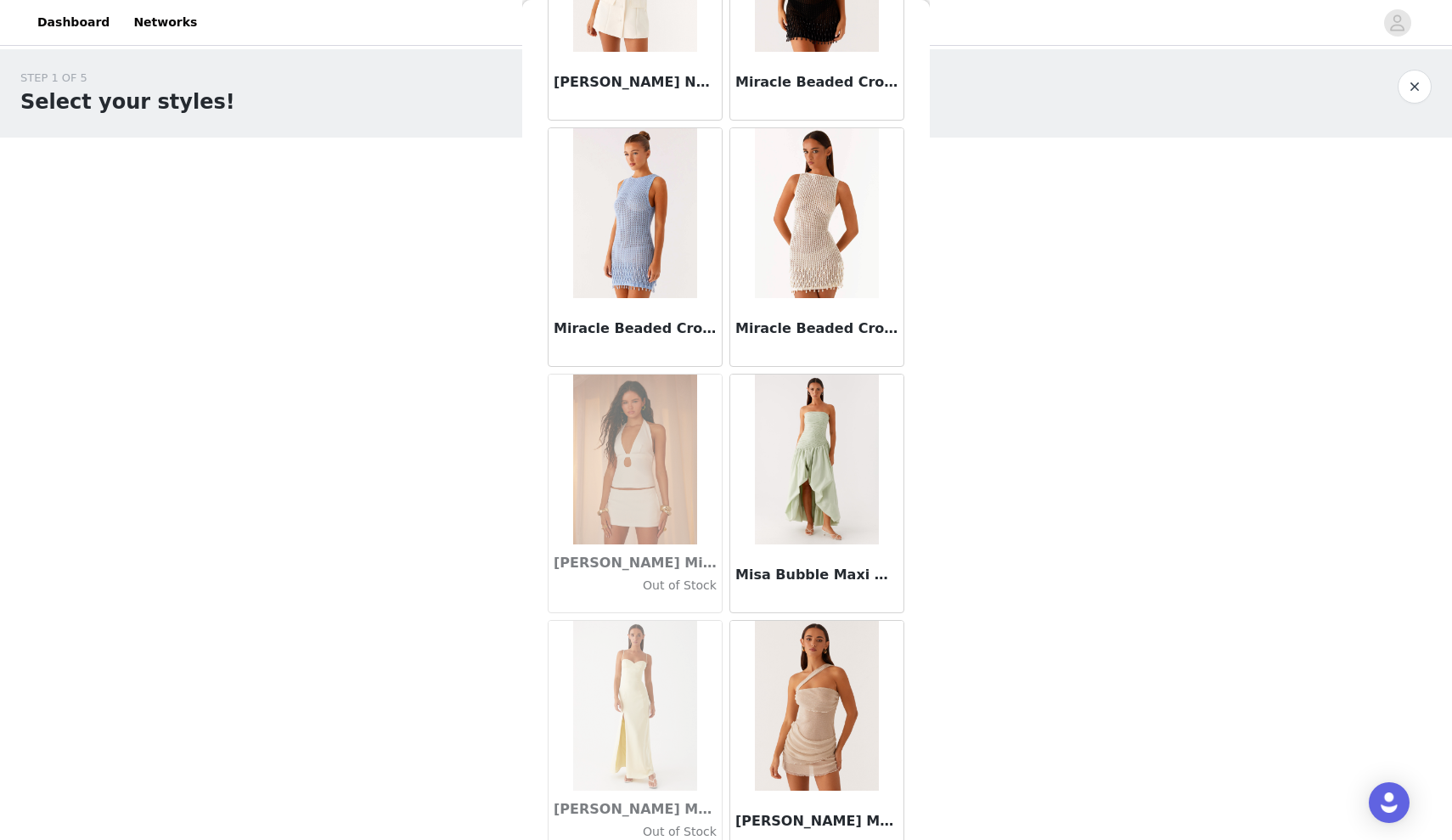
scroll to position [68974, 0]
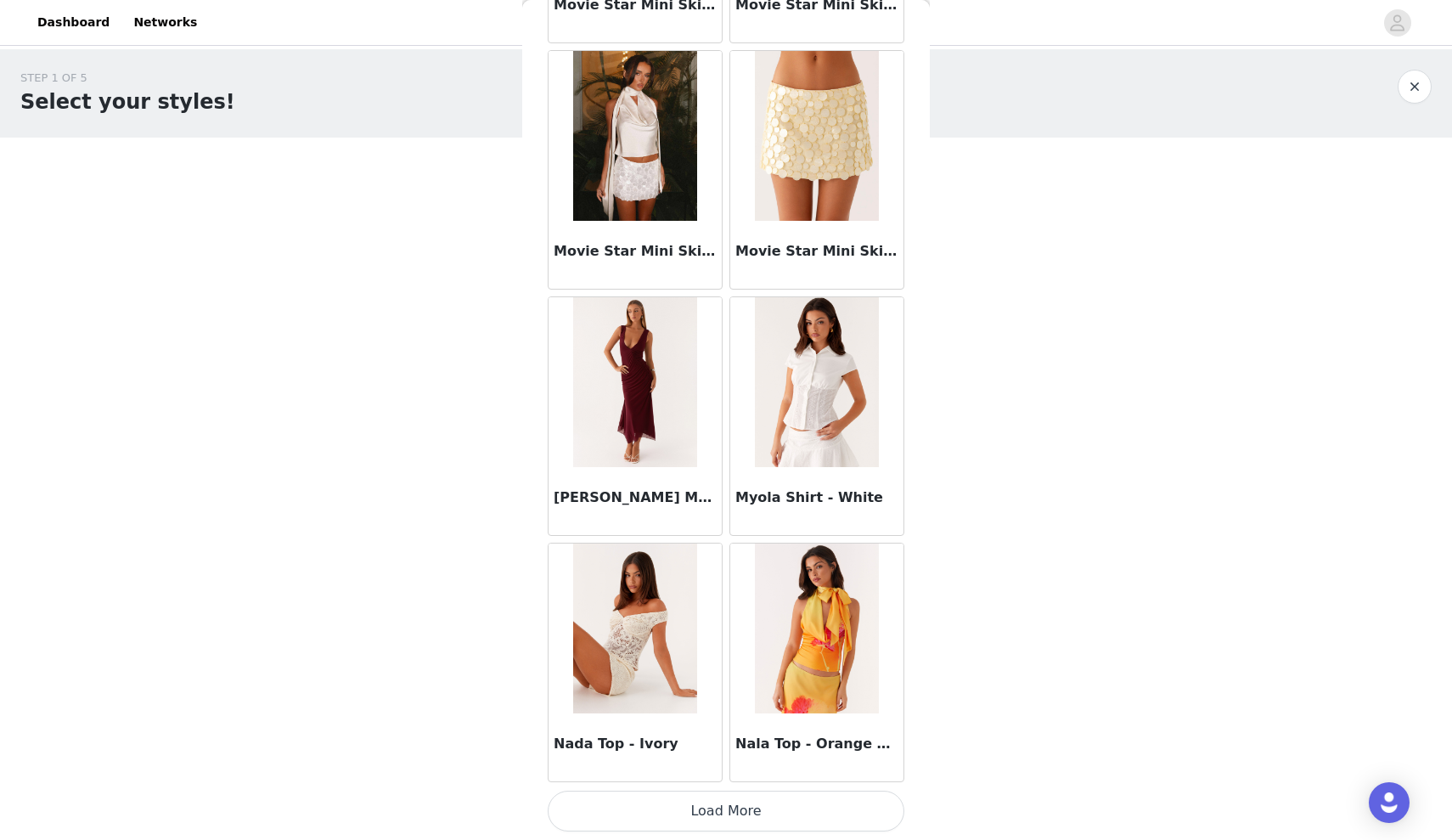
drag, startPoint x: 743, startPoint y: 813, endPoint x: 737, endPoint y: 744, distance: 69.3
click at [743, 813] on button "Load More" at bounding box center [726, 811] width 357 height 41
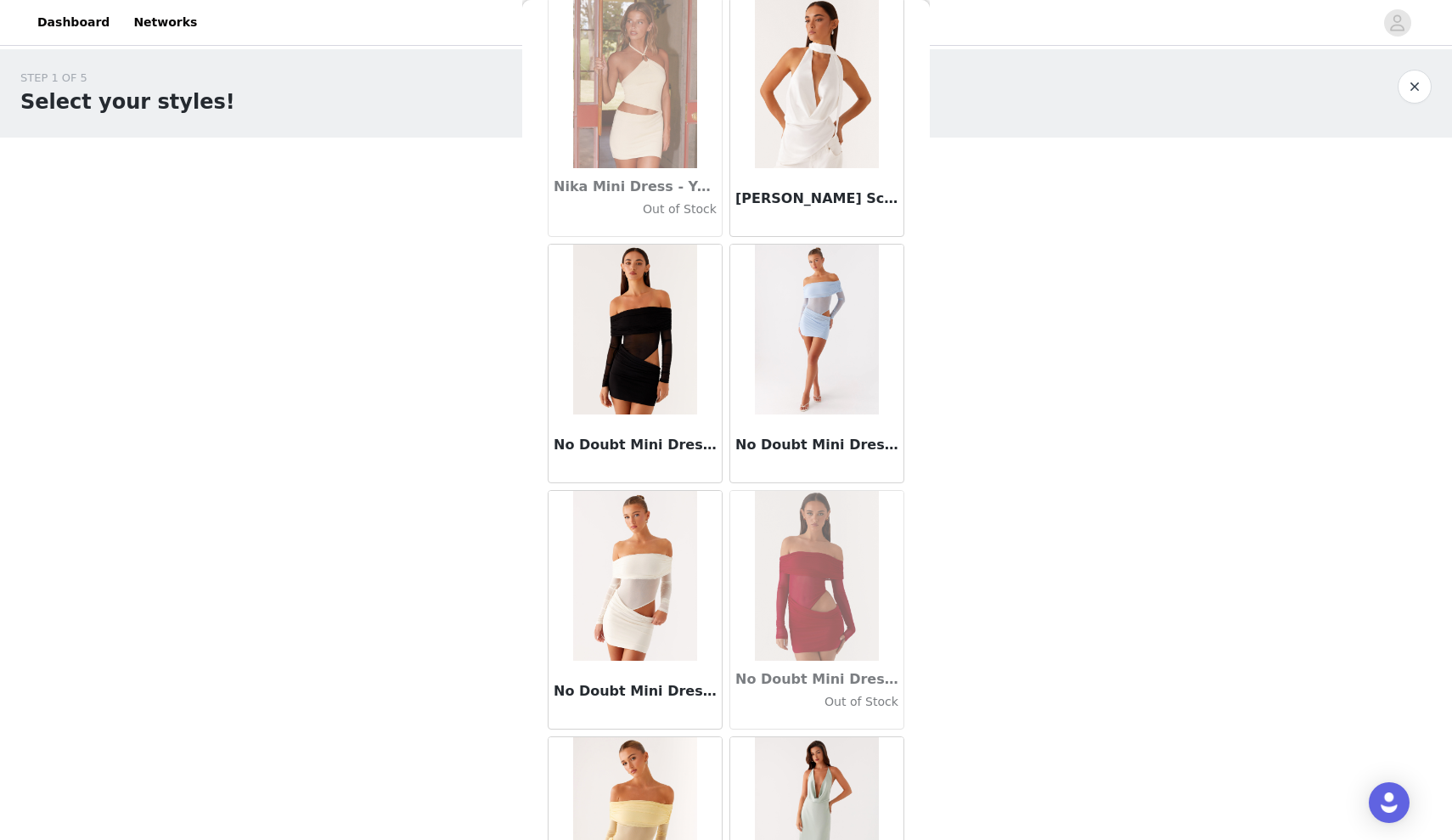
scroll to position [73156, 0]
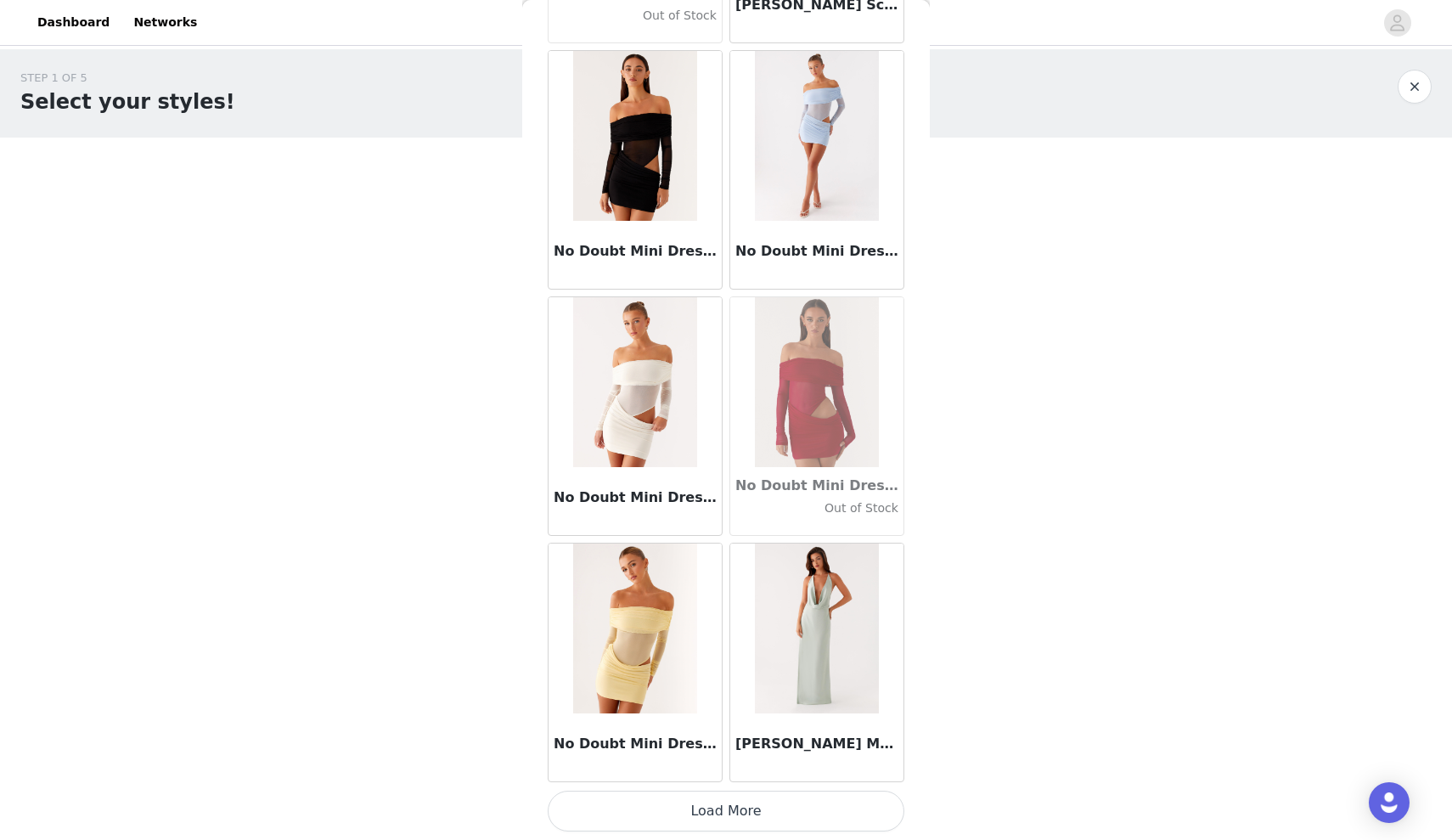
click at [724, 801] on button "Load More" at bounding box center [726, 811] width 357 height 41
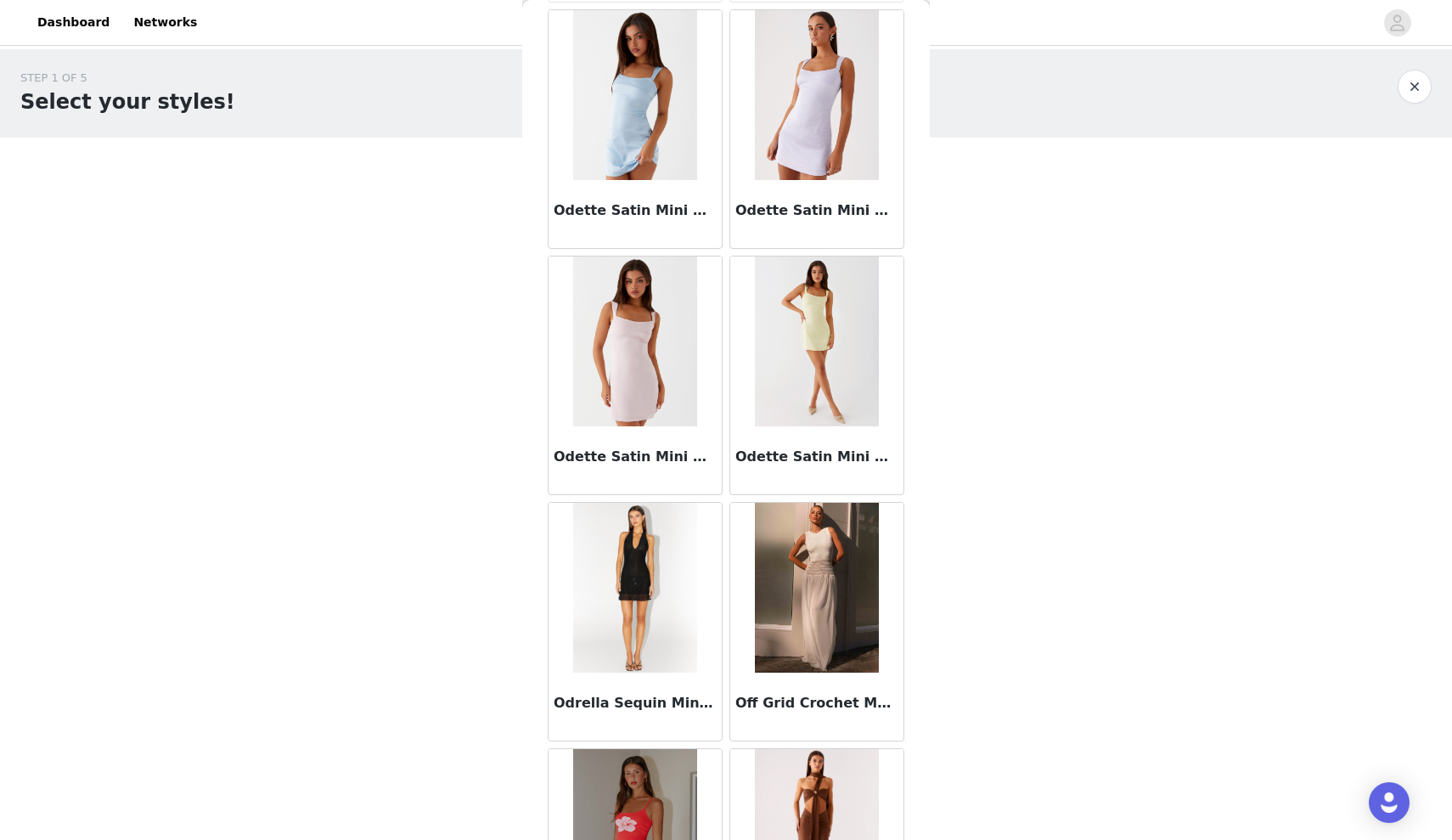
scroll to position [75618, 0]
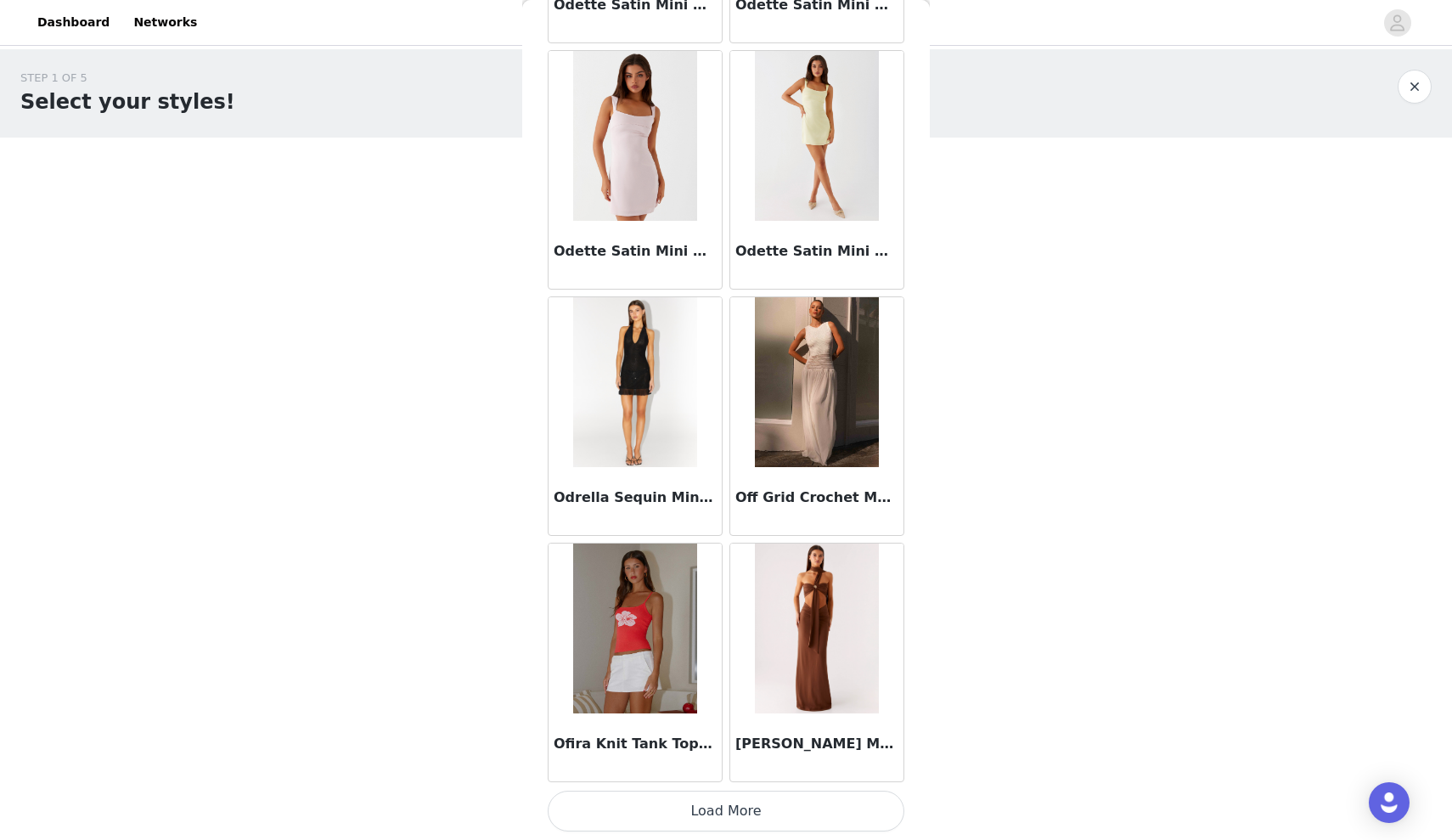
click at [707, 798] on button "Load More" at bounding box center [726, 811] width 357 height 41
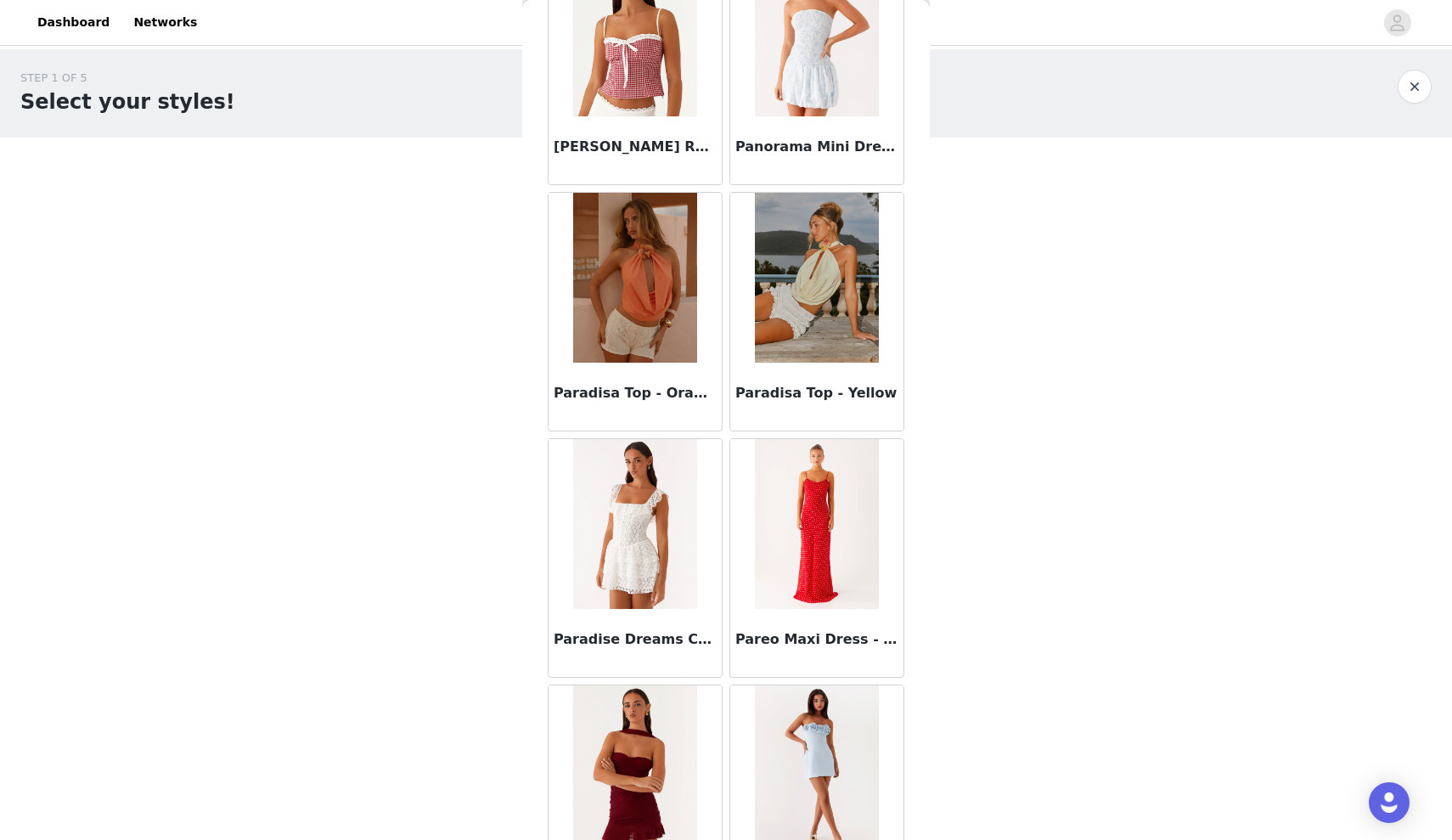
scroll to position [78079, 0]
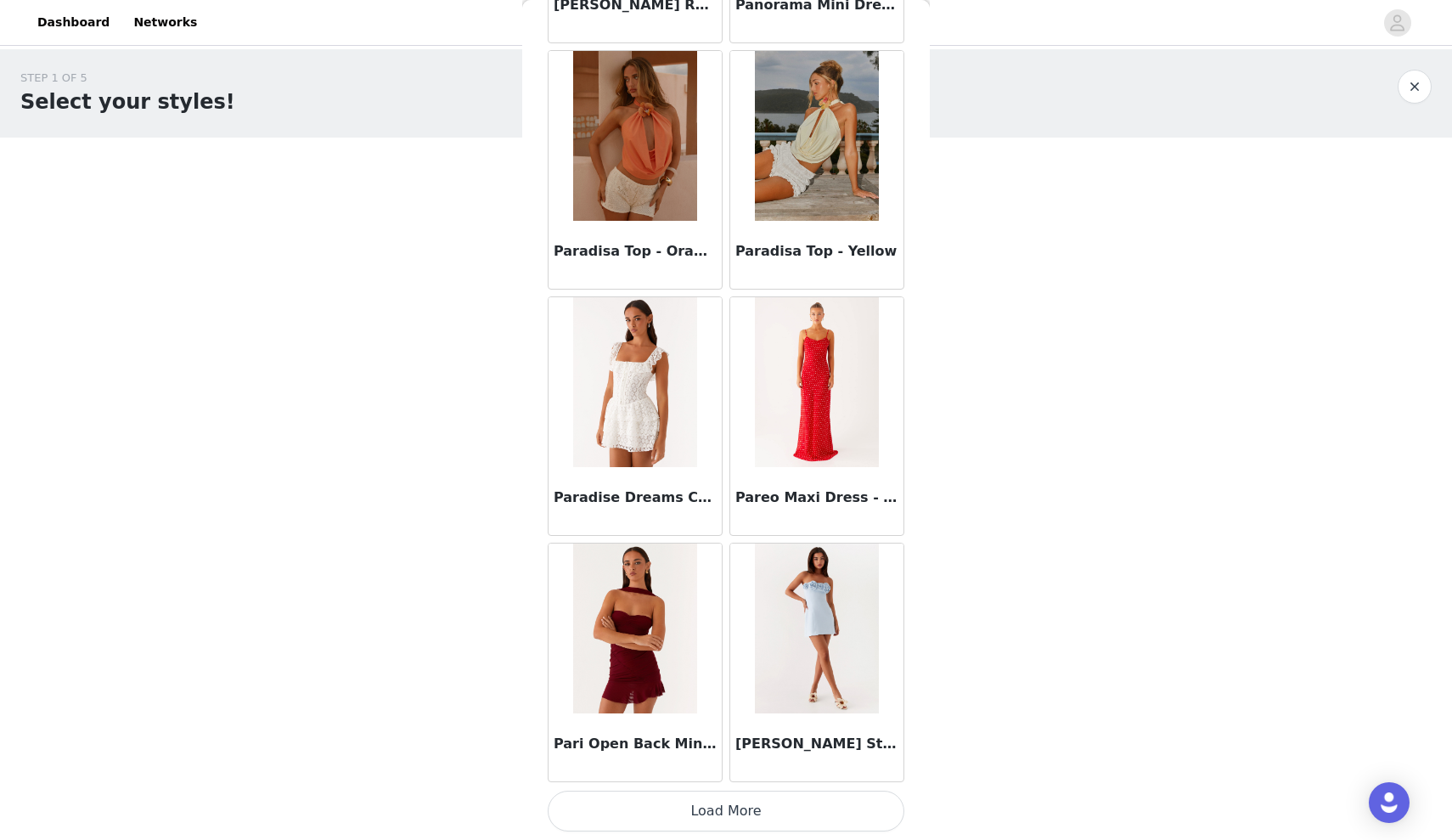
click at [725, 802] on button "Load More" at bounding box center [726, 811] width 357 height 41
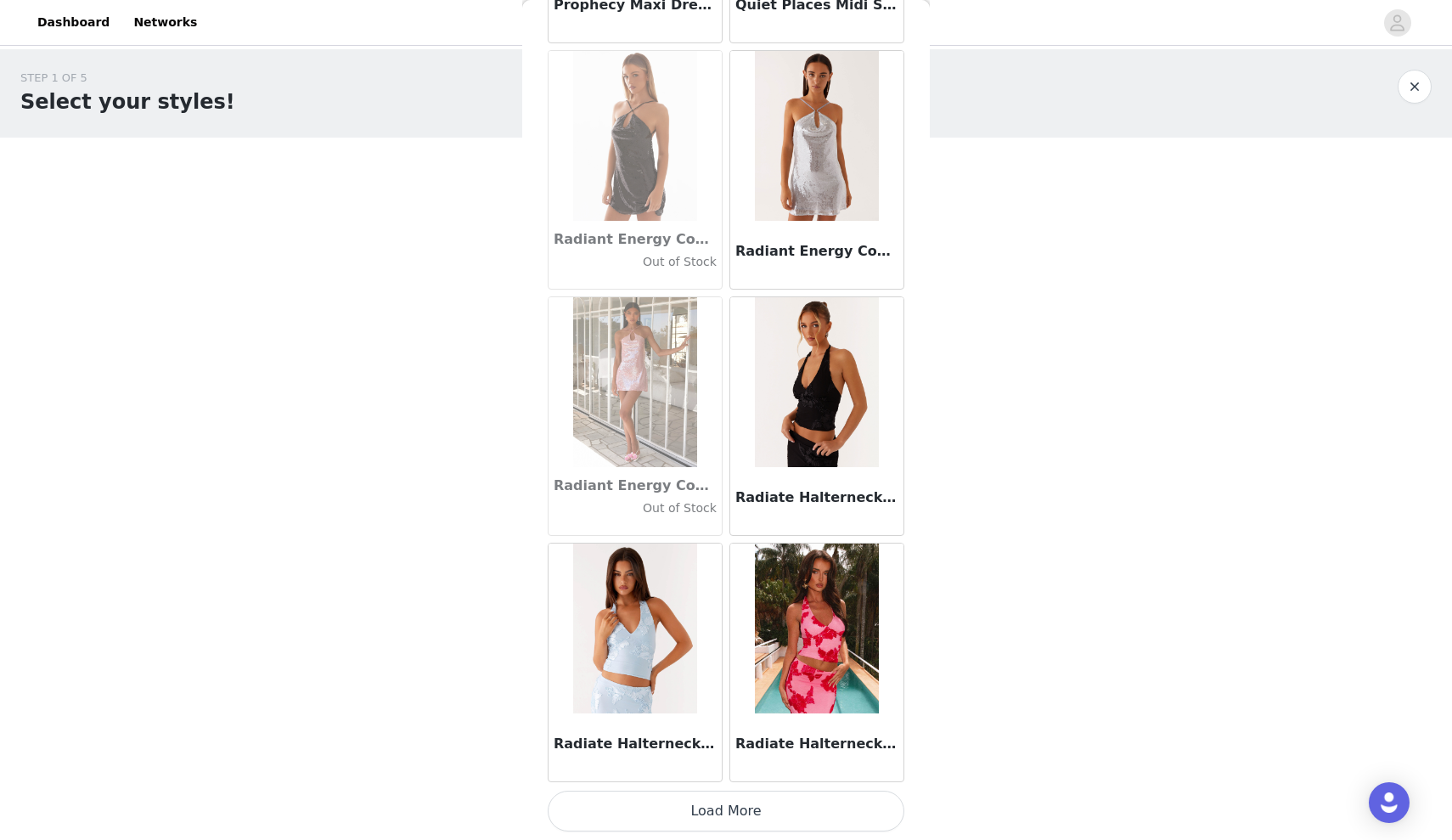
click at [708, 810] on button "Load More" at bounding box center [726, 811] width 357 height 41
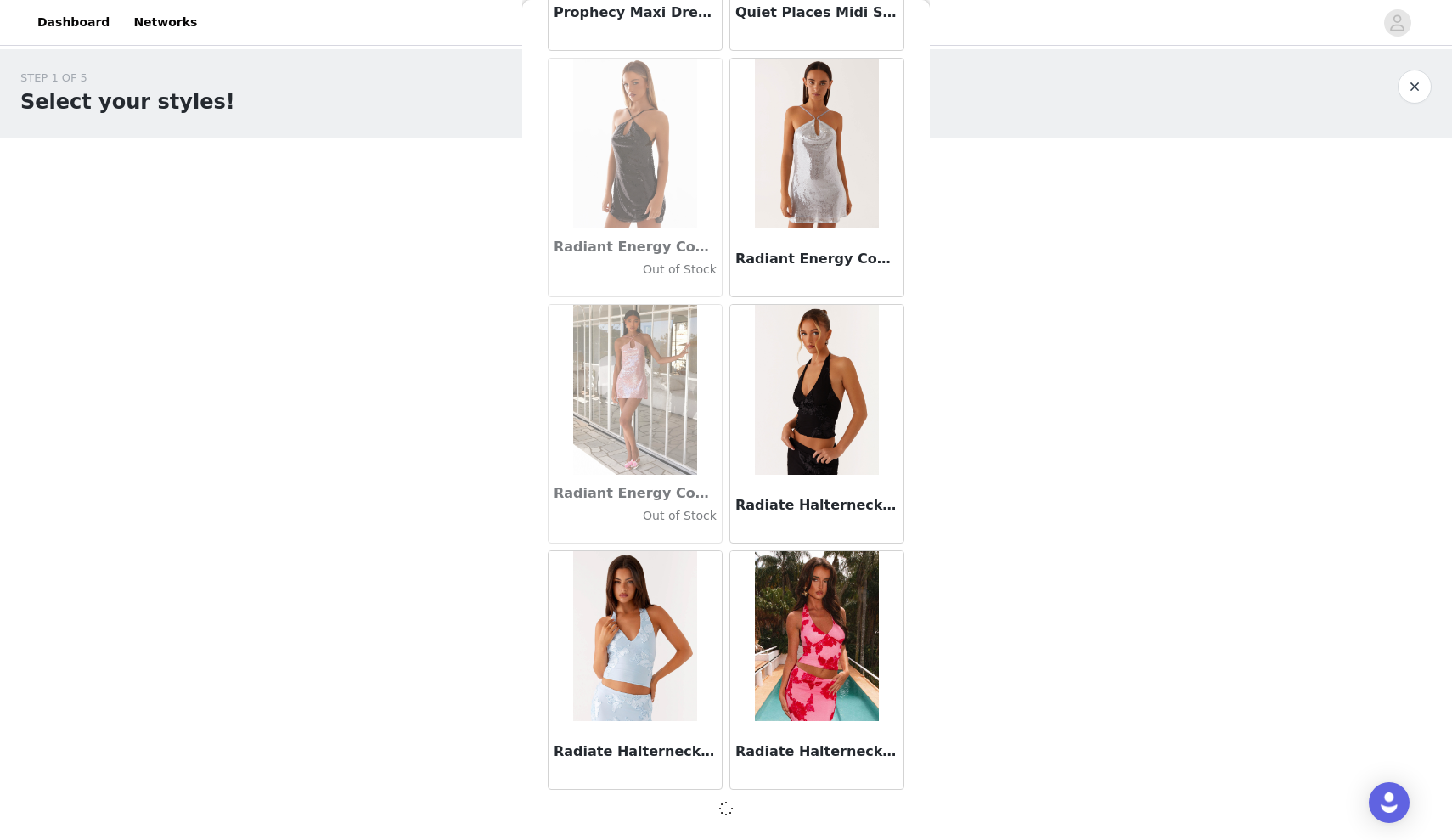
scroll to position [80533, 0]
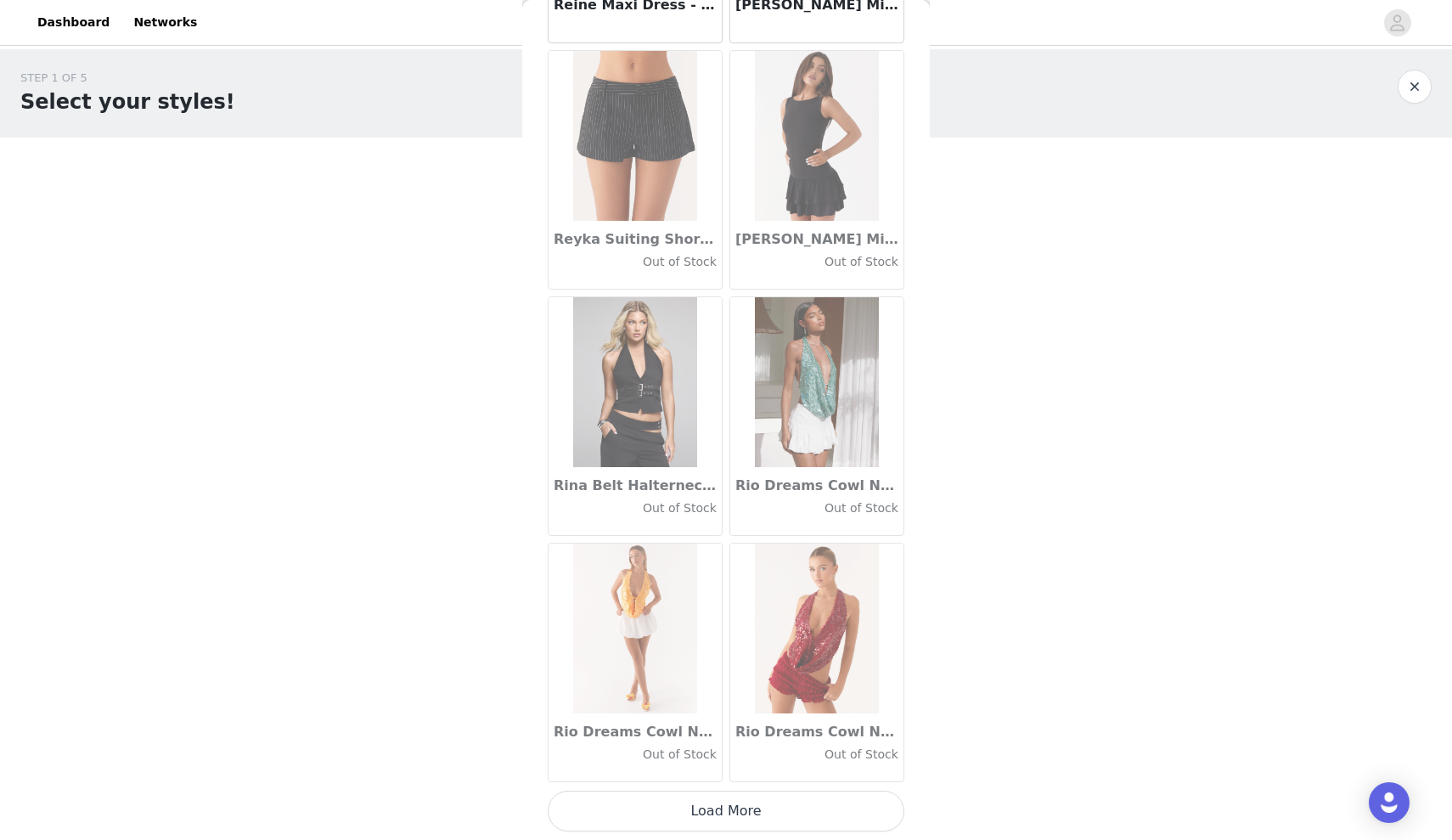
click at [694, 820] on button "Load More" at bounding box center [726, 811] width 357 height 41
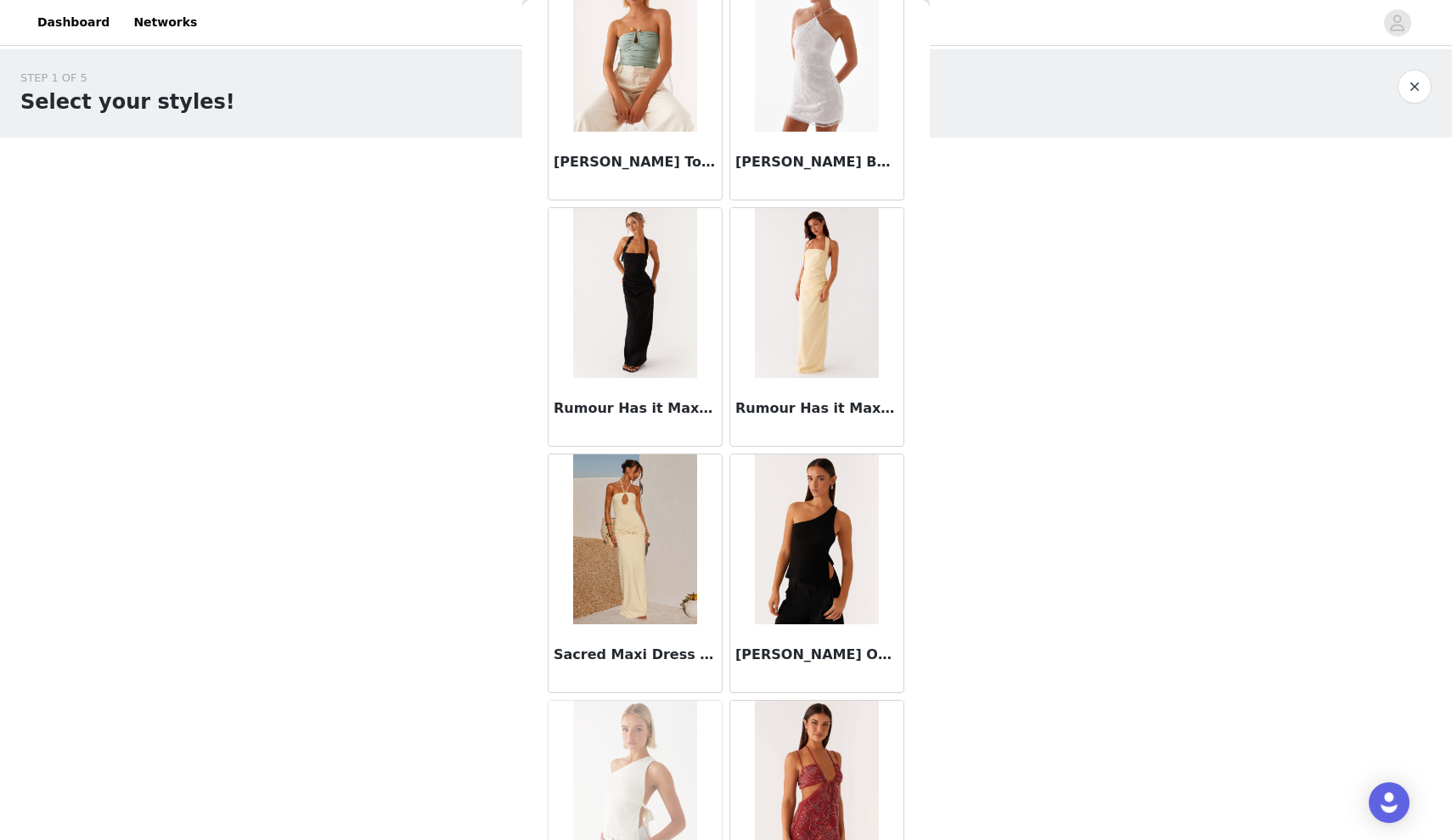
scroll to position [85465, 0]
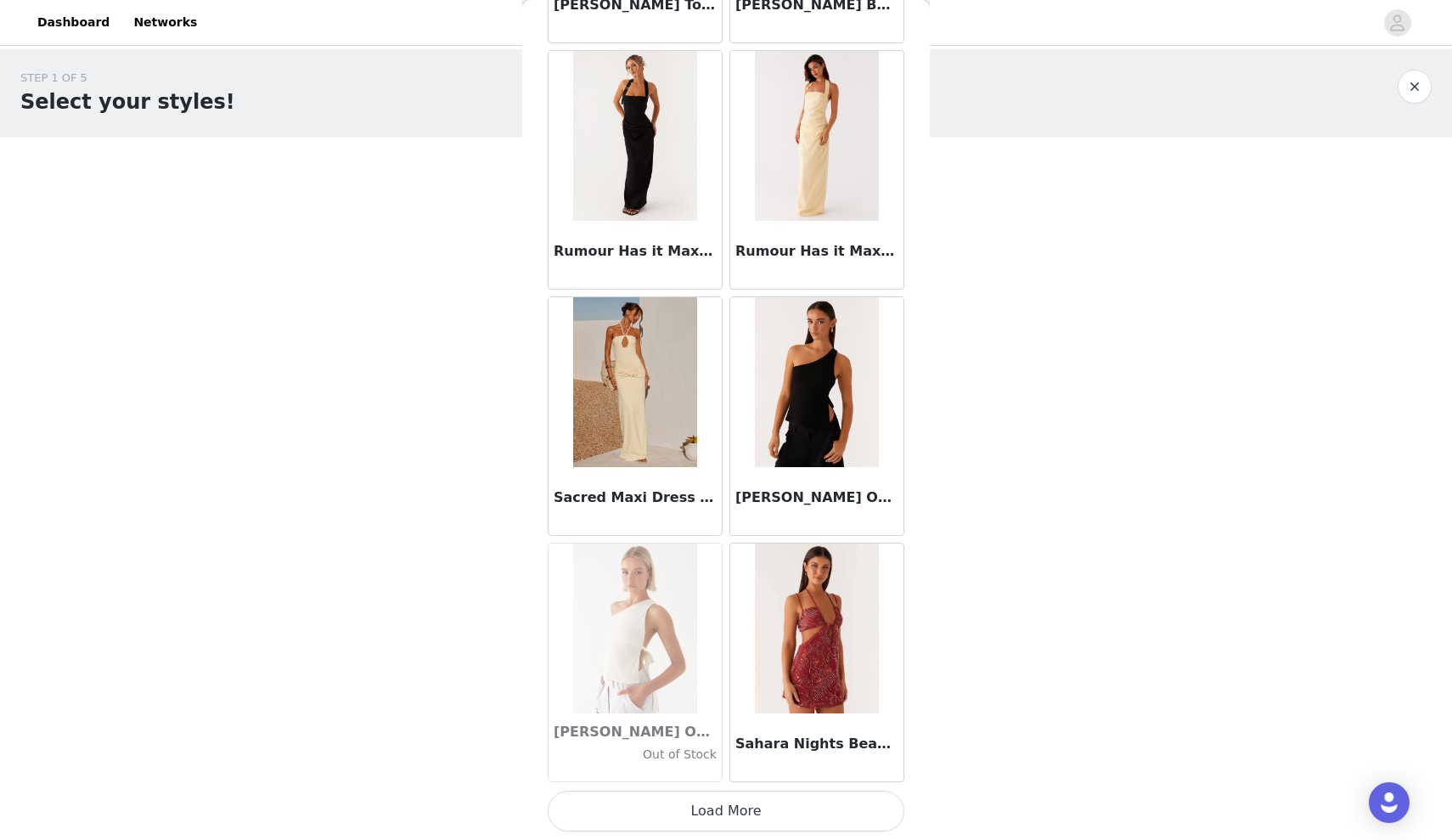
click at [735, 820] on button "Load More" at bounding box center [726, 811] width 357 height 41
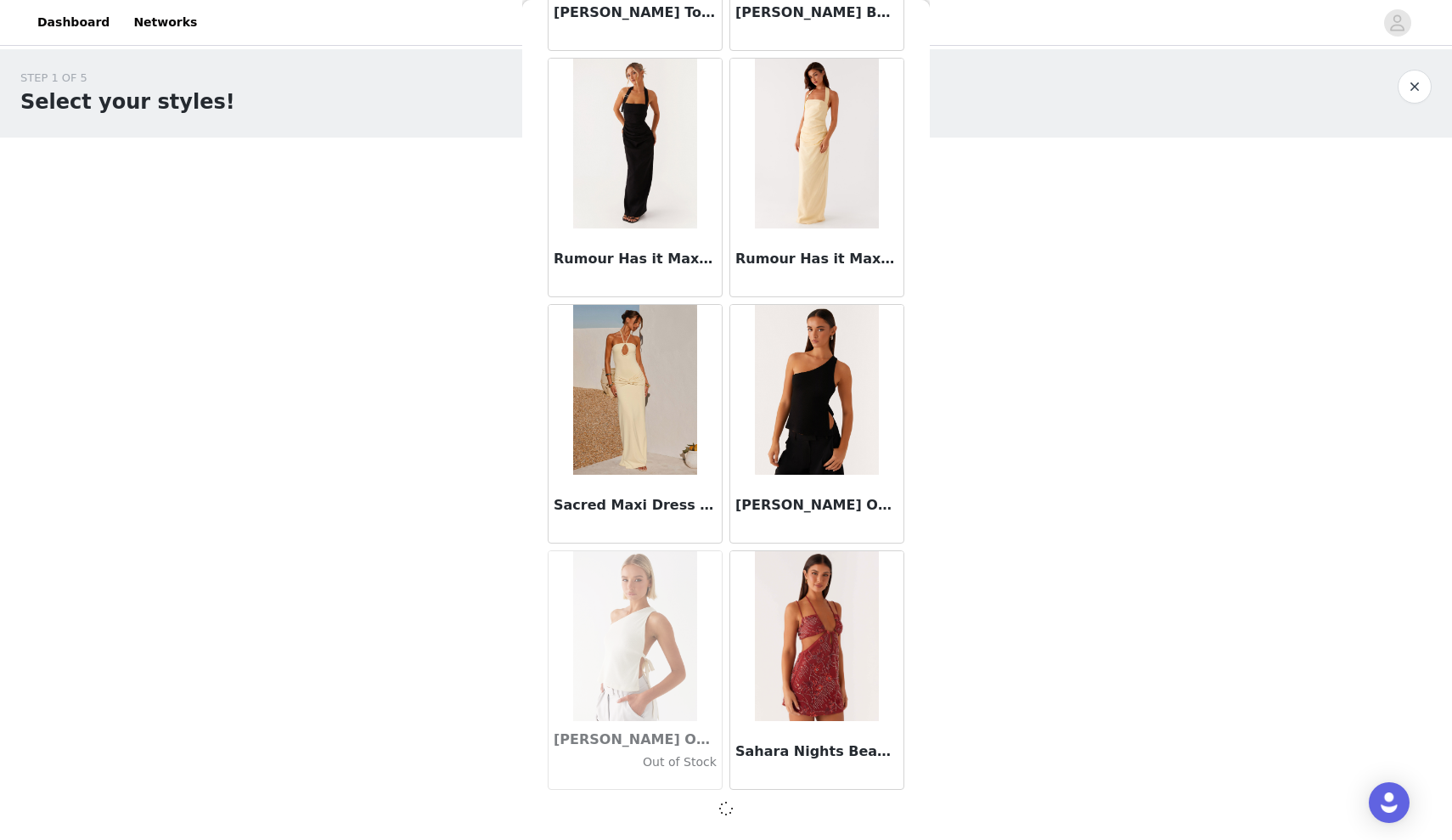
scroll to position [85458, 0]
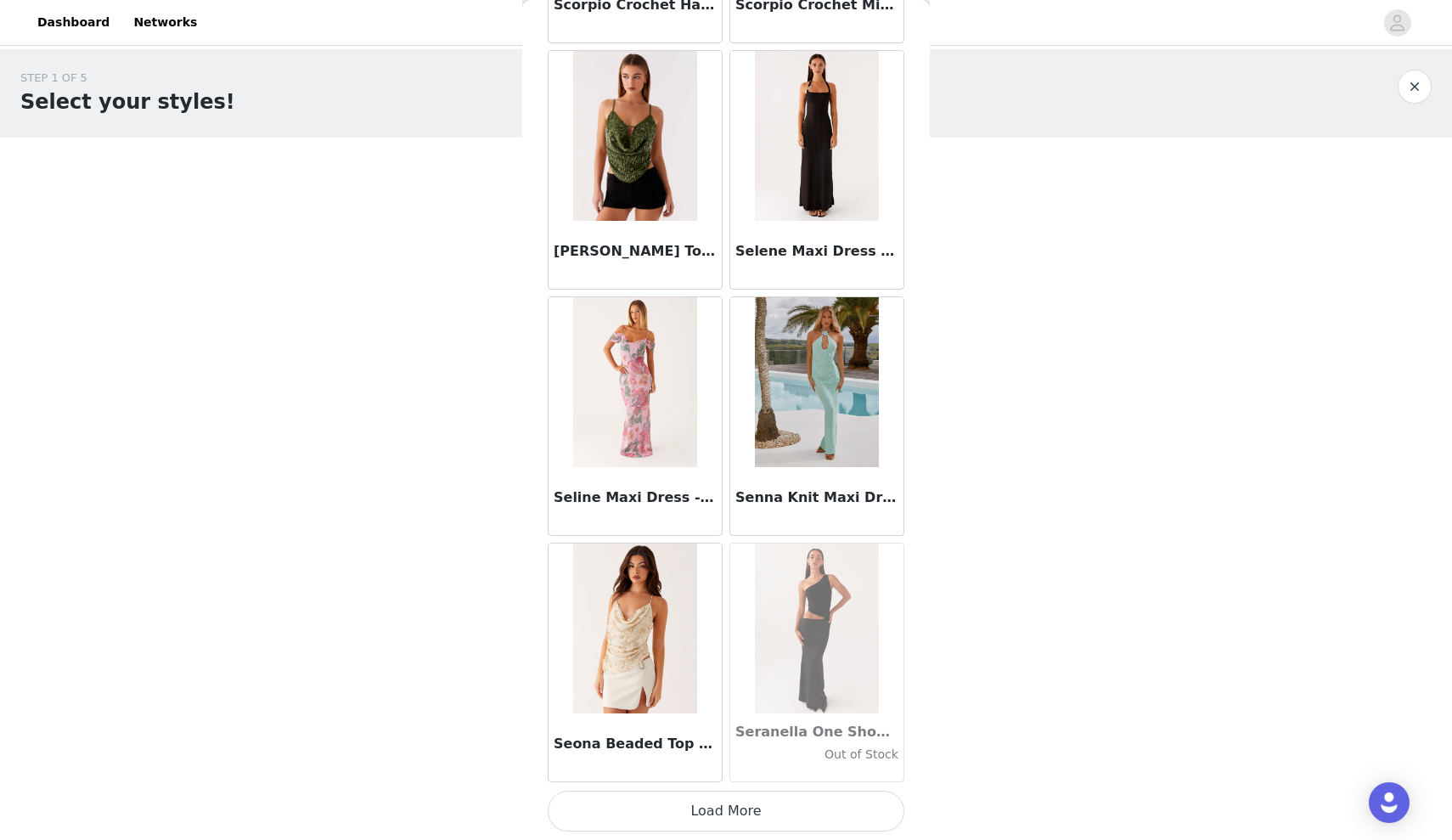
click at [714, 810] on button "Load More" at bounding box center [726, 811] width 357 height 41
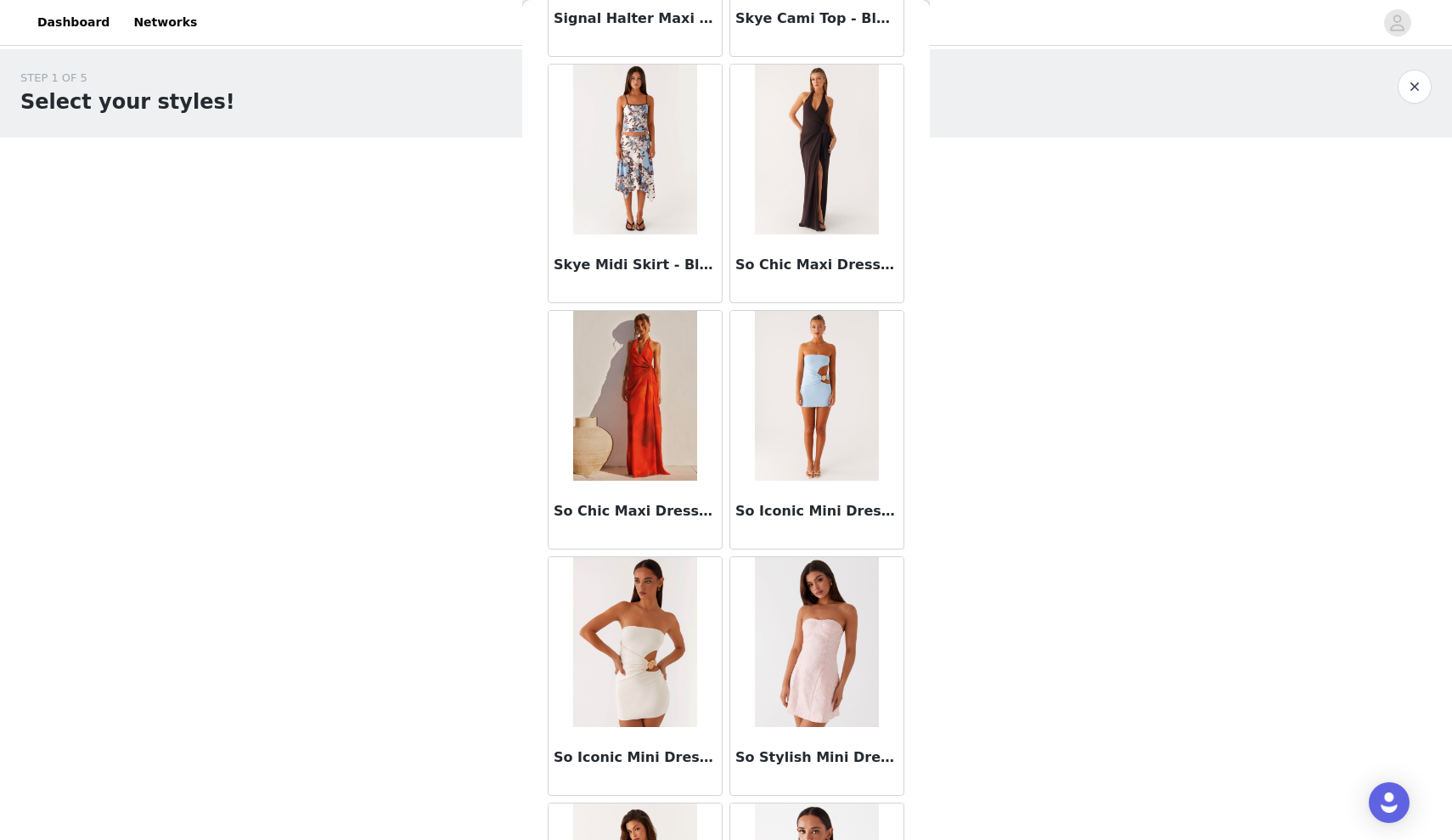
scroll to position [90389, 0]
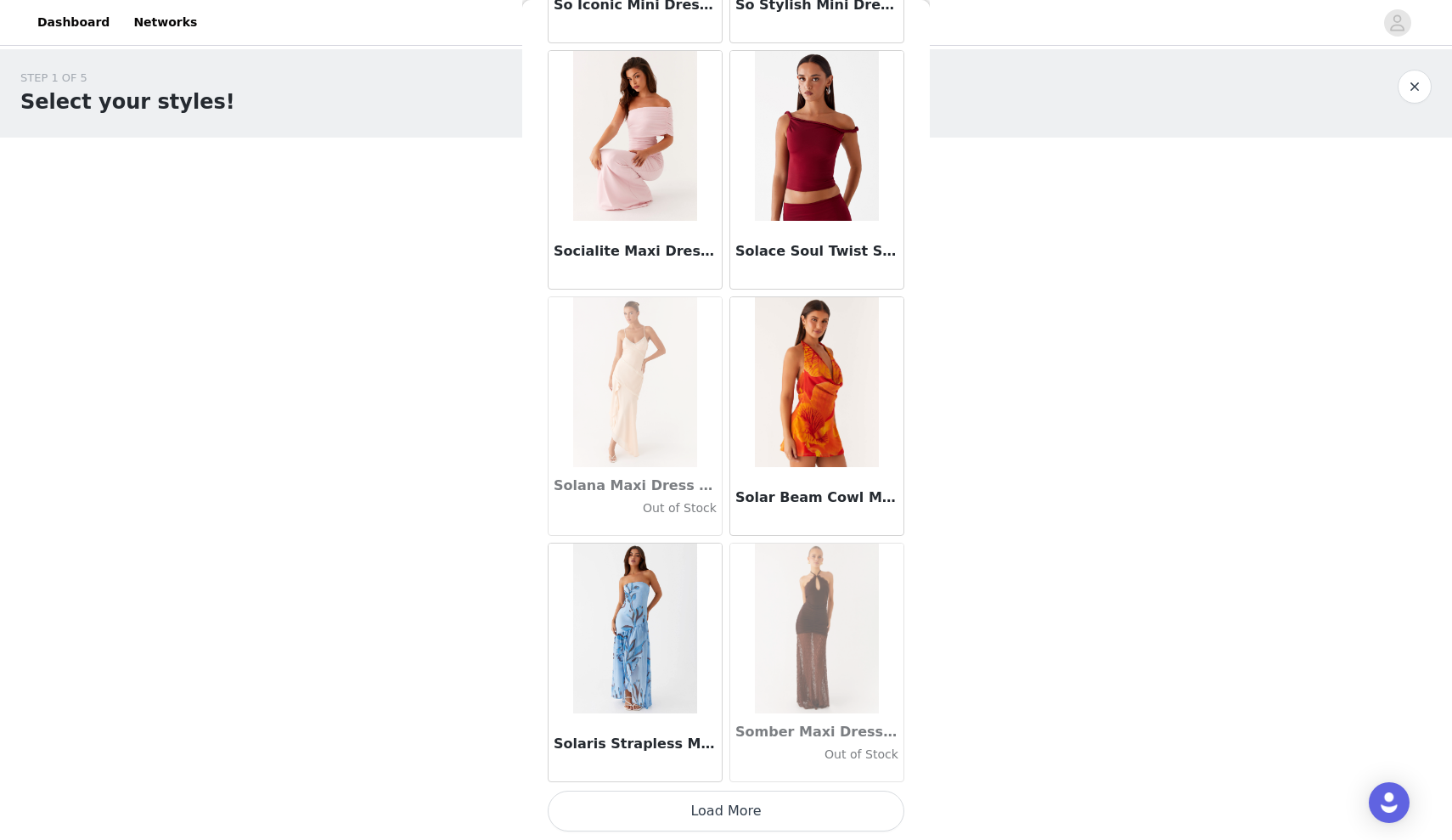
click at [706, 812] on button "Load More" at bounding box center [726, 811] width 357 height 41
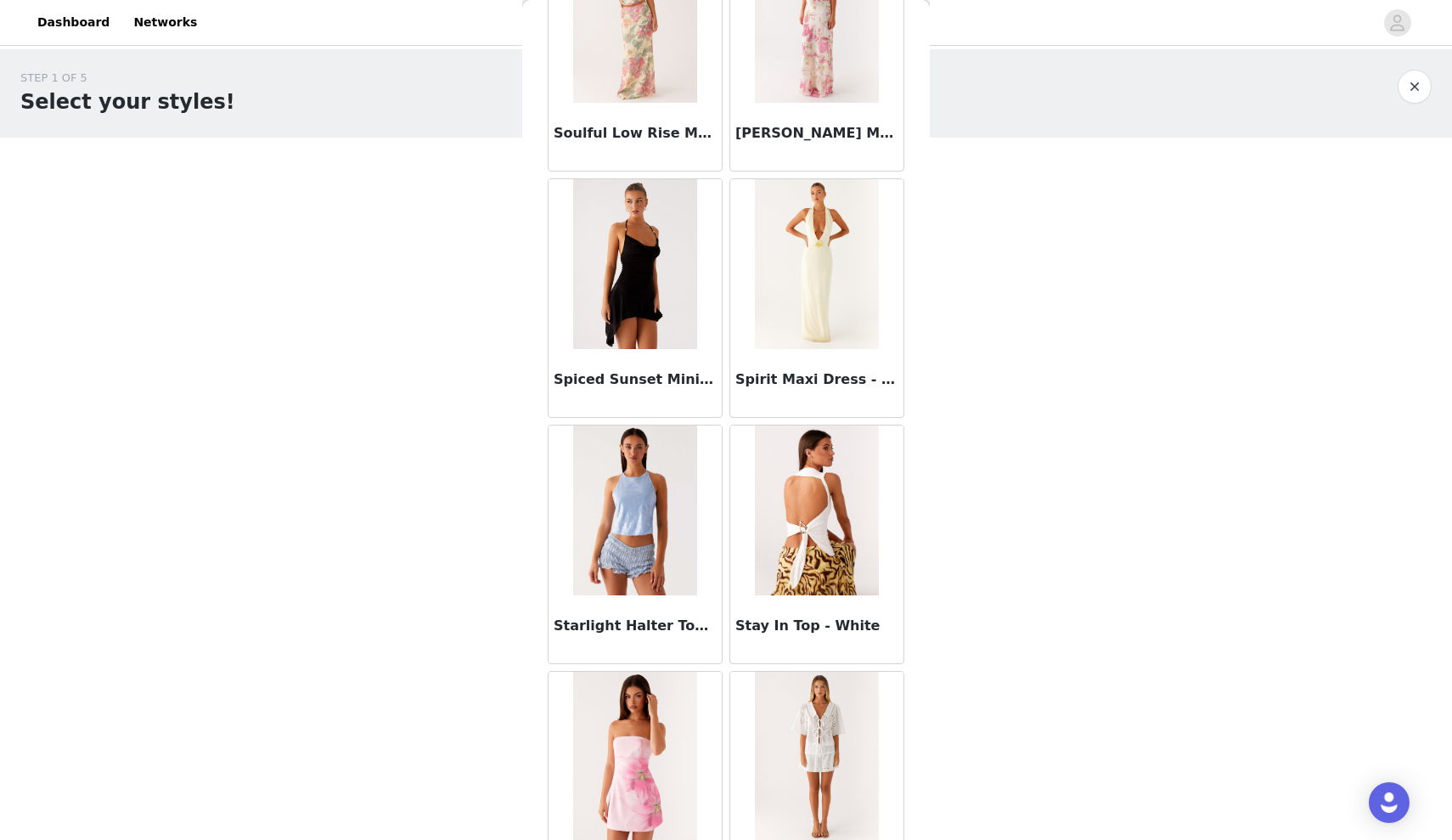
scroll to position [92852, 0]
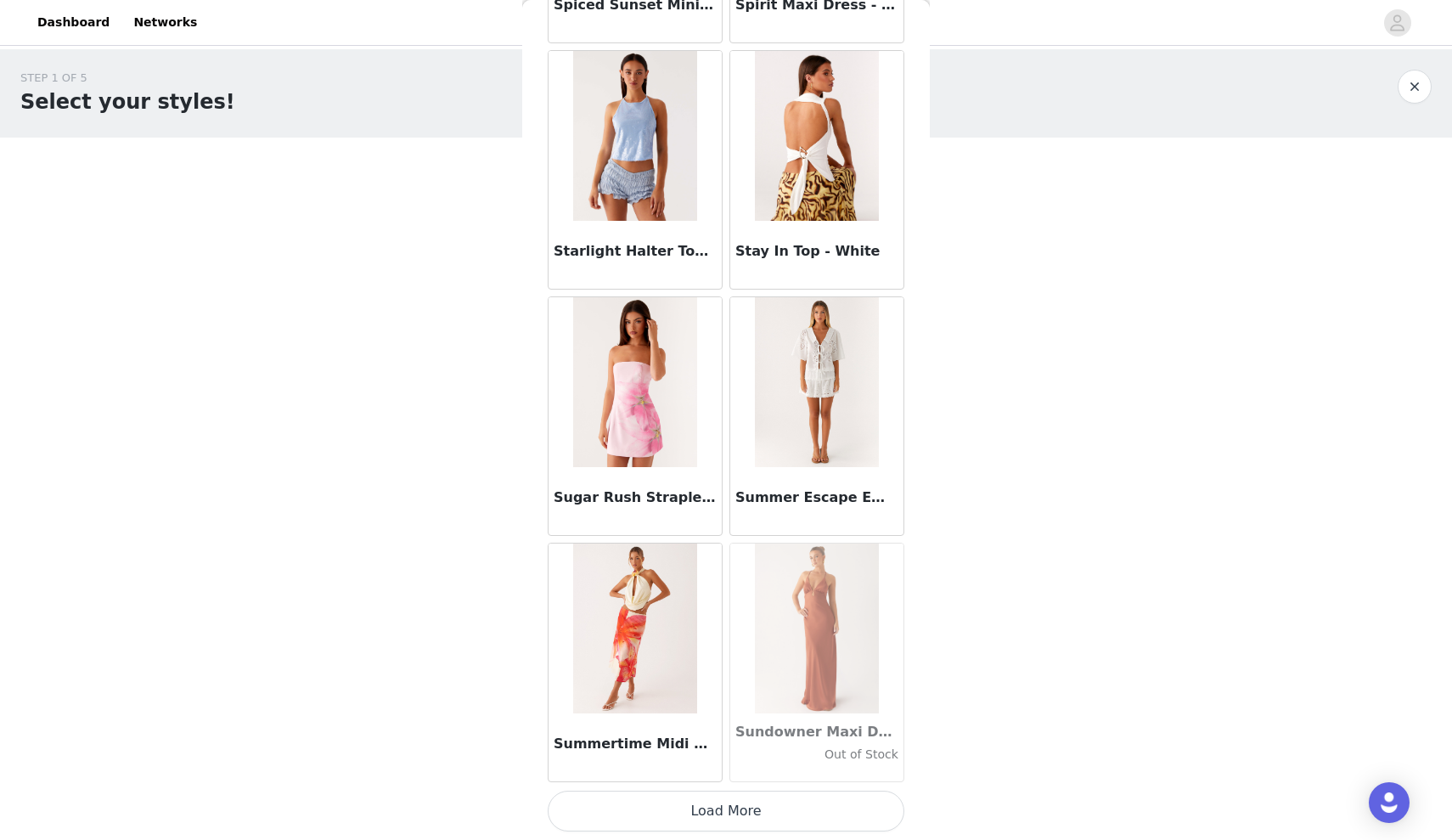
click at [736, 821] on button "Load More" at bounding box center [726, 811] width 357 height 41
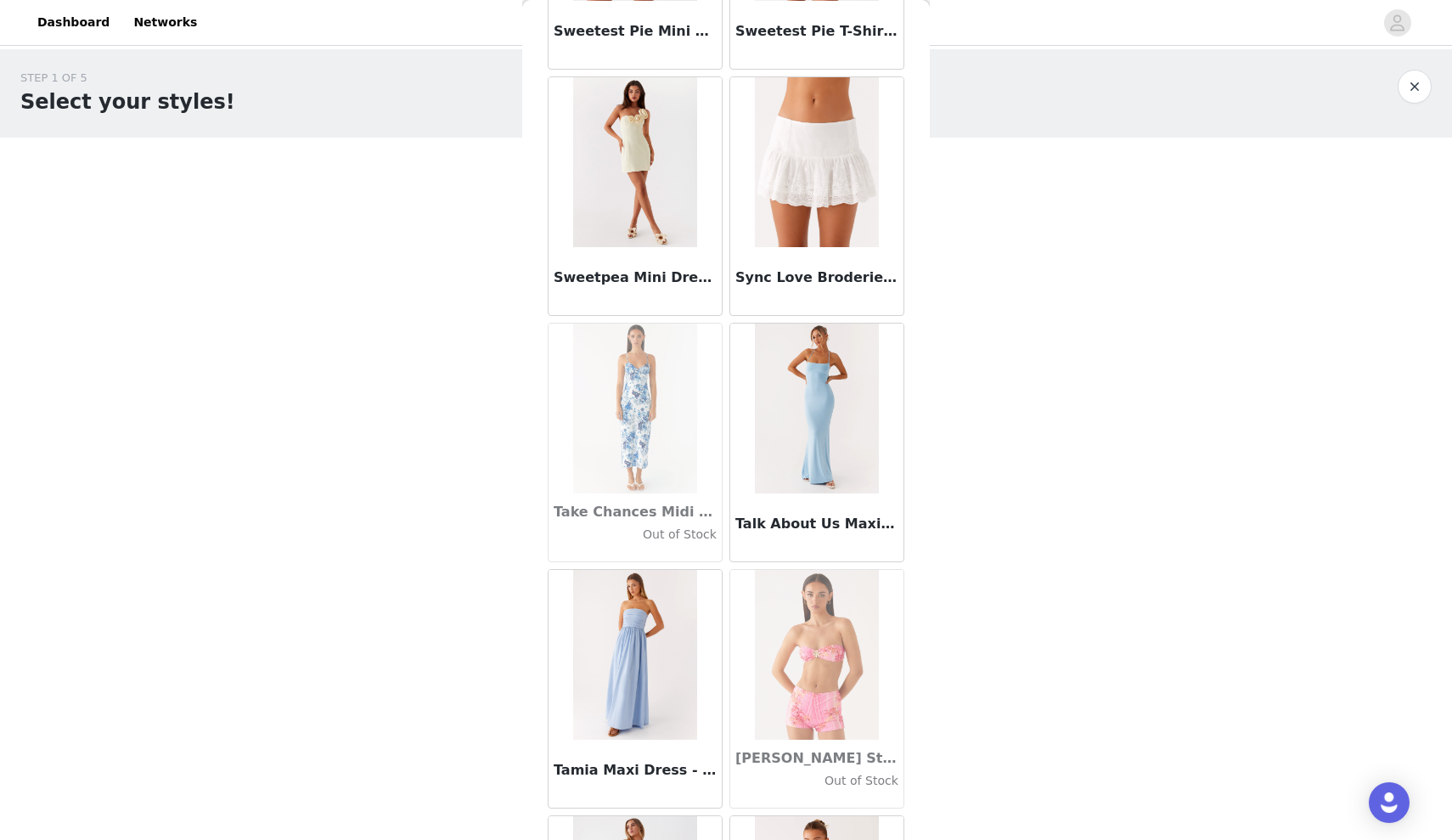
scroll to position [95313, 0]
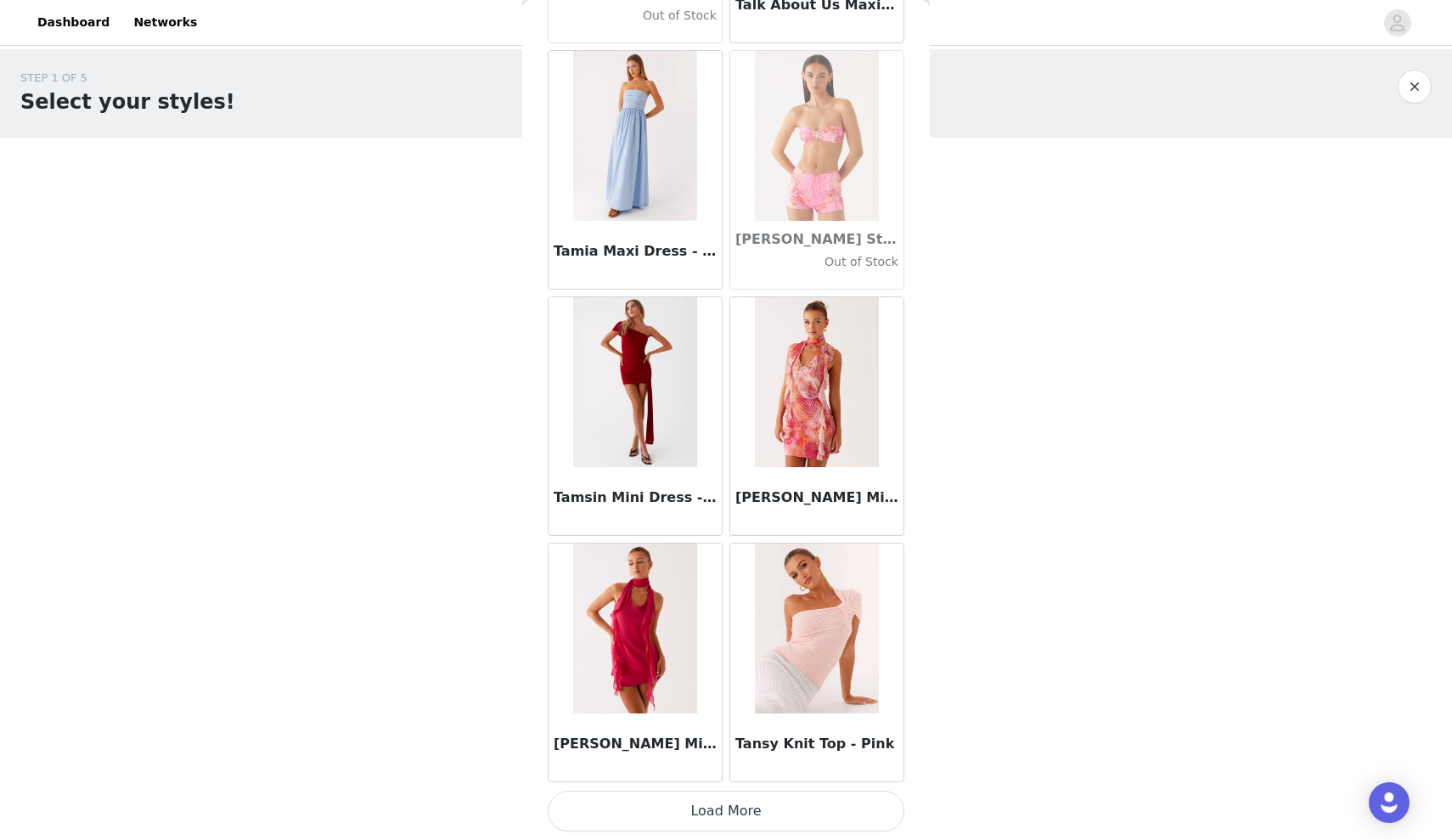
click at [699, 815] on button "Load More" at bounding box center [726, 811] width 357 height 41
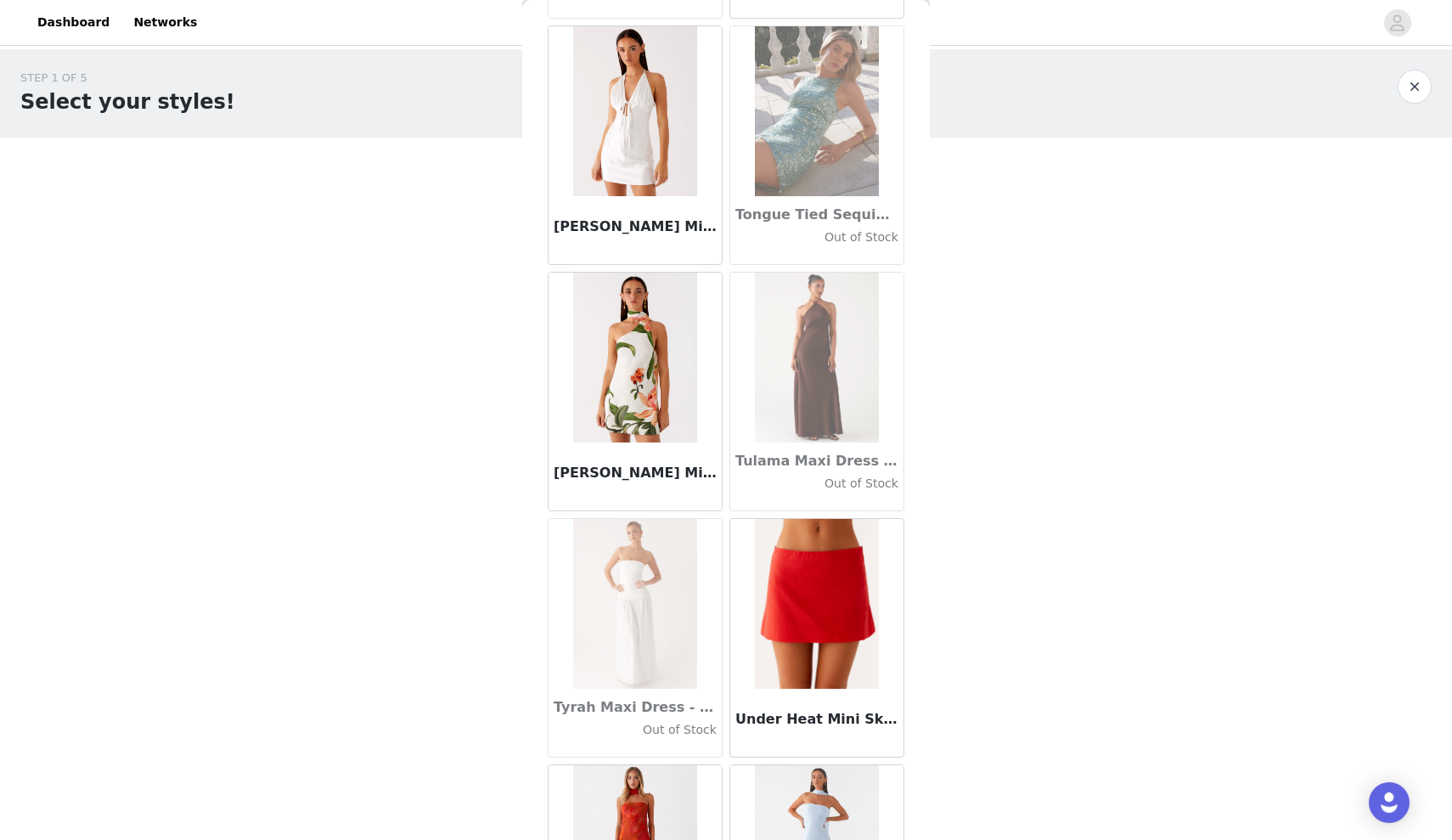
scroll to position [97775, 0]
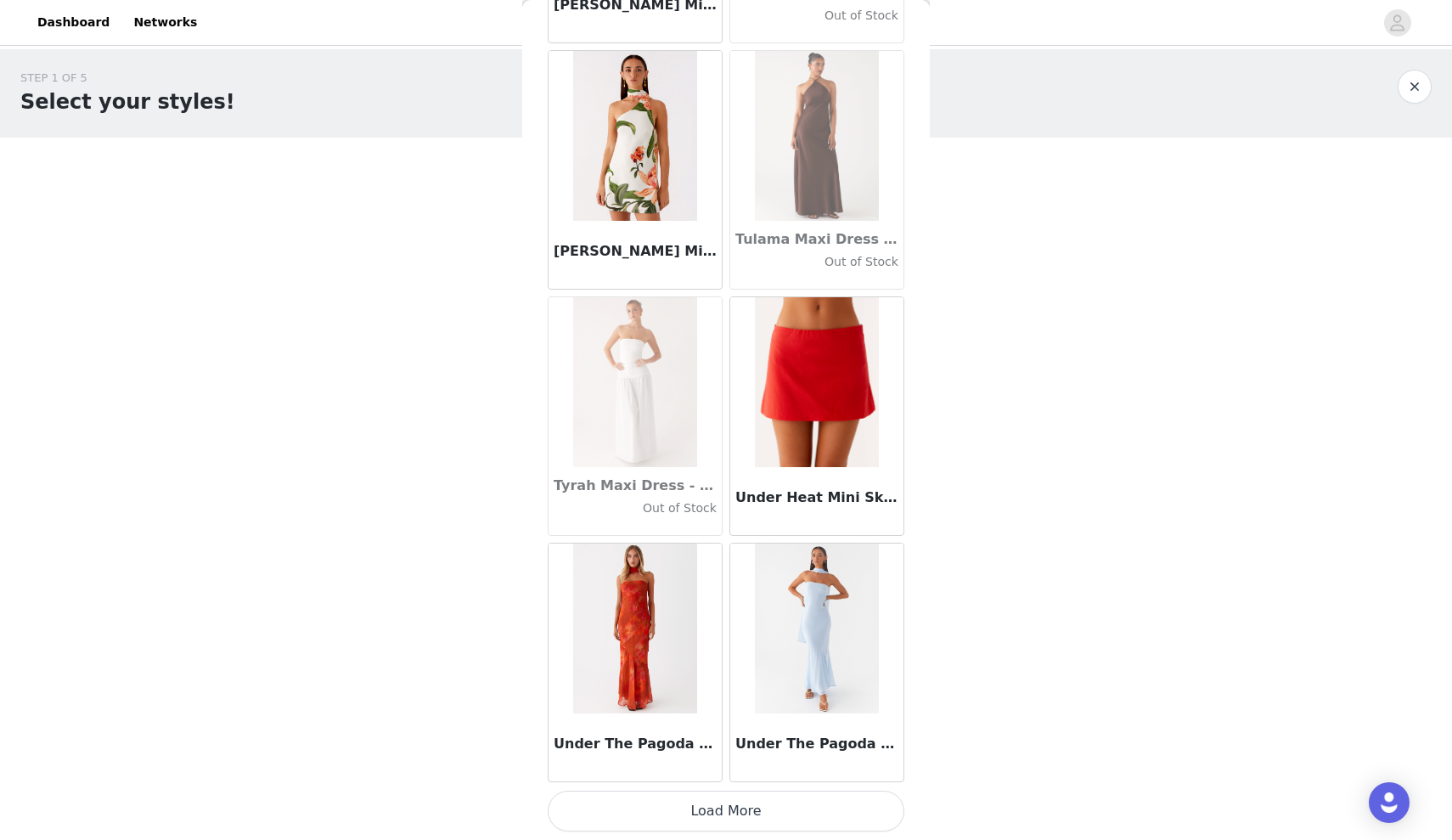
click at [718, 806] on button "Load More" at bounding box center [726, 811] width 357 height 41
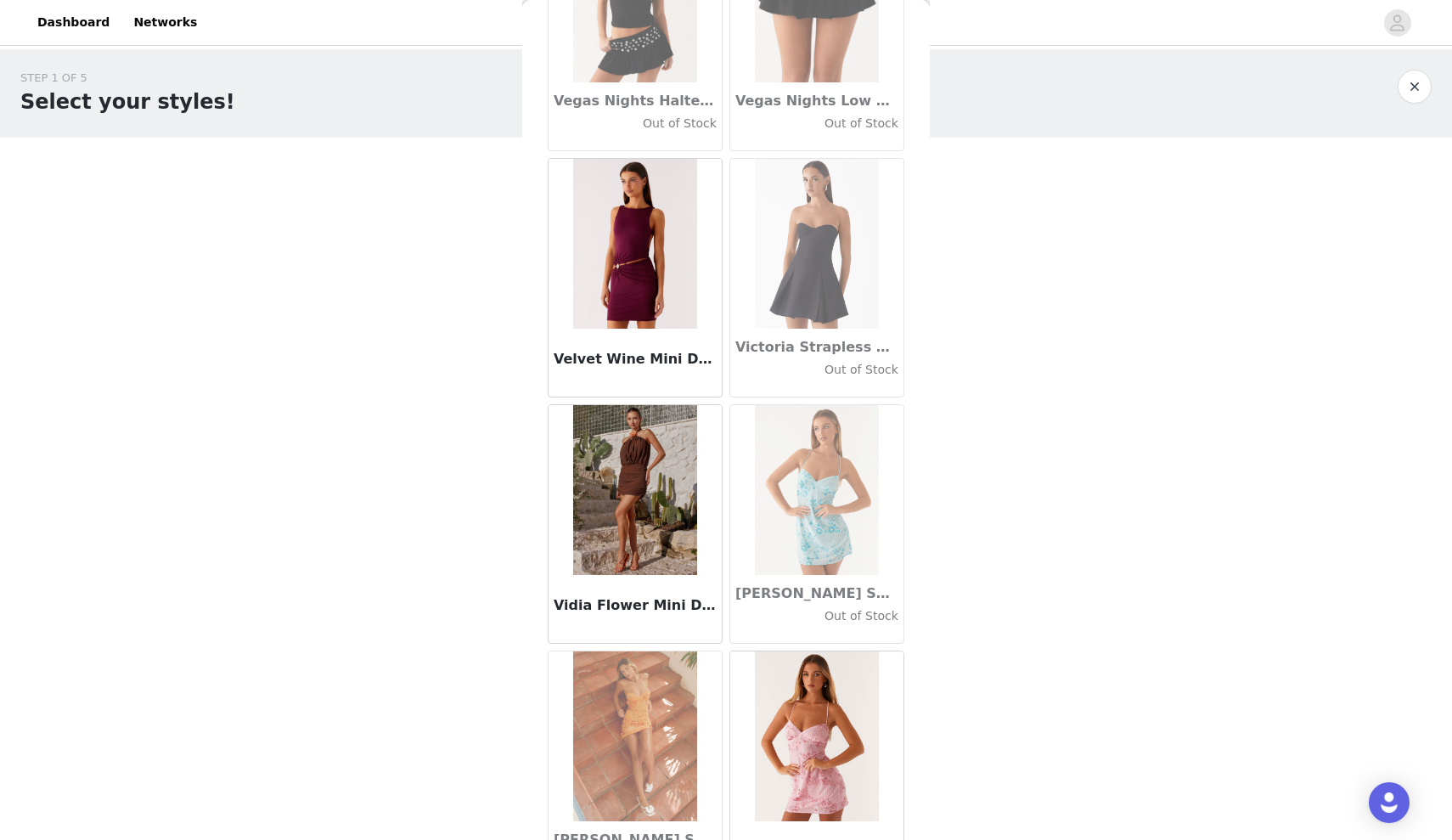
scroll to position [100237, 0]
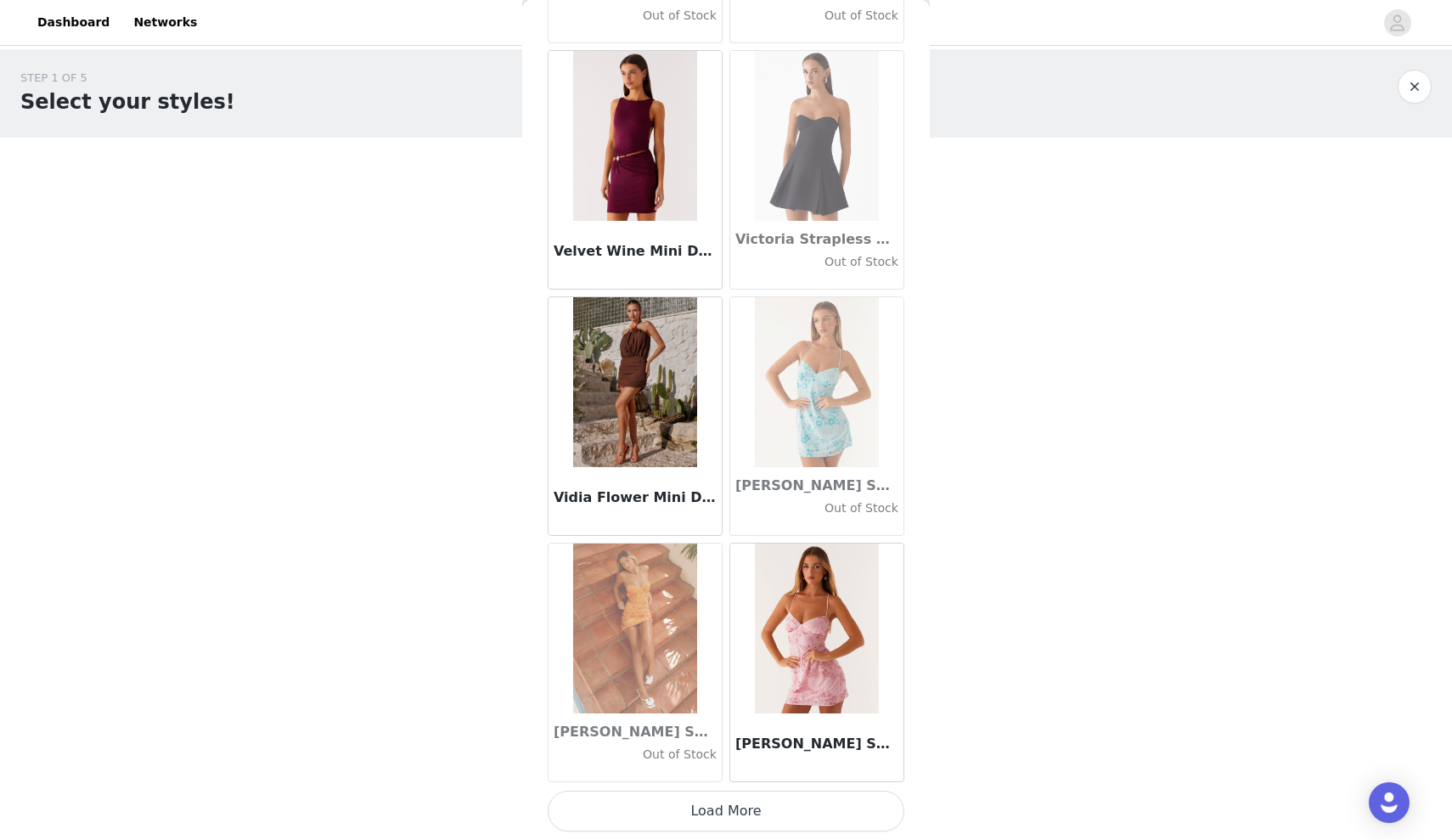
click at [740, 812] on button "Load More" at bounding box center [726, 811] width 357 height 41
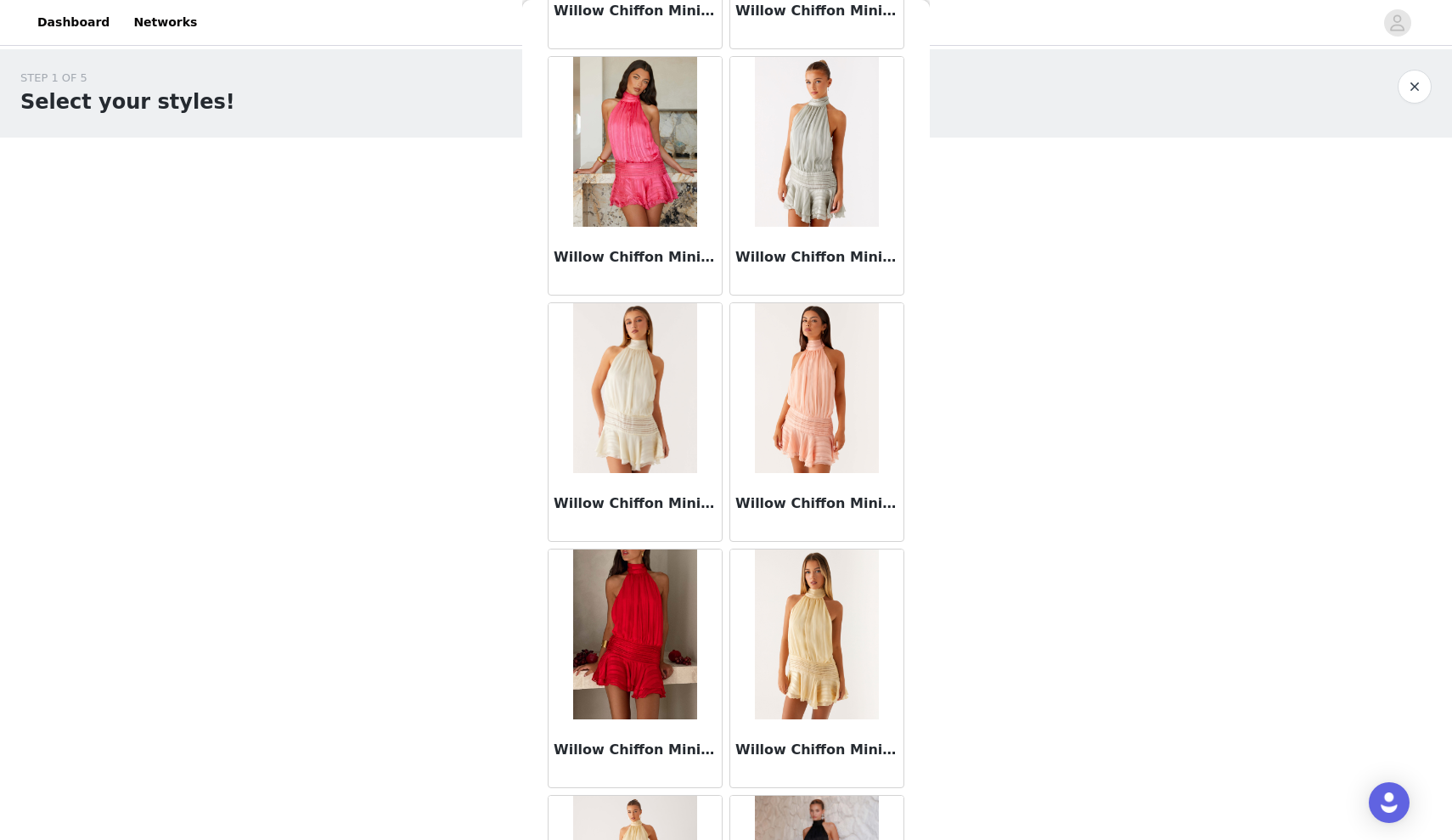
scroll to position [102699, 0]
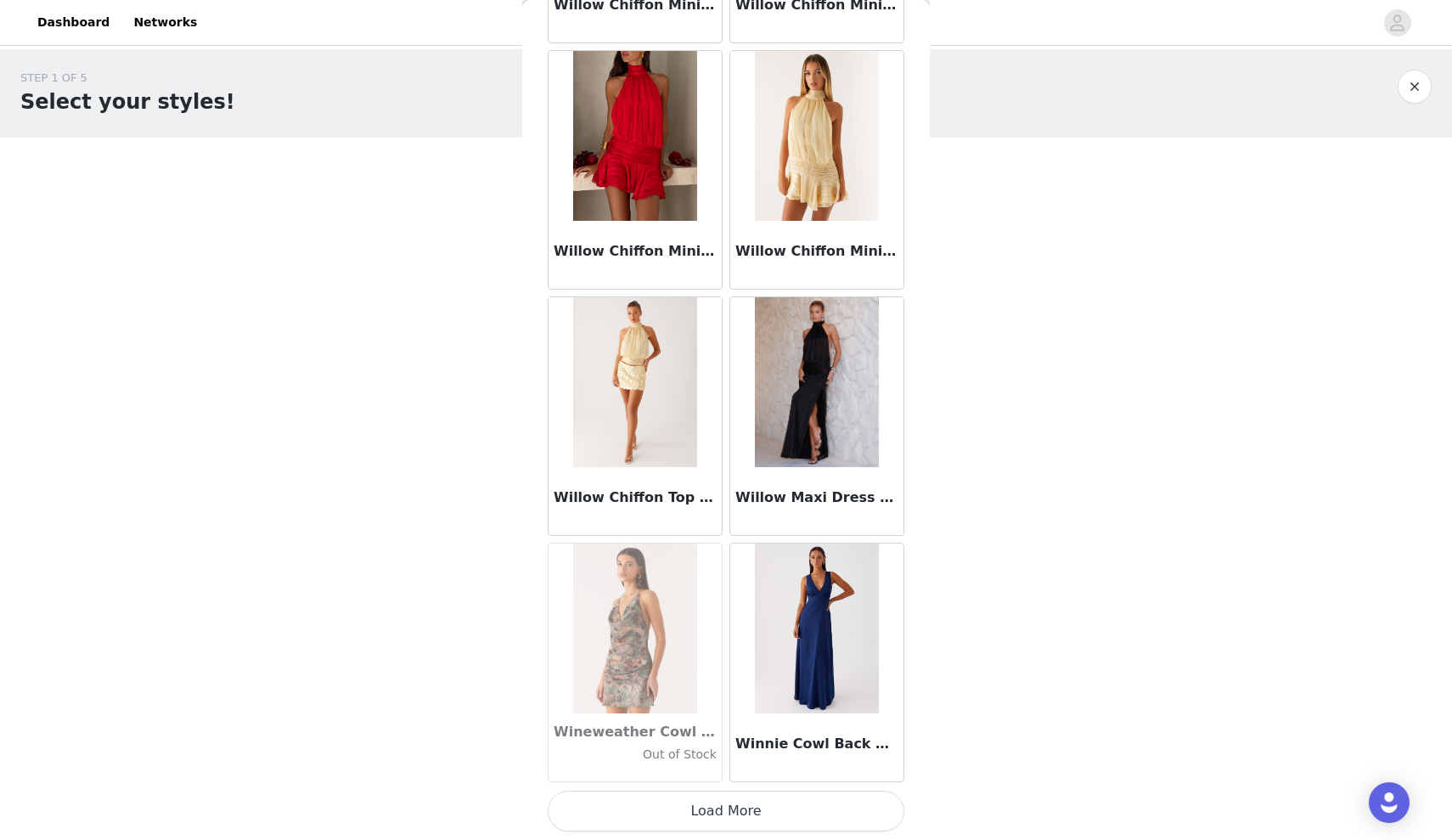
click at [747, 804] on button "Load More" at bounding box center [726, 811] width 357 height 41
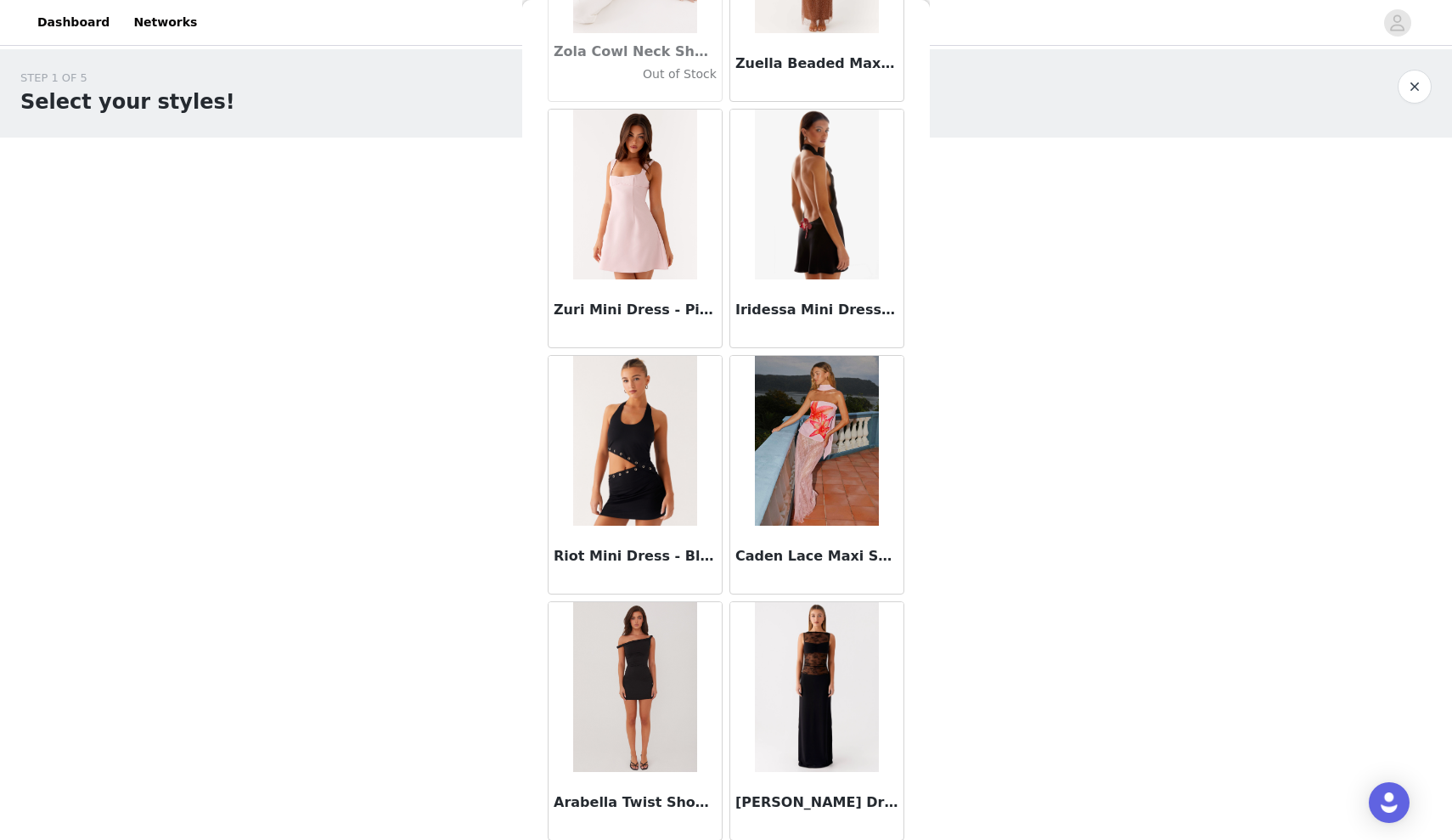
scroll to position [105161, 0]
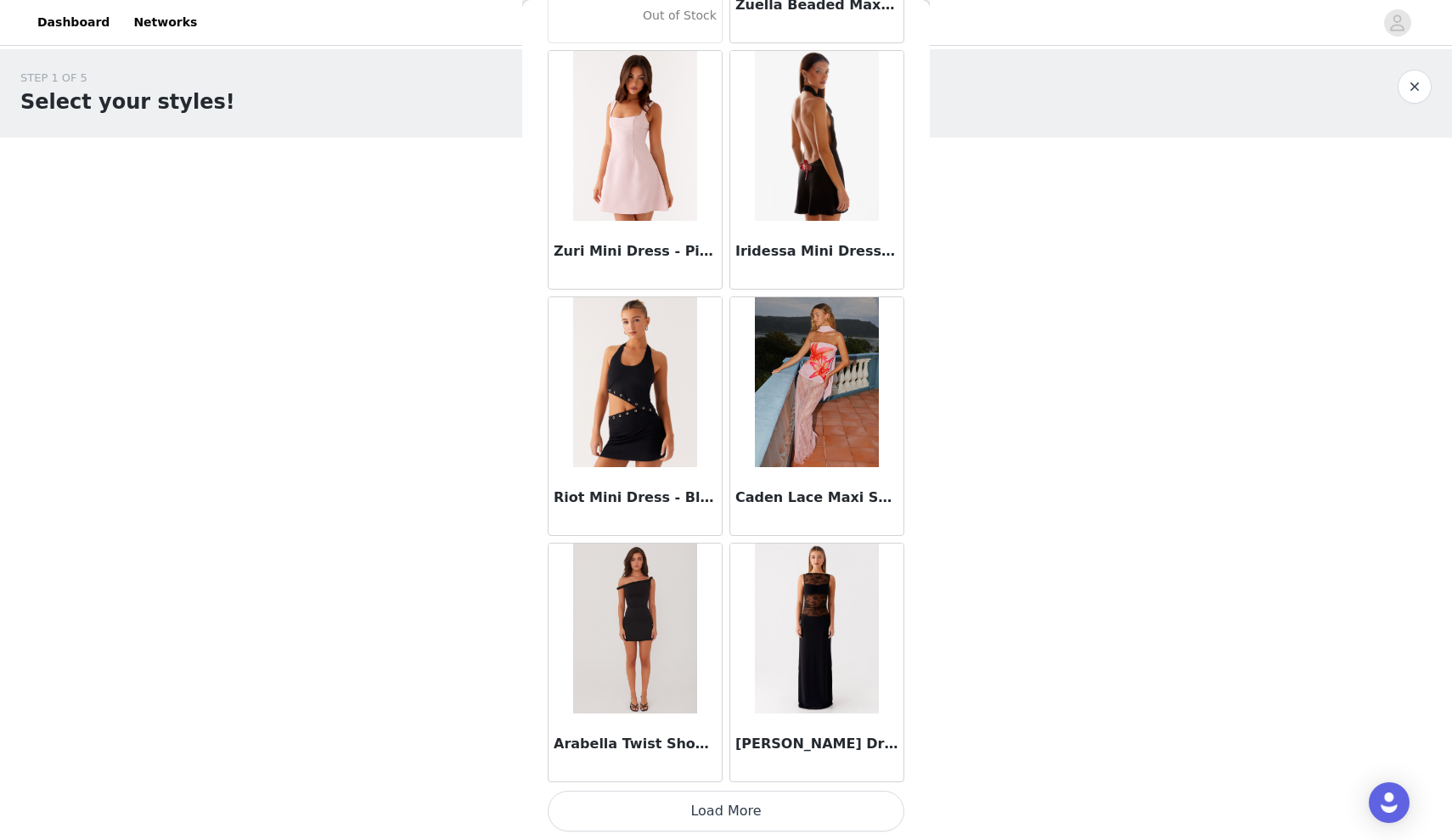
click at [765, 823] on button "Load More" at bounding box center [726, 811] width 357 height 41
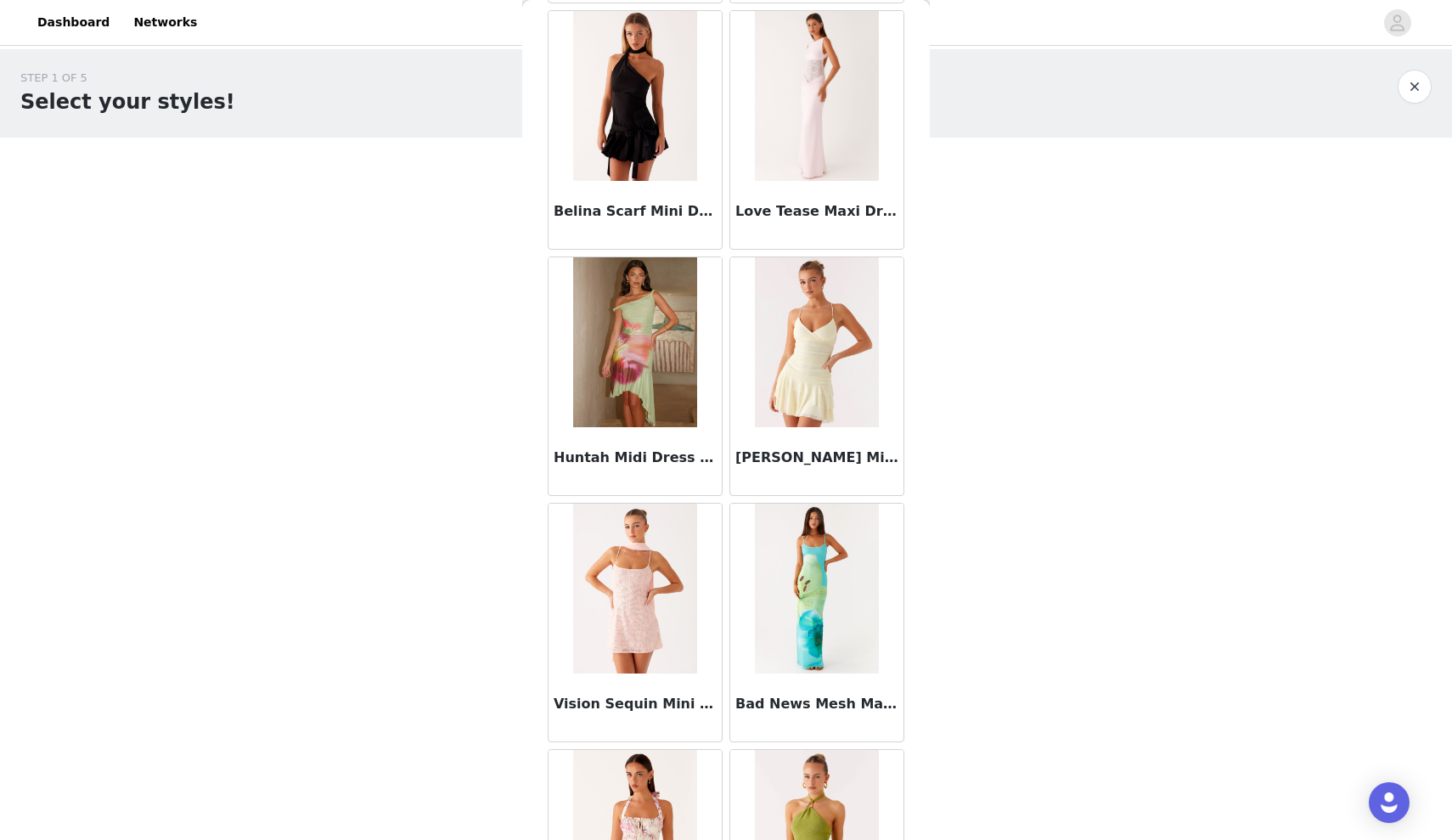
scroll to position [107623, 0]
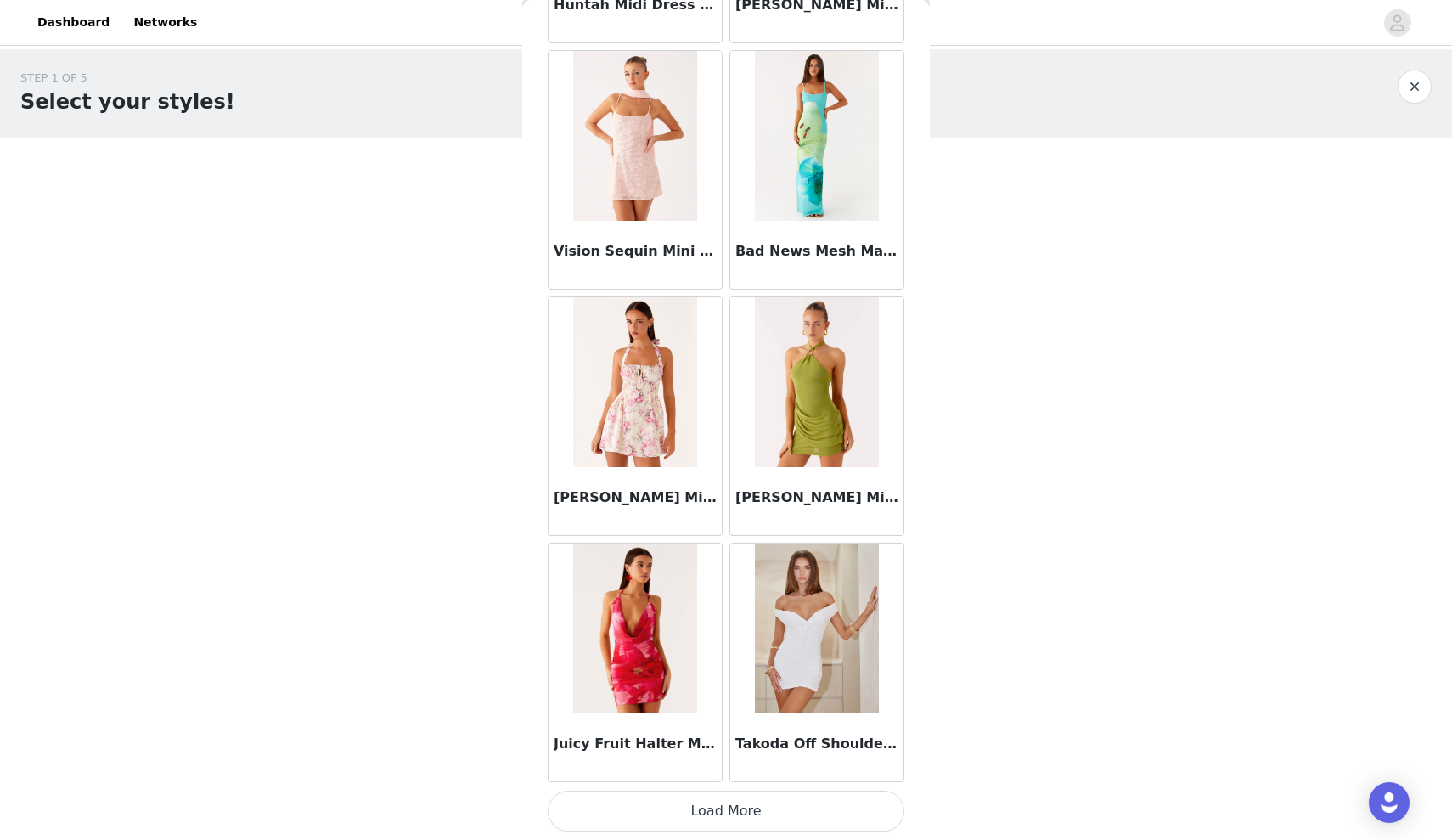
click at [782, 821] on button "Load More" at bounding box center [726, 811] width 357 height 41
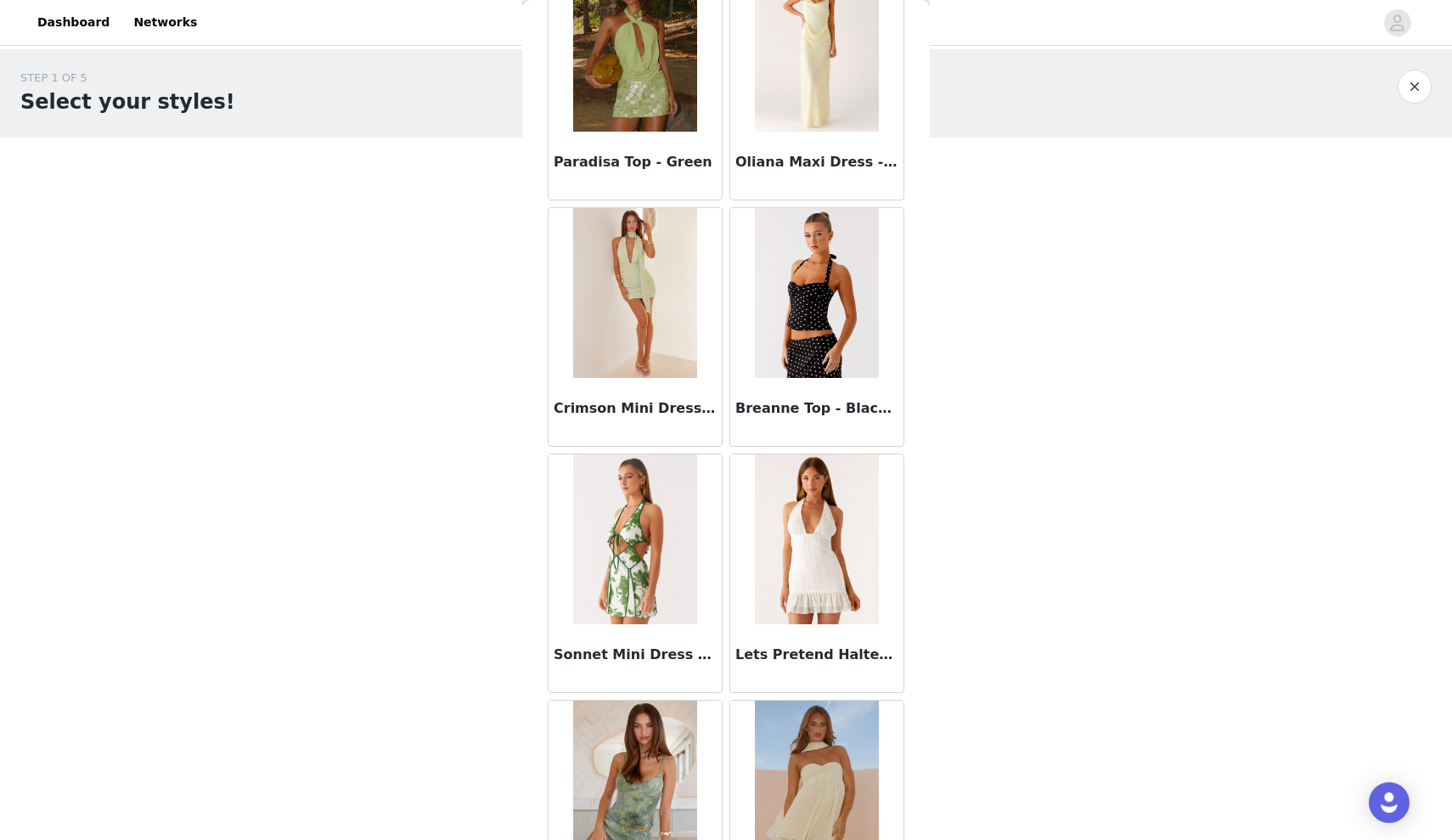
scroll to position [110085, 0]
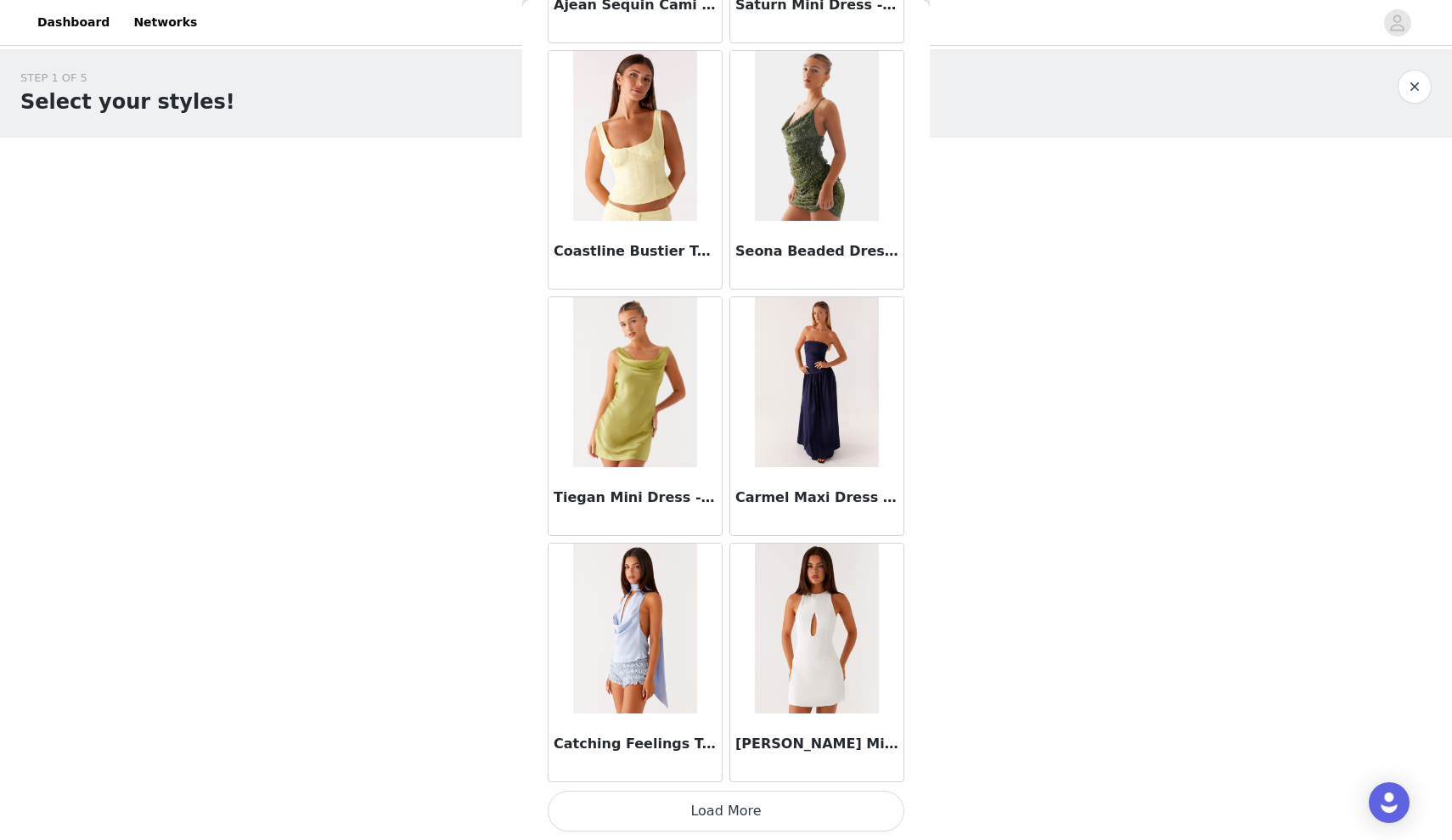
click at [737, 811] on button "Load More" at bounding box center [726, 811] width 357 height 41
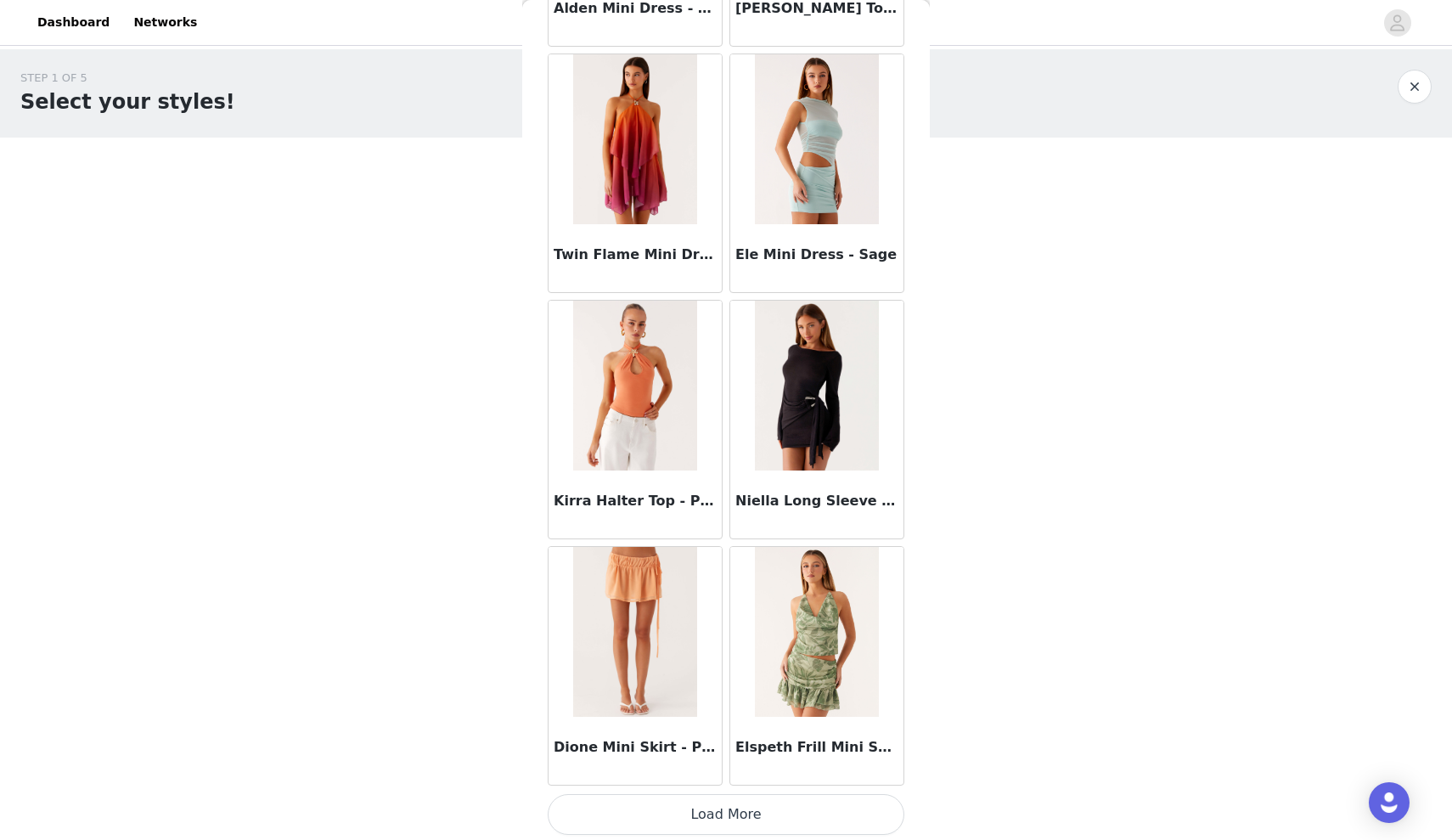
click at [684, 806] on button "Load More" at bounding box center [726, 814] width 357 height 41
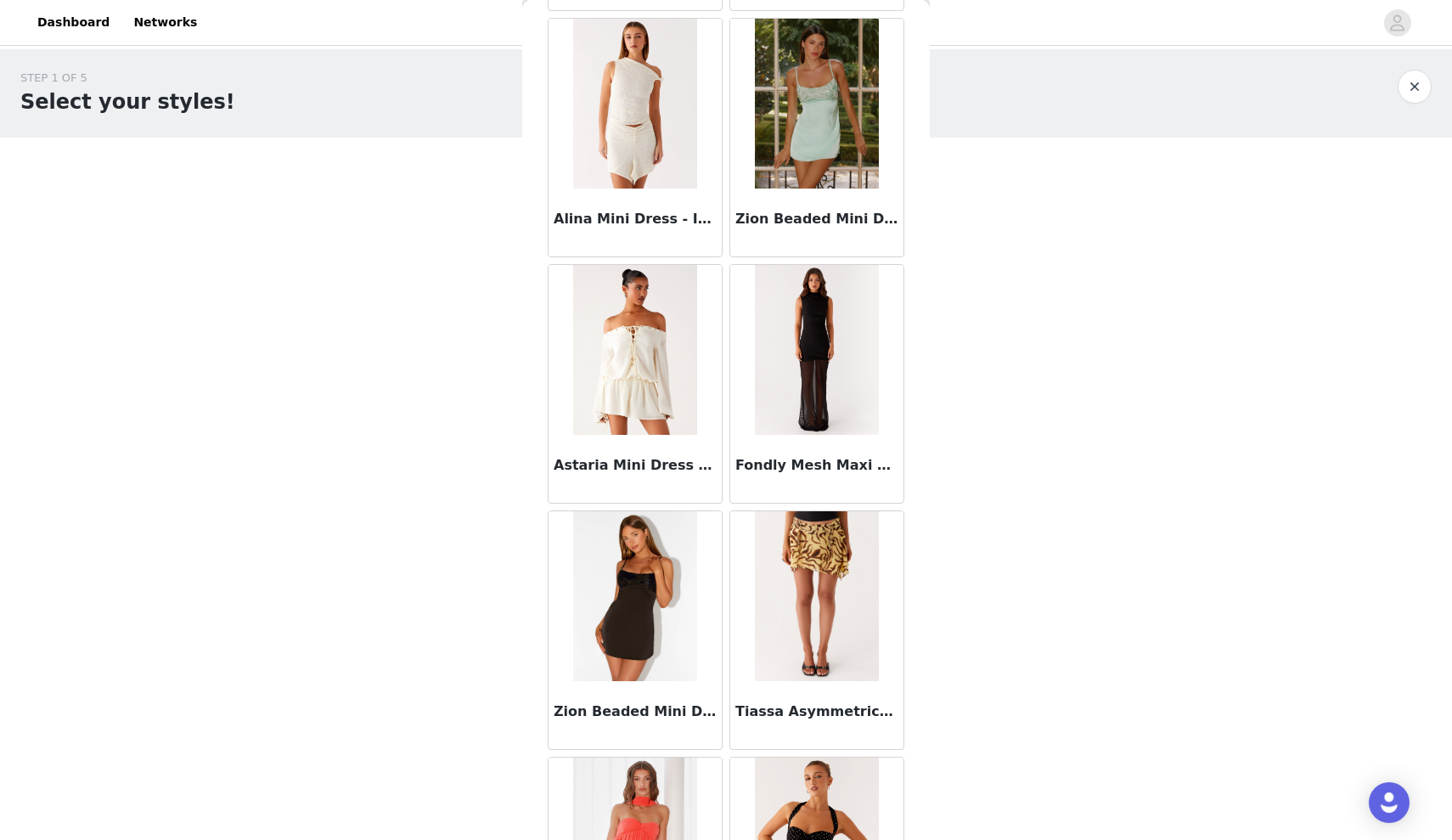
scroll to position [115009, 0]
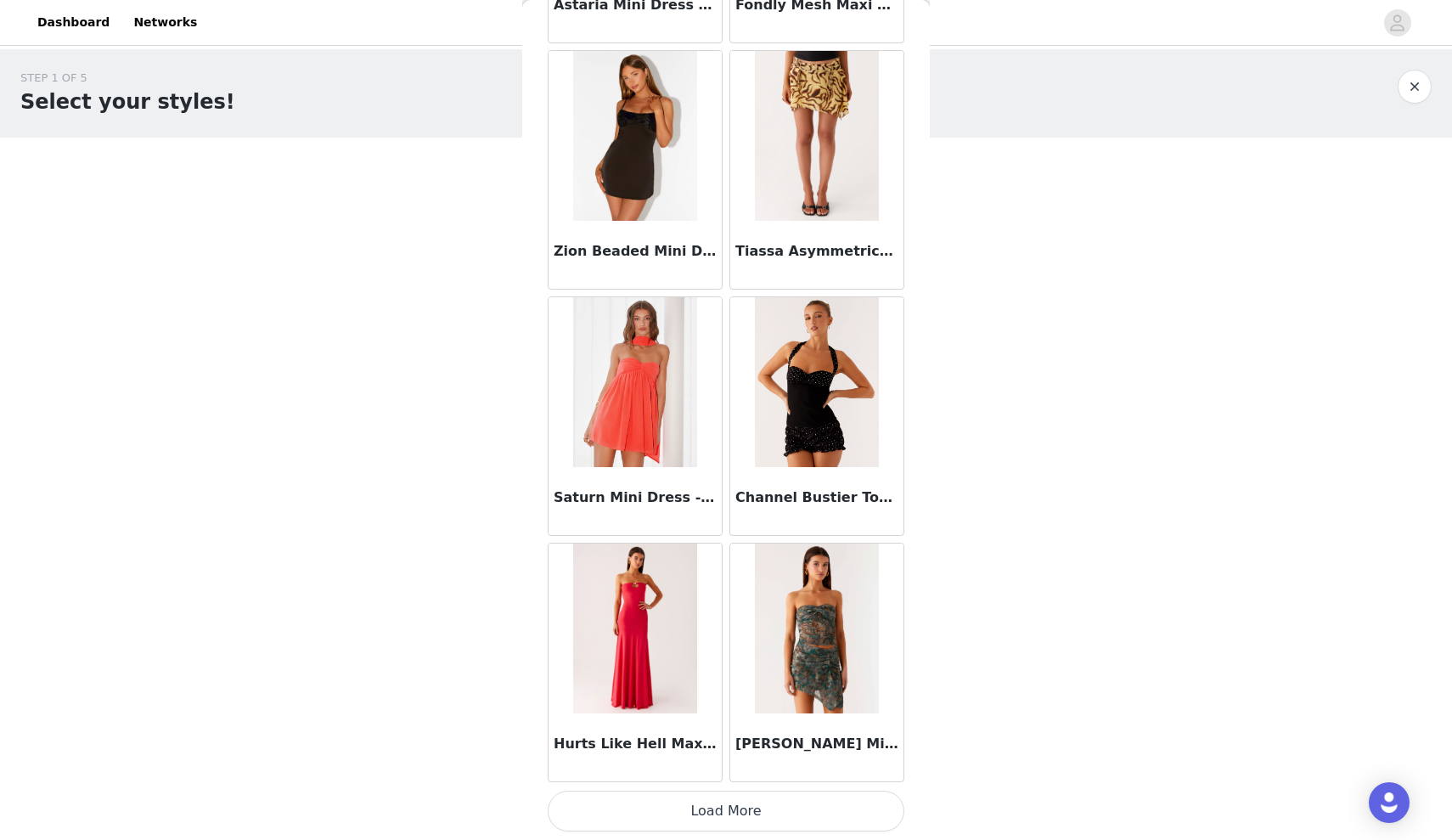
click at [724, 804] on button "Load More" at bounding box center [726, 811] width 357 height 41
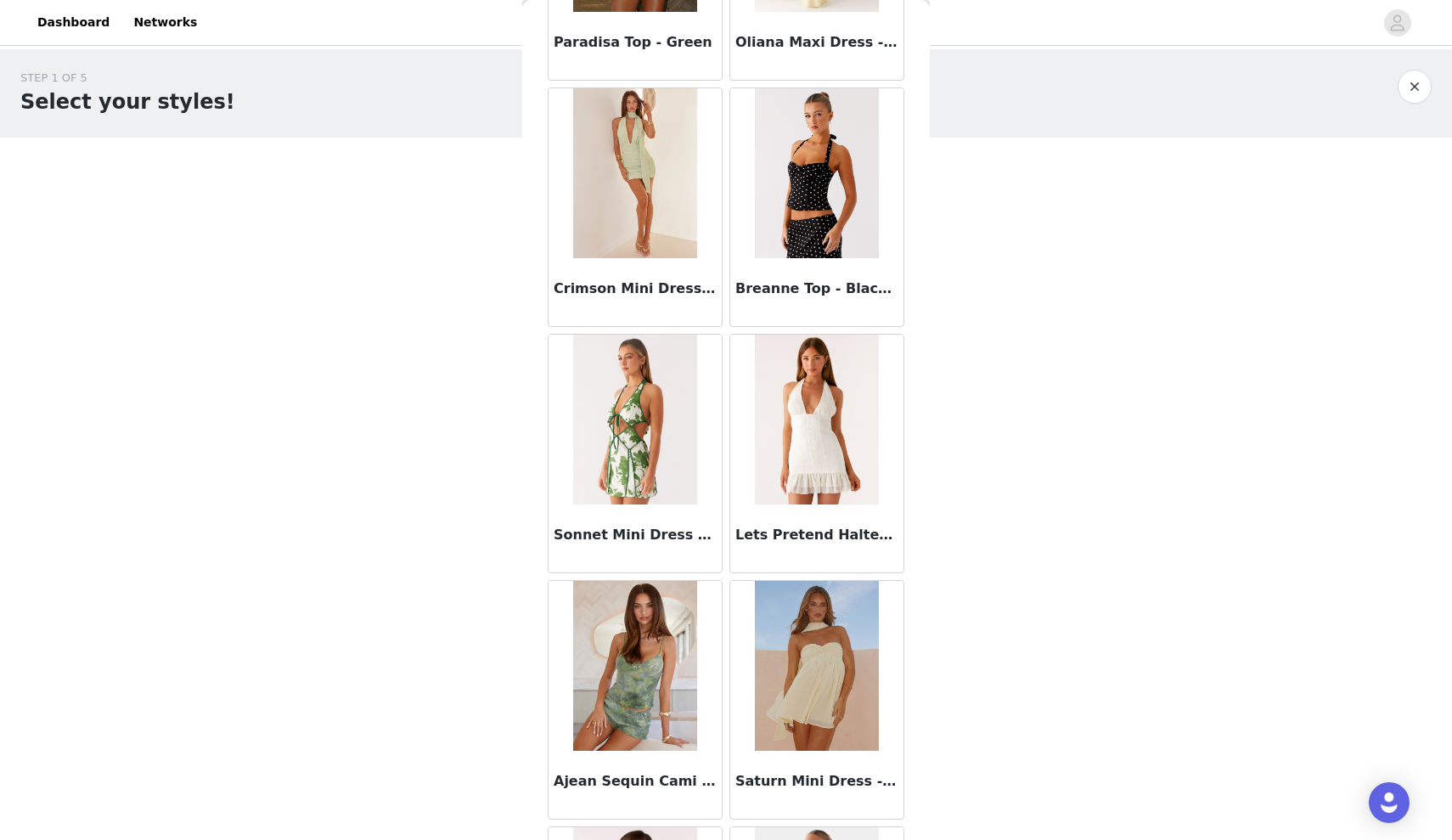
scroll to position [108758, 0]
